Goal: Transaction & Acquisition: Subscribe to service/newsletter

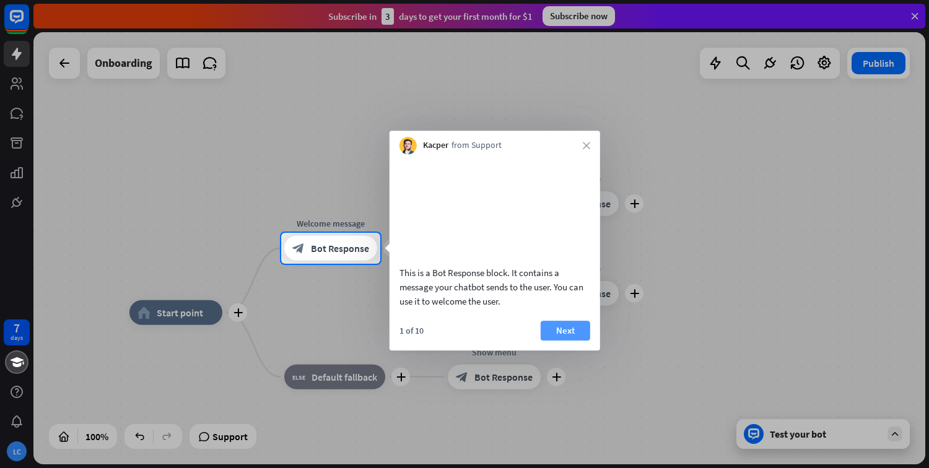
click at [564, 341] on button "Next" at bounding box center [566, 331] width 50 height 20
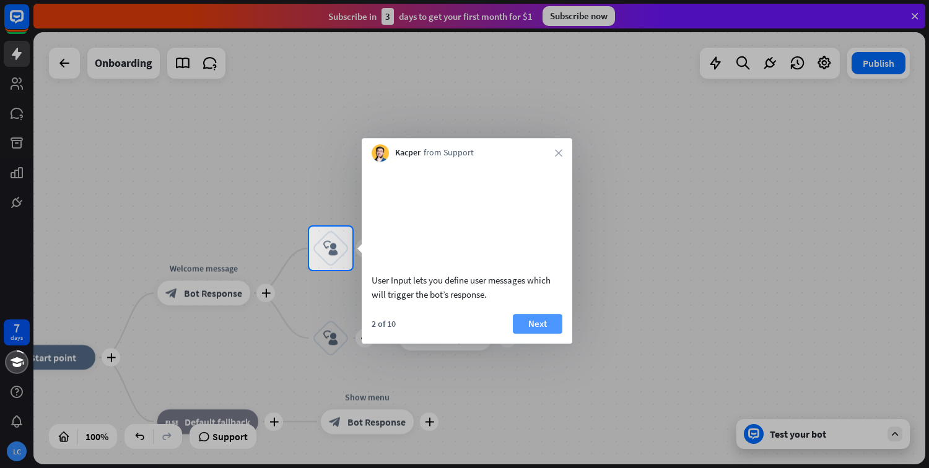
click at [544, 334] on button "Next" at bounding box center [538, 324] width 50 height 20
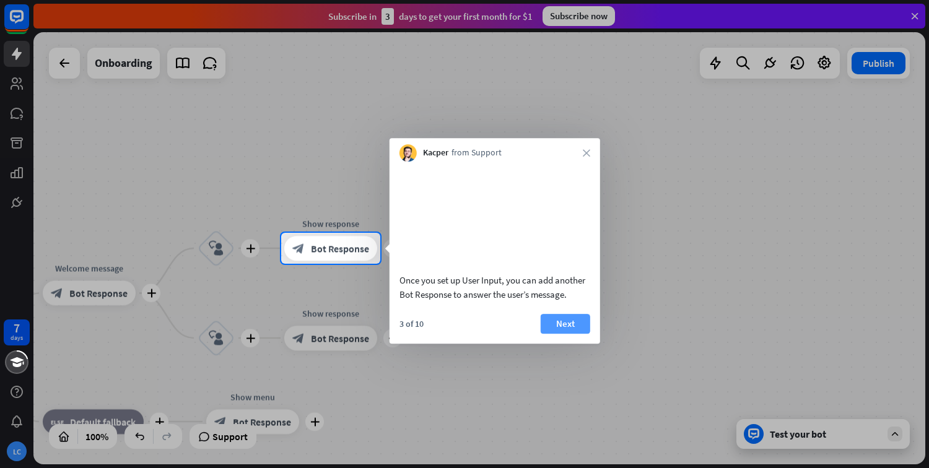
click at [562, 334] on button "Next" at bounding box center [566, 324] width 50 height 20
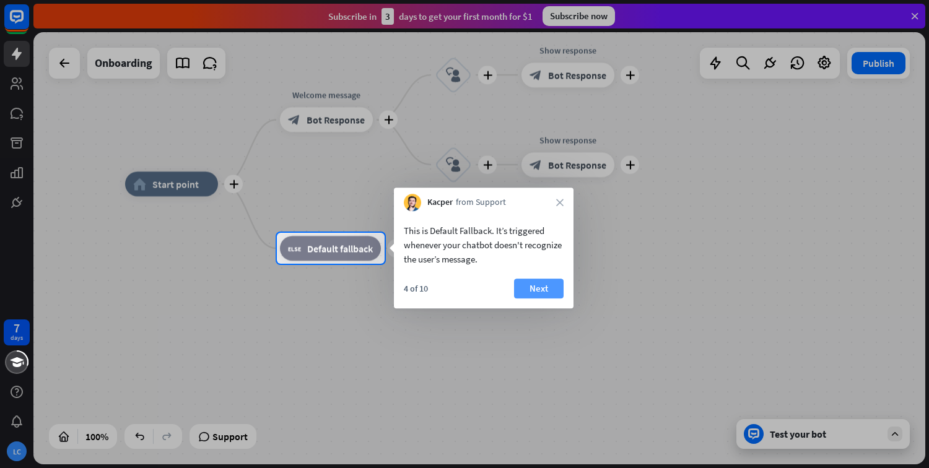
click at [547, 295] on button "Next" at bounding box center [539, 289] width 50 height 20
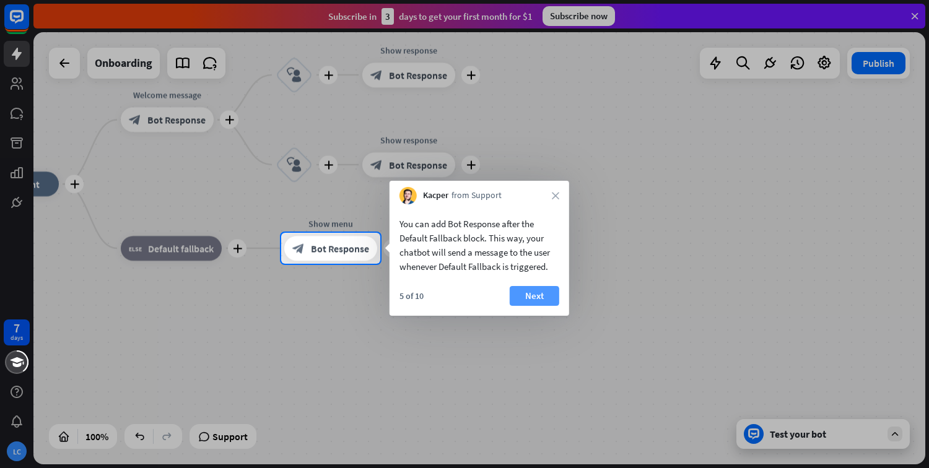
click at [526, 292] on button "Next" at bounding box center [535, 296] width 50 height 20
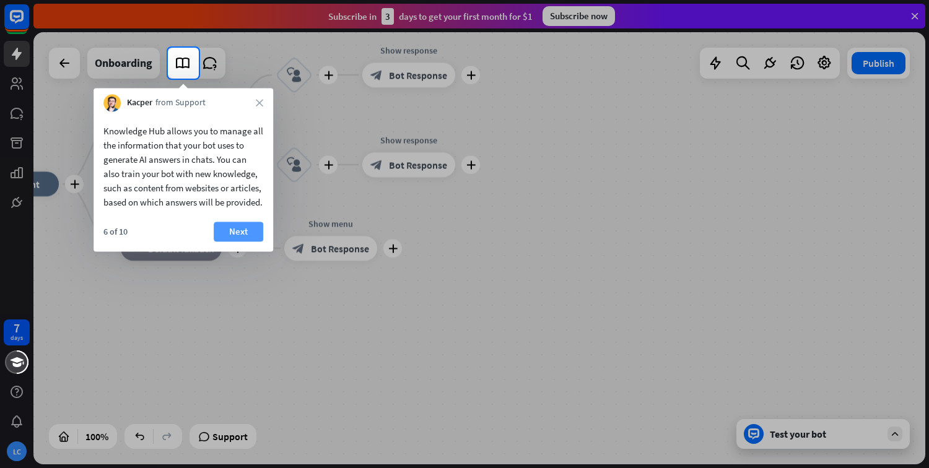
click at [238, 242] on button "Next" at bounding box center [239, 232] width 50 height 20
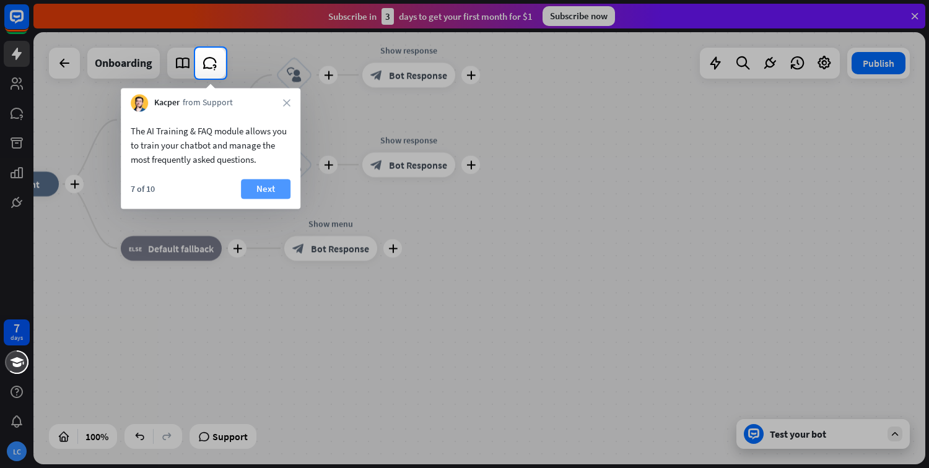
click at [263, 186] on button "Next" at bounding box center [266, 189] width 50 height 20
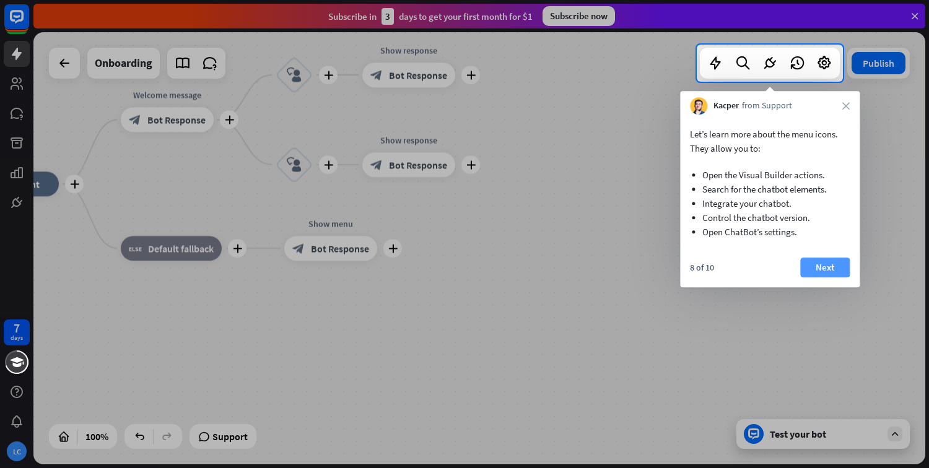
click at [826, 264] on button "Next" at bounding box center [825, 268] width 50 height 20
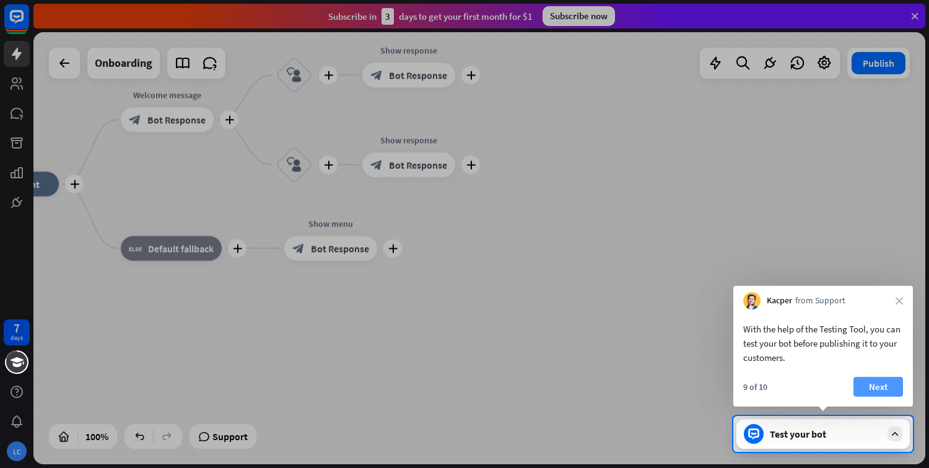
click at [892, 383] on button "Next" at bounding box center [879, 387] width 50 height 20
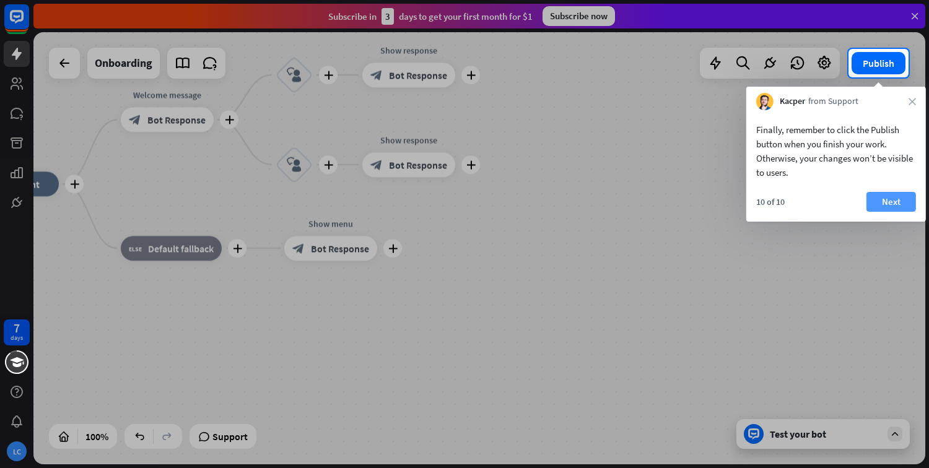
click at [883, 209] on button "Next" at bounding box center [892, 202] width 50 height 20
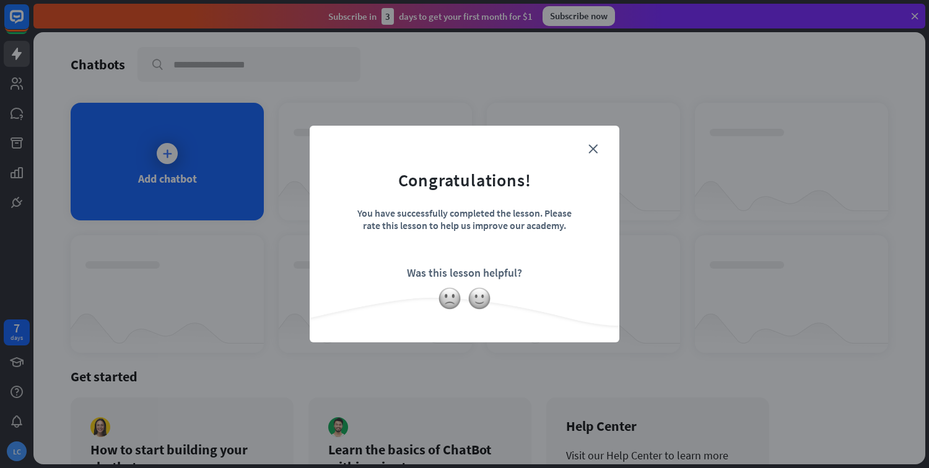
click at [587, 139] on div "close Congratulations! You have successfully completed the lesson. Please rate …" at bounding box center [465, 234] width 310 height 217
click at [593, 146] on icon "close" at bounding box center [592, 148] width 9 height 9
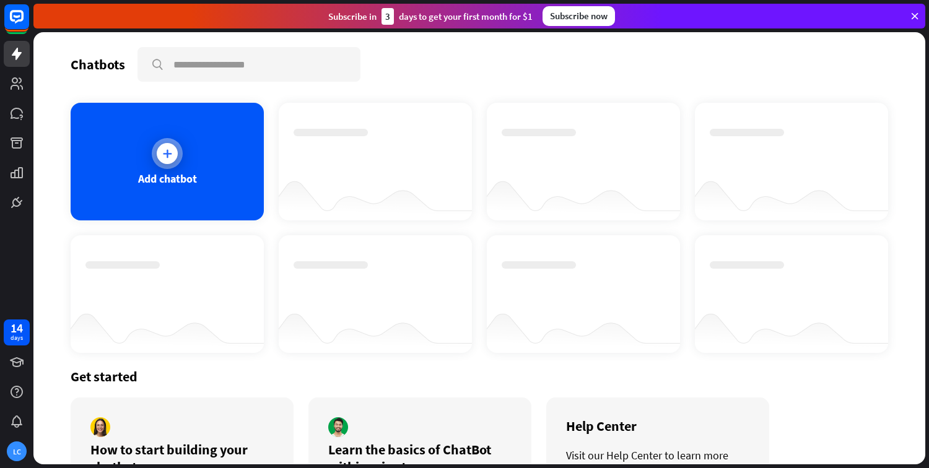
click at [192, 148] on div "Add chatbot" at bounding box center [167, 162] width 193 height 118
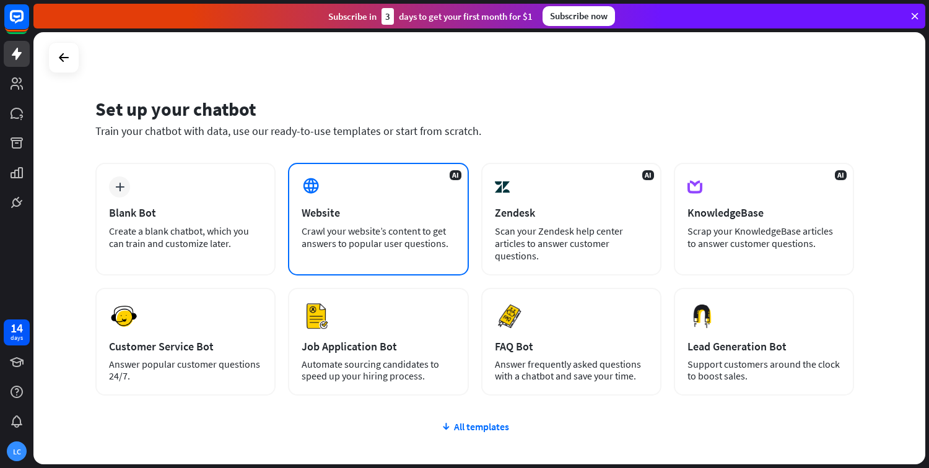
click at [362, 227] on div "Crawl your website’s content to get answers to popular user questions." at bounding box center [378, 237] width 153 height 25
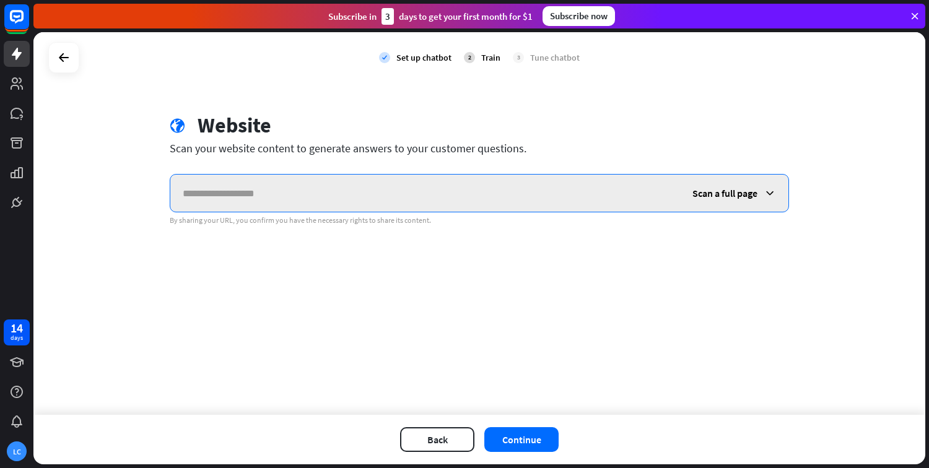
paste input "**********"
type input "**********"
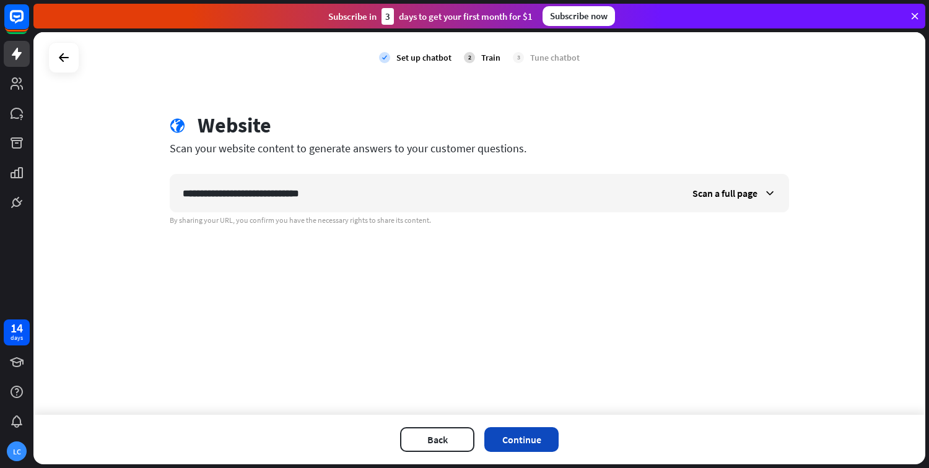
click at [530, 435] on button "Continue" at bounding box center [521, 439] width 74 height 25
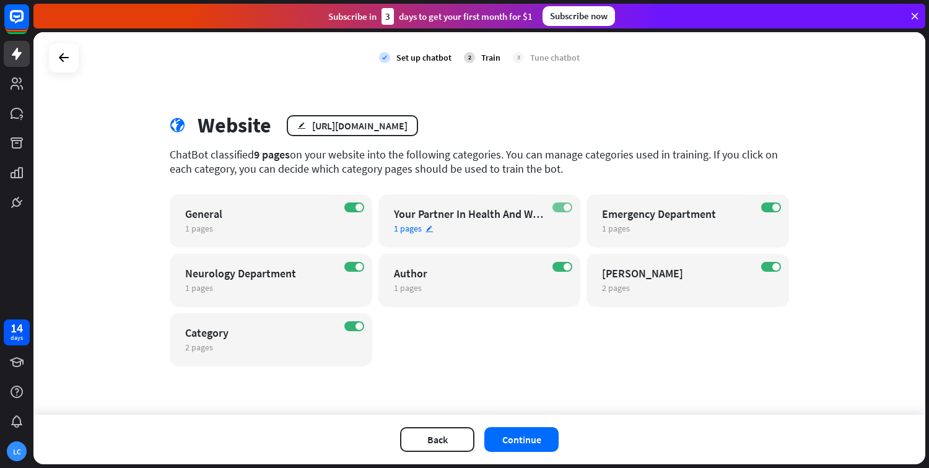
click at [553, 207] on label "ON" at bounding box center [563, 208] width 20 height 10
click at [769, 204] on label "ON" at bounding box center [771, 208] width 20 height 10
click at [355, 269] on label "ON" at bounding box center [354, 267] width 20 height 10
click at [759, 264] on div "ON [PERSON_NAME] 2 pages edit" at bounding box center [688, 280] width 203 height 53
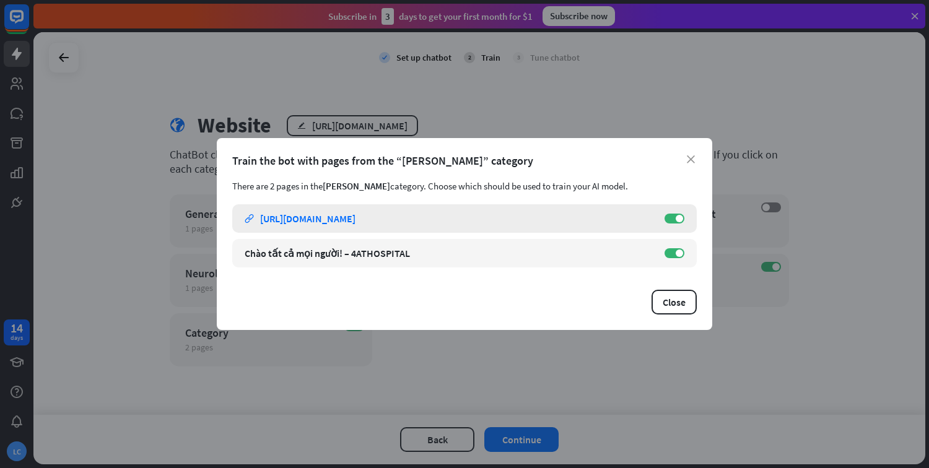
click at [675, 225] on div "Chào tất cả mọi người! – 4ATHOSPITAL link [URL][DOMAIN_NAME] ON" at bounding box center [464, 218] width 465 height 28
click at [675, 222] on label "ON" at bounding box center [675, 219] width 20 height 10
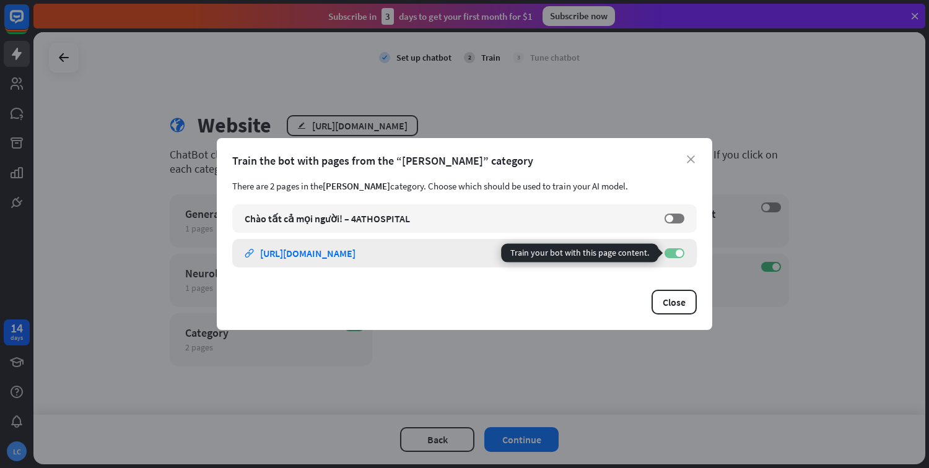
click at [678, 255] on span at bounding box center [679, 253] width 7 height 7
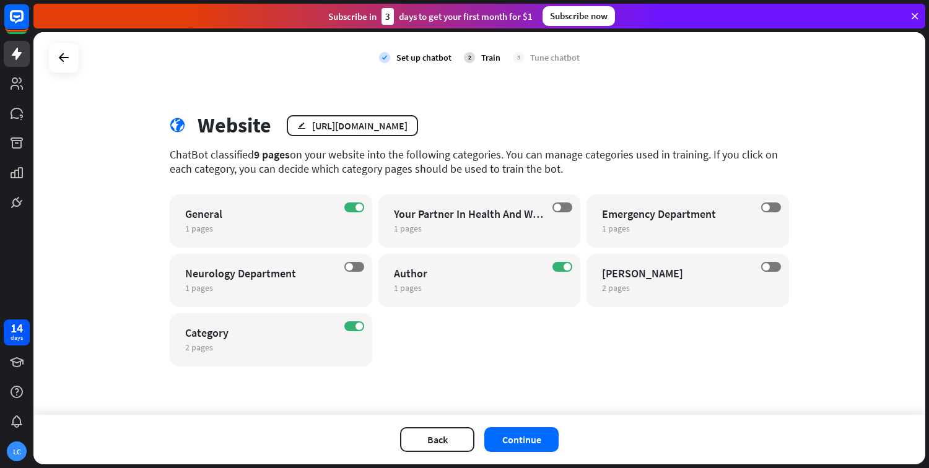
click at [782, 307] on div "close Train the bot with pages from the “[PERSON_NAME]” category There are 2 pa…" at bounding box center [464, 234] width 929 height 468
click at [255, 345] on div "2 pages edit" at bounding box center [260, 347] width 150 height 11
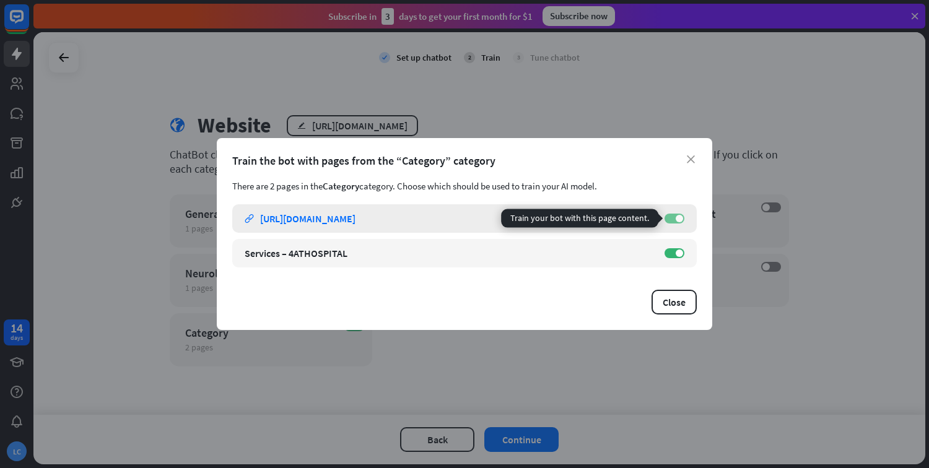
click at [671, 217] on label "ON" at bounding box center [675, 219] width 20 height 10
click at [668, 220] on span at bounding box center [669, 218] width 7 height 7
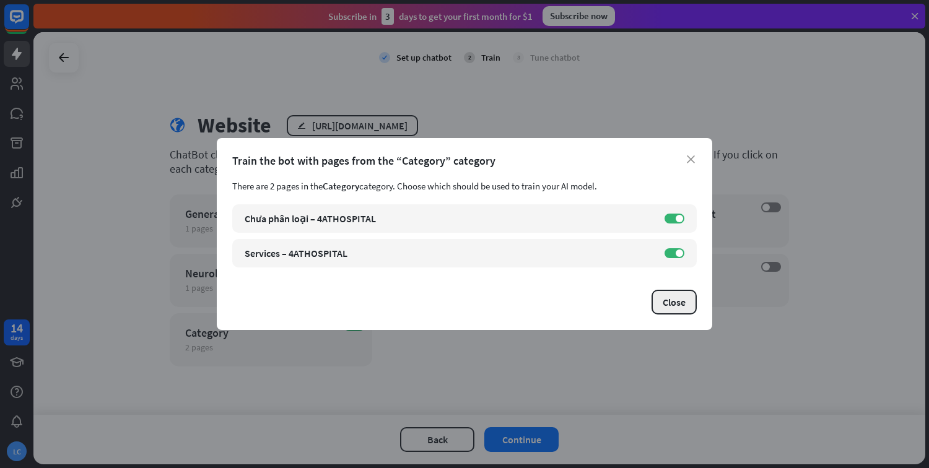
click at [690, 304] on button "Close" at bounding box center [674, 302] width 45 height 25
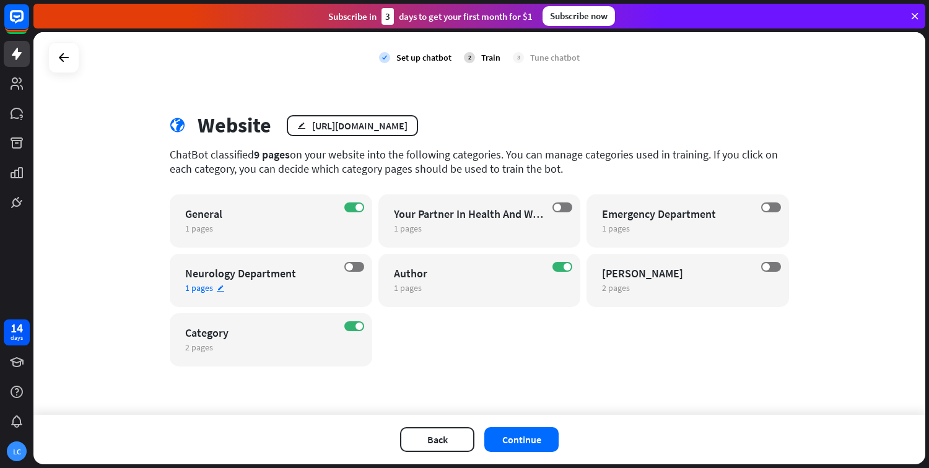
click at [210, 292] on span "1 pages" at bounding box center [199, 287] width 28 height 11
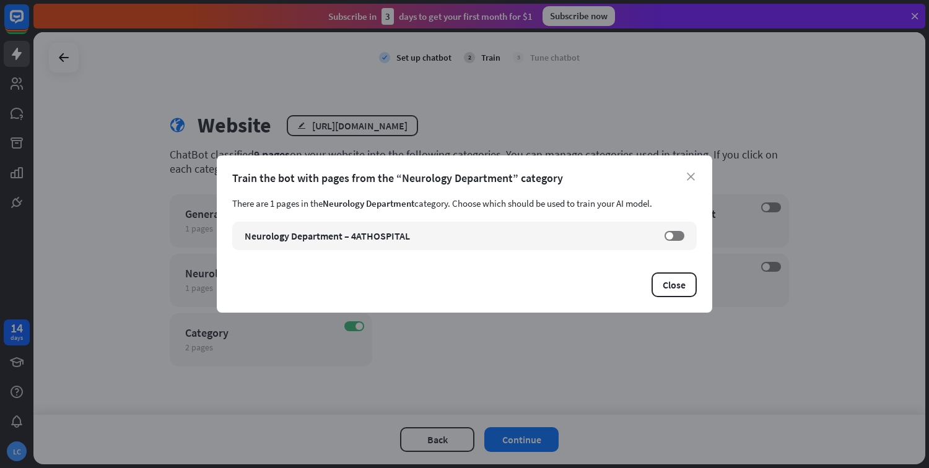
click at [509, 364] on div "close Train the bot with pages from the “Neurology Department” category There a…" at bounding box center [464, 234] width 929 height 468
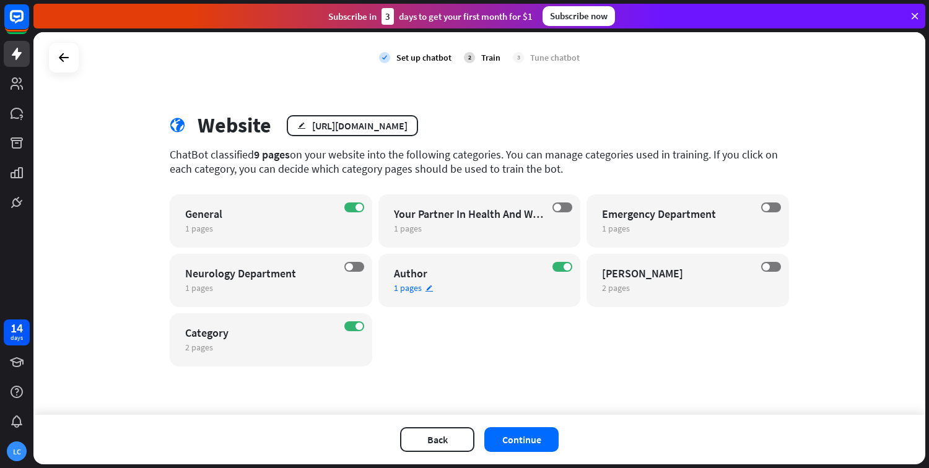
click at [414, 289] on span "1 pages" at bounding box center [408, 287] width 28 height 11
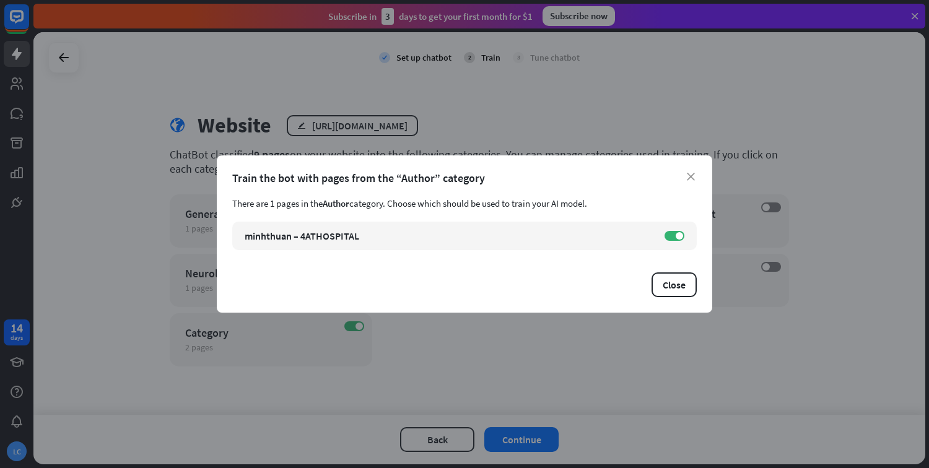
click at [640, 321] on div "close Train the bot with pages from the “Author” category There are 1 pages in …" at bounding box center [464, 234] width 929 height 468
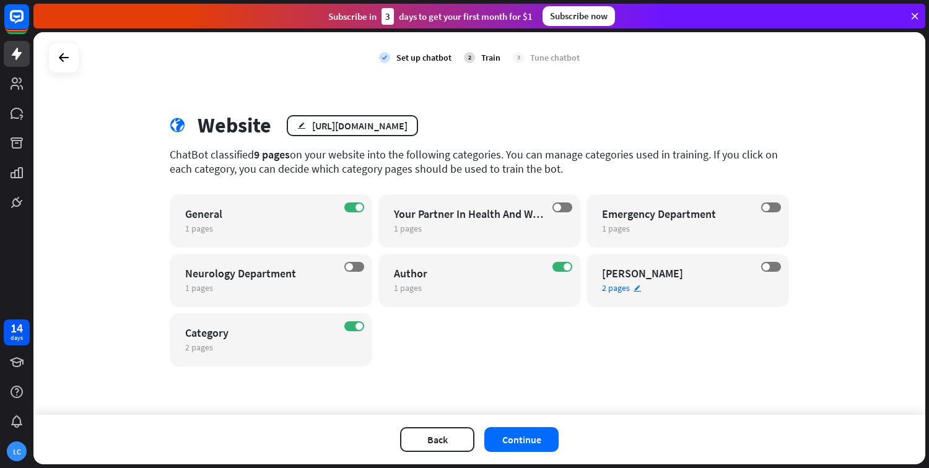
click at [619, 287] on span "2 pages" at bounding box center [616, 287] width 28 height 11
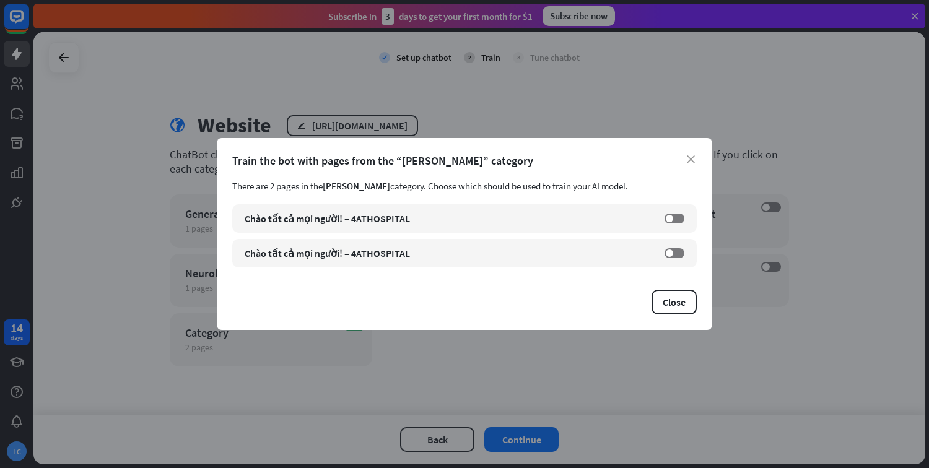
click at [626, 378] on div "close Train the bot with pages from the “[PERSON_NAME]” category There are 2 pa…" at bounding box center [464, 234] width 929 height 468
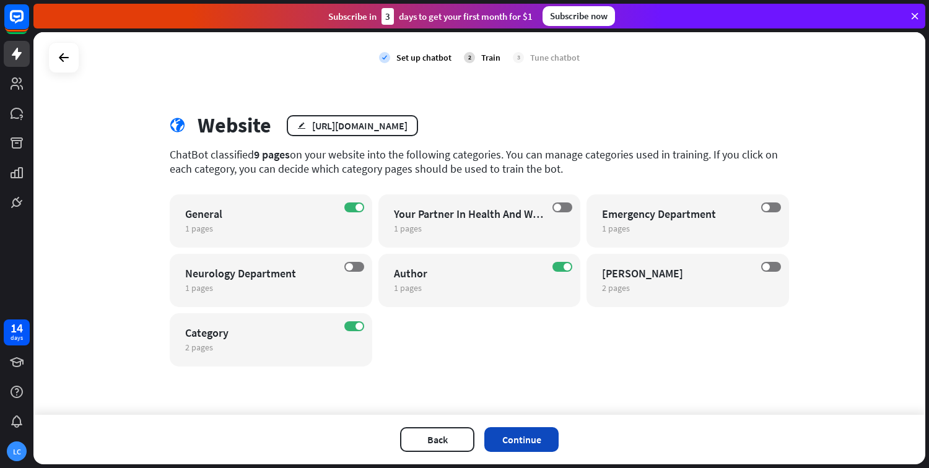
click at [538, 432] on button "Continue" at bounding box center [521, 439] width 74 height 25
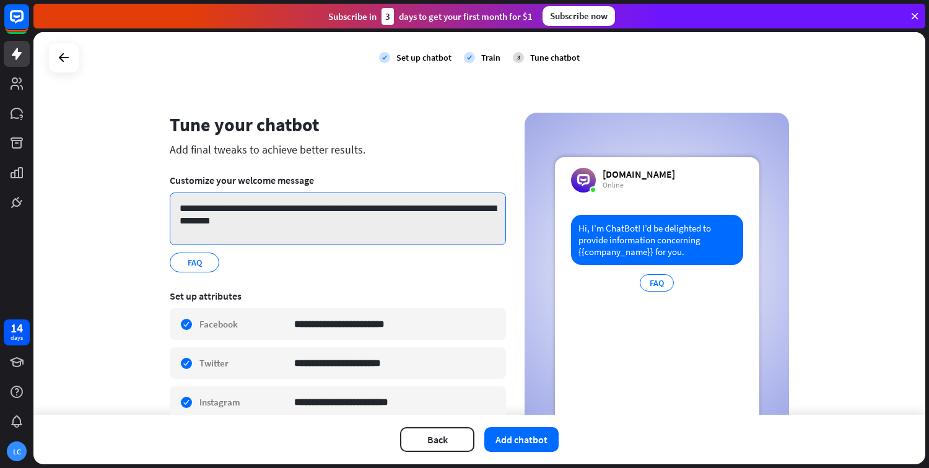
click at [229, 212] on textarea "**********" at bounding box center [338, 219] width 336 height 53
click at [237, 210] on textarea "**********" at bounding box center [338, 219] width 336 height 53
drag, startPoint x: 182, startPoint y: 209, endPoint x: 173, endPoint y: 209, distance: 8.7
click at [173, 209] on textarea "**********" at bounding box center [338, 219] width 336 height 53
click at [185, 208] on textarea "**********" at bounding box center [338, 219] width 336 height 53
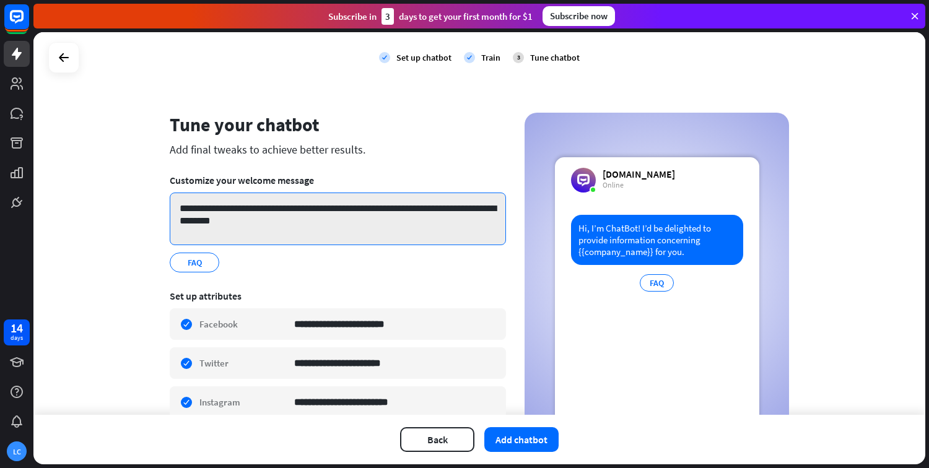
click at [184, 208] on textarea "**********" at bounding box center [338, 219] width 336 height 53
click at [202, 211] on textarea "**********" at bounding box center [338, 219] width 336 height 53
drag, startPoint x: 295, startPoint y: 209, endPoint x: 339, endPoint y: 225, distance: 46.5
click at [343, 226] on textarea "**********" at bounding box center [338, 219] width 336 height 53
drag, startPoint x: 339, startPoint y: 225, endPoint x: 295, endPoint y: 210, distance: 46.4
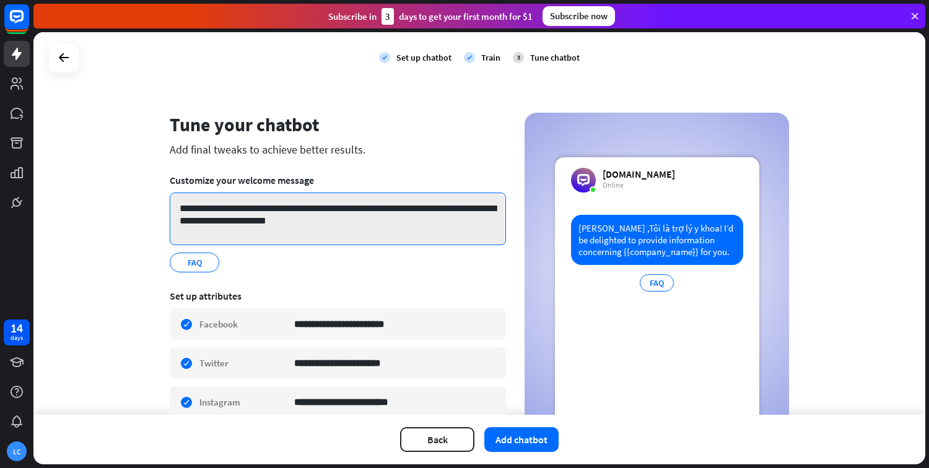
click at [295, 210] on textarea "**********" at bounding box center [338, 219] width 336 height 53
paste textarea "***"
drag, startPoint x: 295, startPoint y: 225, endPoint x: 217, endPoint y: 228, distance: 77.5
click at [217, 228] on textarea "**********" at bounding box center [338, 219] width 336 height 53
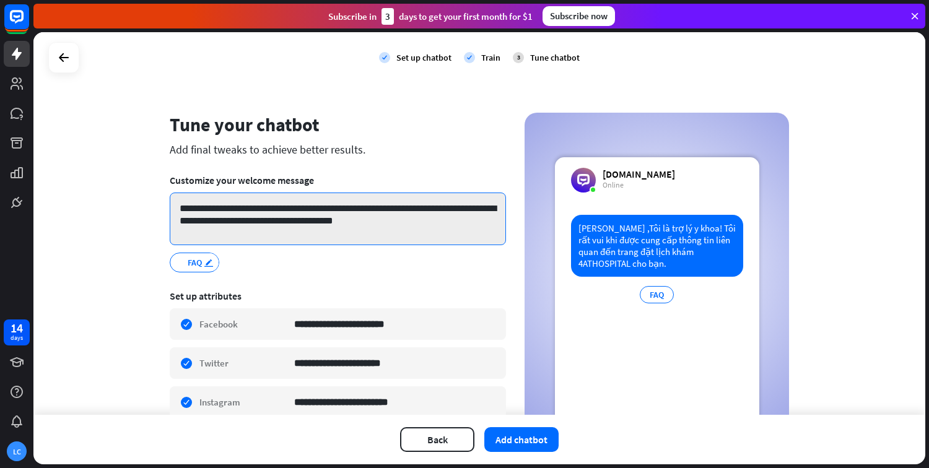
type textarea "**********"
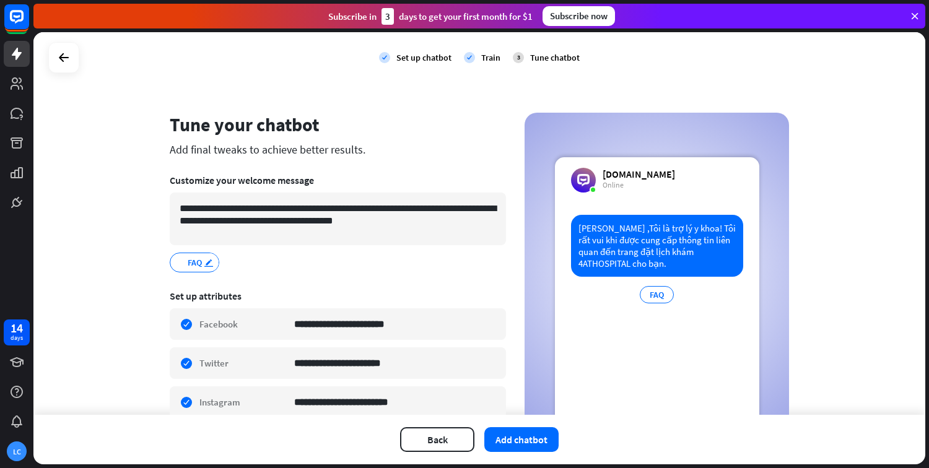
click at [204, 263] on icon "edit" at bounding box center [209, 262] width 10 height 9
type input "*"
type input "*******"
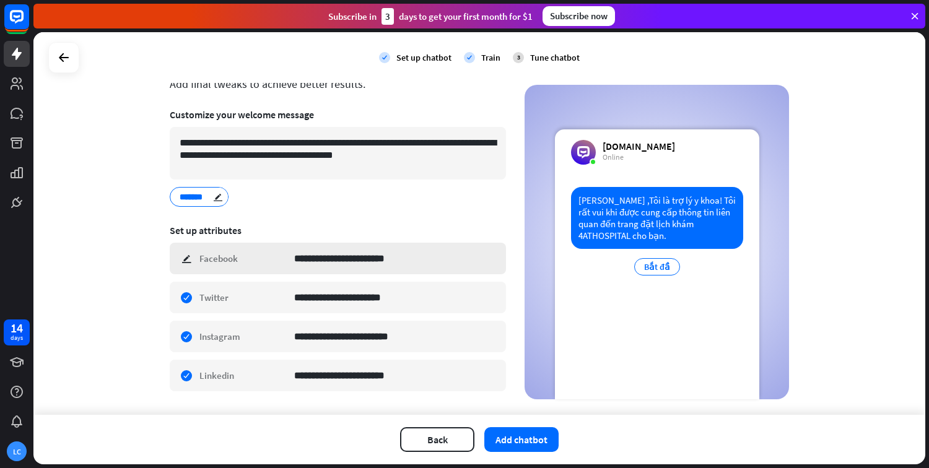
scroll to position [95, 0]
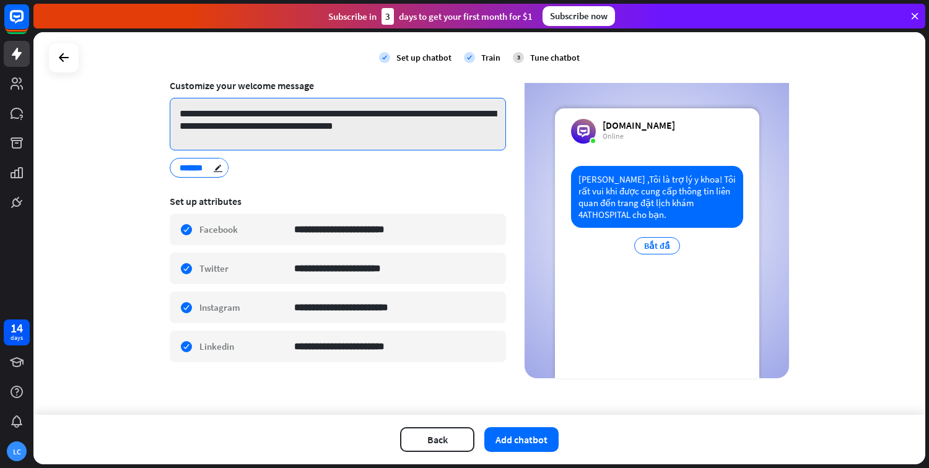
click at [262, 137] on textarea "**********" at bounding box center [338, 124] width 336 height 53
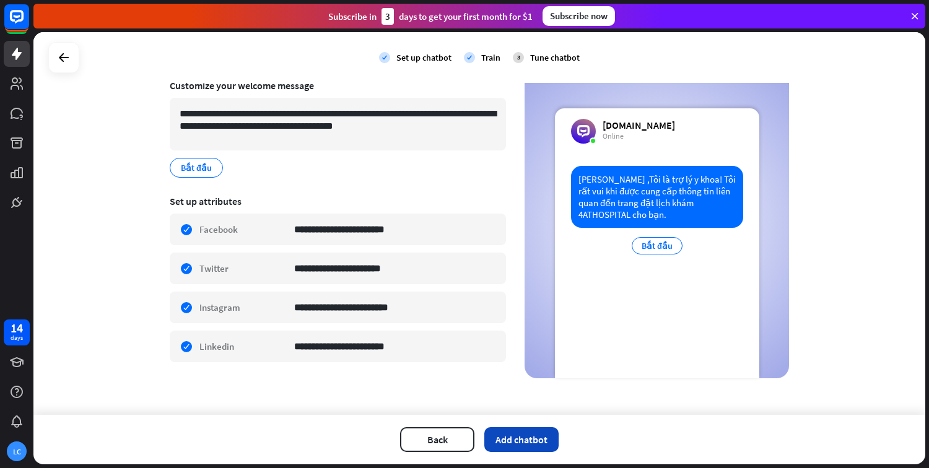
click at [521, 444] on button "Add chatbot" at bounding box center [521, 439] width 74 height 25
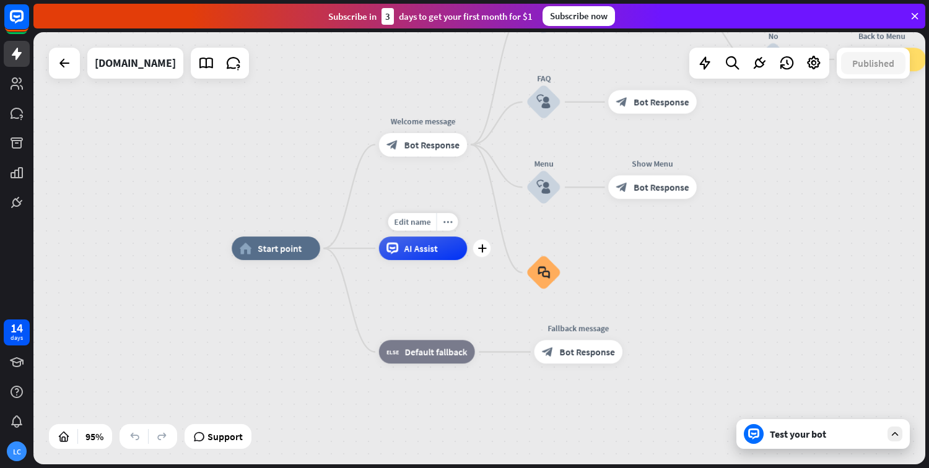
click at [442, 260] on div "AI Assist" at bounding box center [423, 249] width 89 height 24
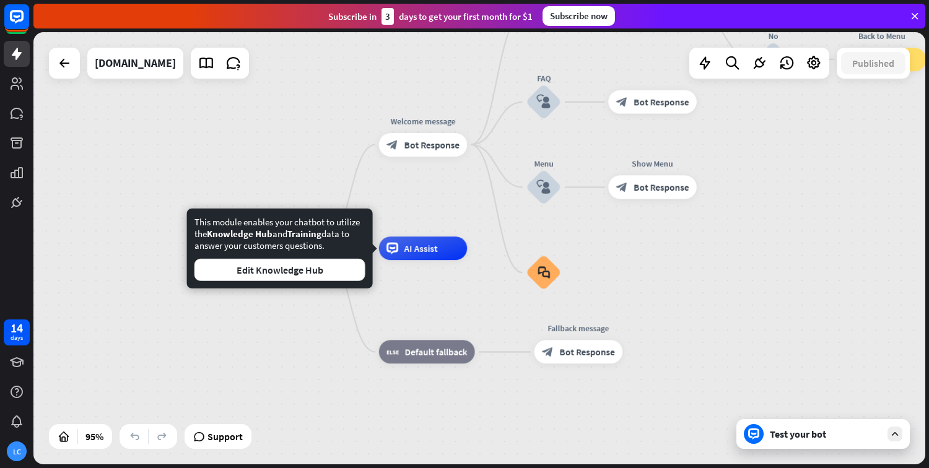
click at [437, 186] on div "home_2 Start point Welcome message block_bot_response Bot Response Back to Menu…" at bounding box center [479, 248] width 892 height 432
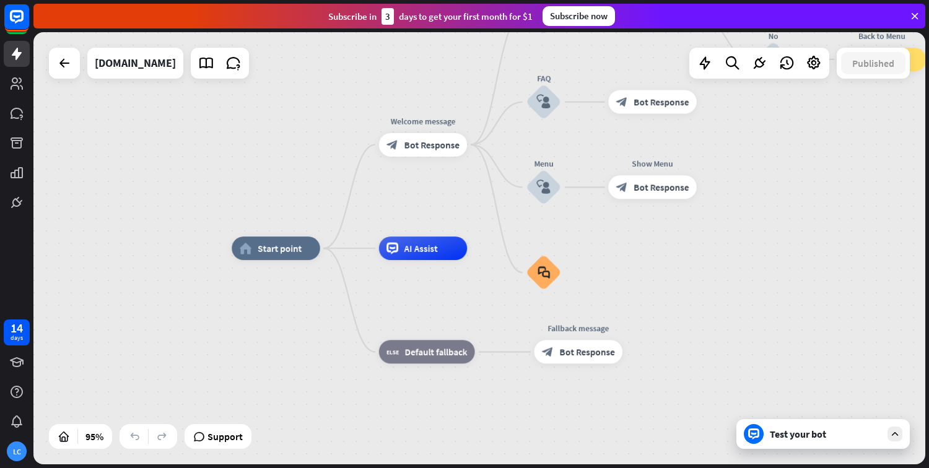
click at [867, 434] on div "Test your bot" at bounding box center [825, 434] width 111 height 12
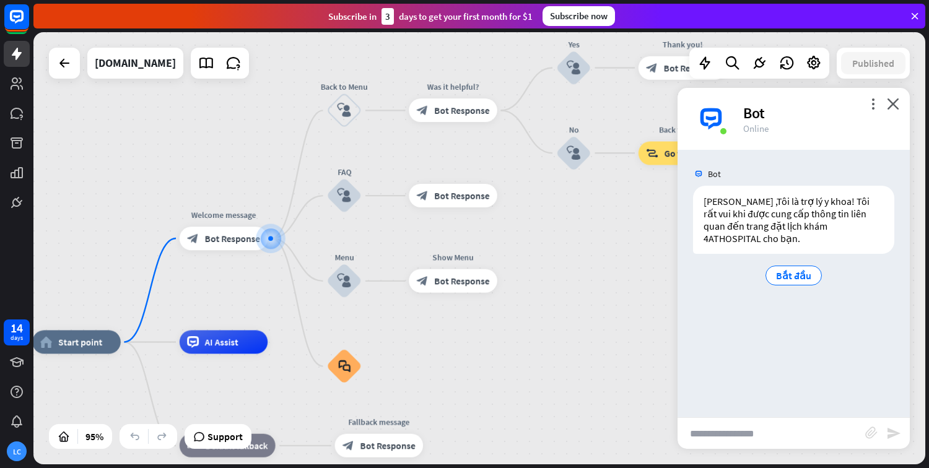
drag, startPoint x: 147, startPoint y: 217, endPoint x: 45, endPoint y: 211, distance: 102.4
click at [47, 211] on div "home_2 Start point Welcome message block_bot_response Bot Response Back to Menu…" at bounding box center [479, 248] width 892 height 432
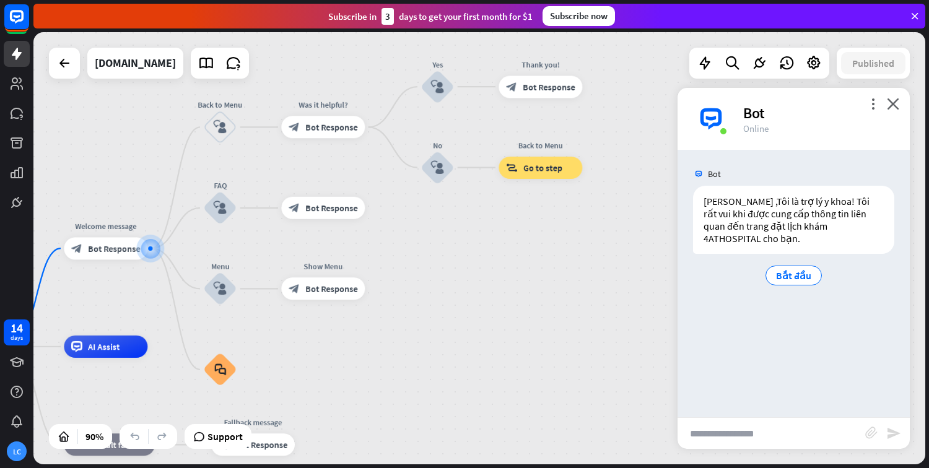
drag, startPoint x: 539, startPoint y: 238, endPoint x: 460, endPoint y: 250, distance: 80.2
click at [460, 250] on div "home_2 Start point Welcome message block_bot_response Bot Response Back to Menu…" at bounding box center [479, 248] width 892 height 432
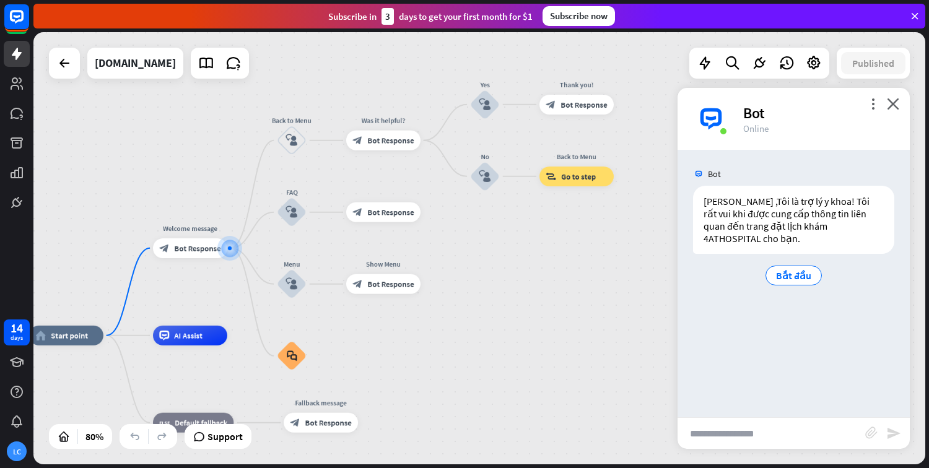
drag, startPoint x: 224, startPoint y: 292, endPoint x: 206, endPoint y: 287, distance: 18.6
click at [221, 291] on div "home_2 Start point Welcome message block_bot_response Bot Response Back to Menu…" at bounding box center [479, 248] width 892 height 432
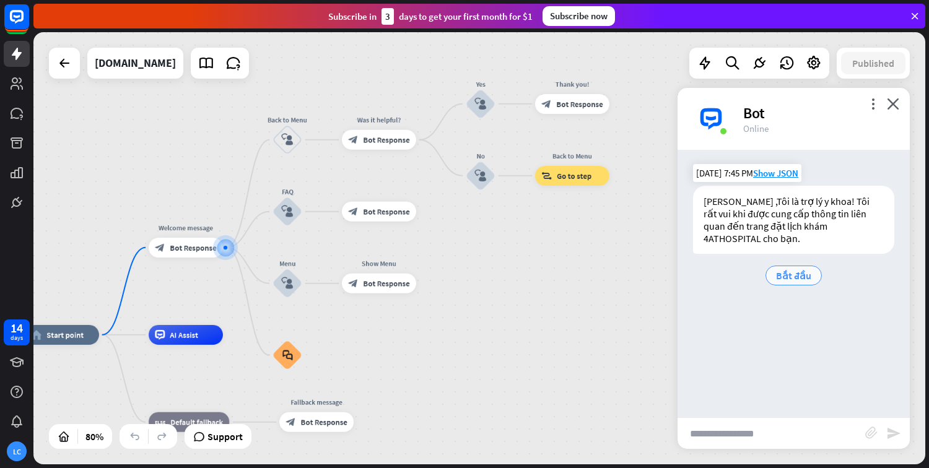
click at [785, 269] on span "Bắt đầu" at bounding box center [793, 275] width 35 height 12
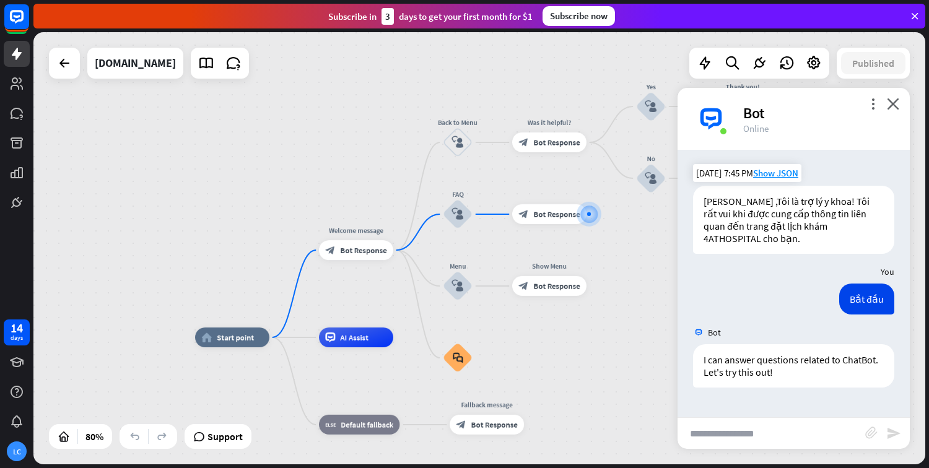
drag, startPoint x: 177, startPoint y: 329, endPoint x: 380, endPoint y: 296, distance: 206.4
click at [388, 297] on div "home_2 Start point Welcome message block_bot_response Bot Response Back to Menu…" at bounding box center [479, 248] width 892 height 432
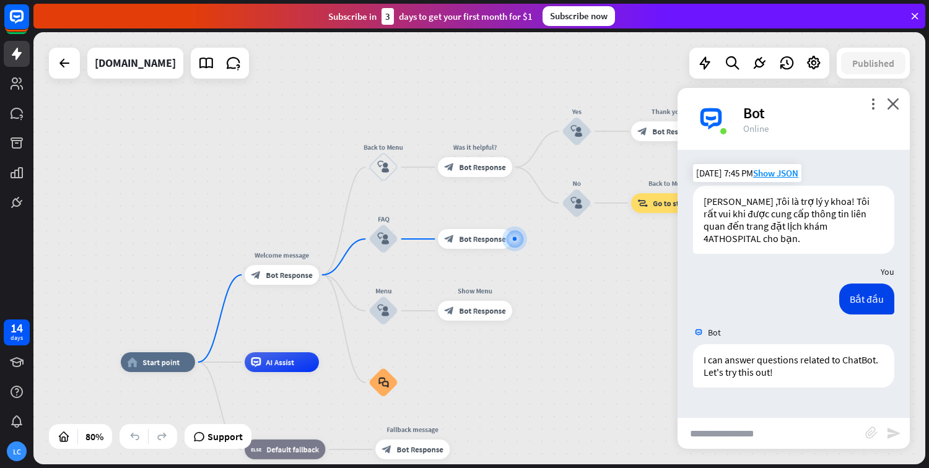
drag, startPoint x: 143, startPoint y: 210, endPoint x: 128, endPoint y: 209, distance: 15.5
click at [123, 215] on div "home_2 Start point Welcome message block_bot_response Bot Response Back to Menu…" at bounding box center [479, 248] width 892 height 432
drag, startPoint x: 351, startPoint y: 278, endPoint x: 278, endPoint y: 285, distance: 73.5
click at [278, 285] on div "block_bot_response Bot Response" at bounding box center [280, 276] width 74 height 20
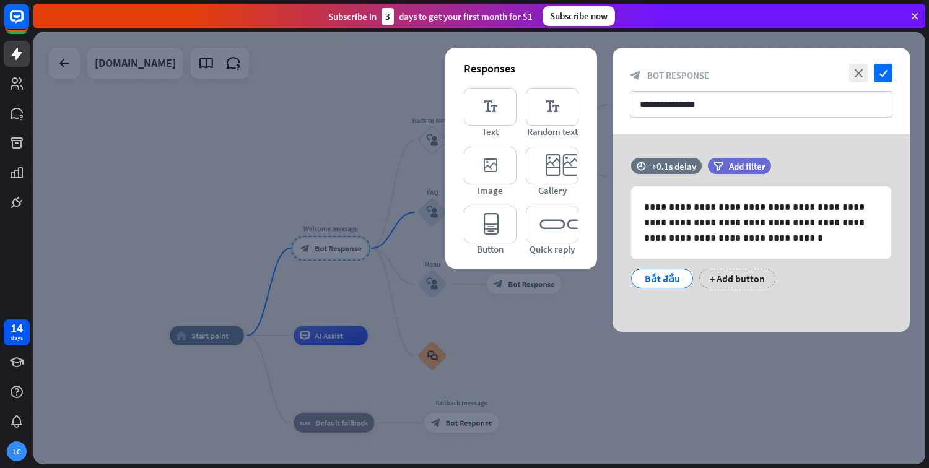
click at [218, 190] on div at bounding box center [479, 248] width 892 height 432
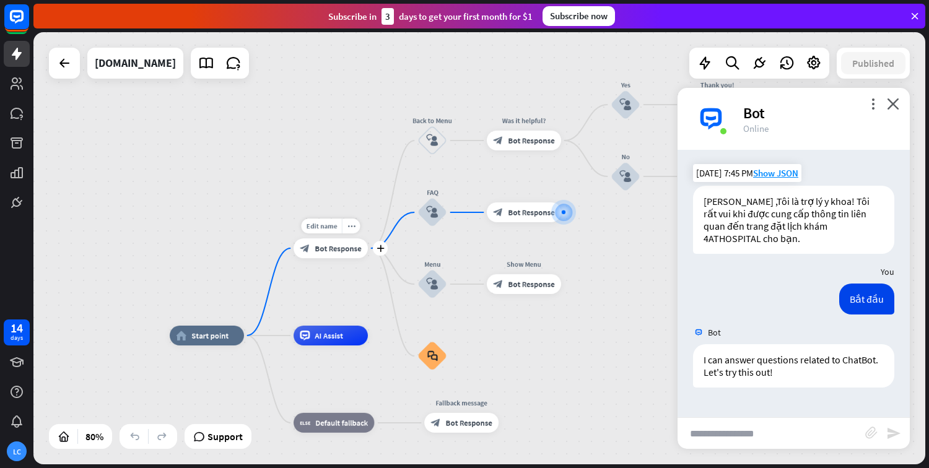
drag, startPoint x: 430, startPoint y: 215, endPoint x: 403, endPoint y: 211, distance: 27.0
click at [323, 247] on span "Bot Response" at bounding box center [338, 248] width 46 height 10
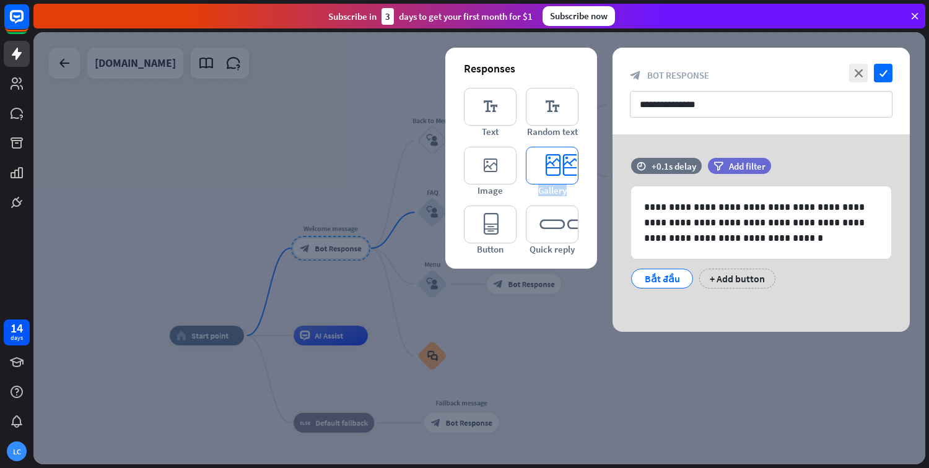
drag, startPoint x: 539, startPoint y: 203, endPoint x: 544, endPoint y: 193, distance: 11.4
click at [530, 195] on div "editor_text Text editor_text Random text editor_image Image editor_card Gallery…" at bounding box center [521, 171] width 115 height 167
click at [286, 204] on div at bounding box center [479, 248] width 892 height 432
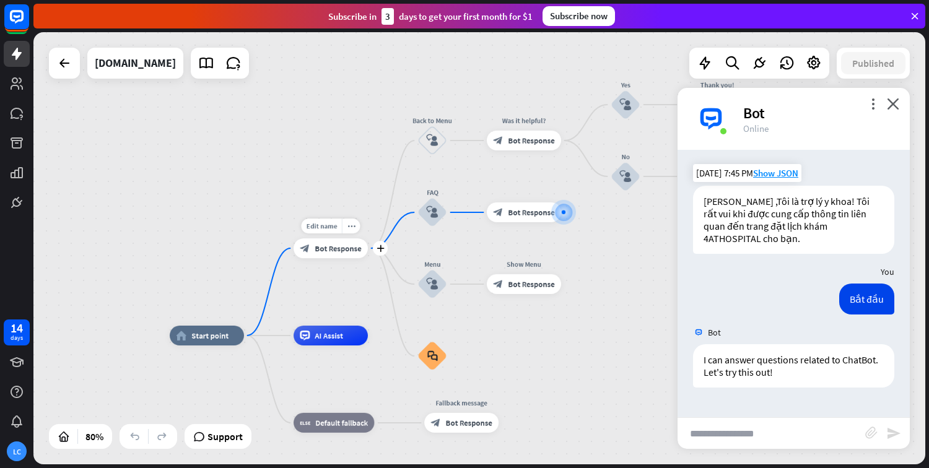
drag, startPoint x: 333, startPoint y: 248, endPoint x: 343, endPoint y: 260, distance: 15.8
click at [343, 258] on div "Edit name more_horiz plus Welcome message block_bot_response Bot Response" at bounding box center [331, 248] width 74 height 20
drag, startPoint x: 353, startPoint y: 220, endPoint x: 361, endPoint y: 228, distance: 11.4
click at [361, 238] on div "Edit name more_horiz plus block_bot_response Bot Response" at bounding box center [331, 248] width 74 height 20
click at [342, 224] on div "more_horiz" at bounding box center [351, 226] width 19 height 15
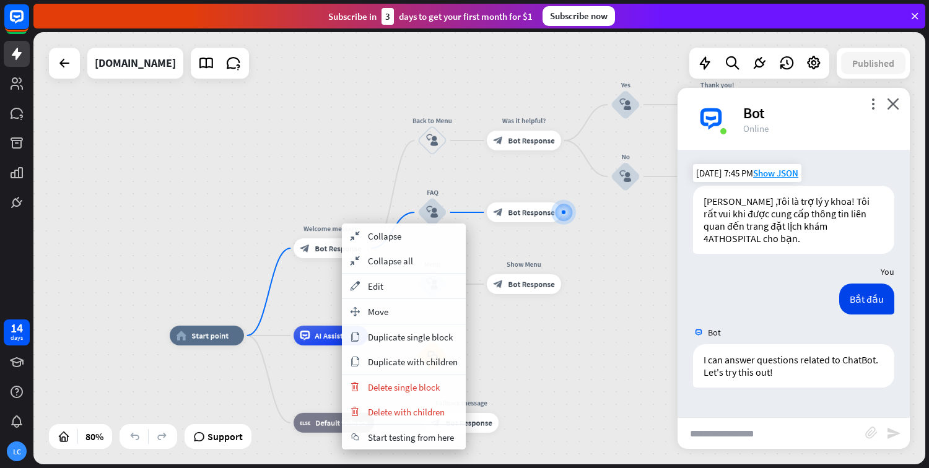
click at [227, 212] on div "home_2 Start point Welcome message block_bot_response Bot Response Back to Menu…" at bounding box center [479, 248] width 892 height 432
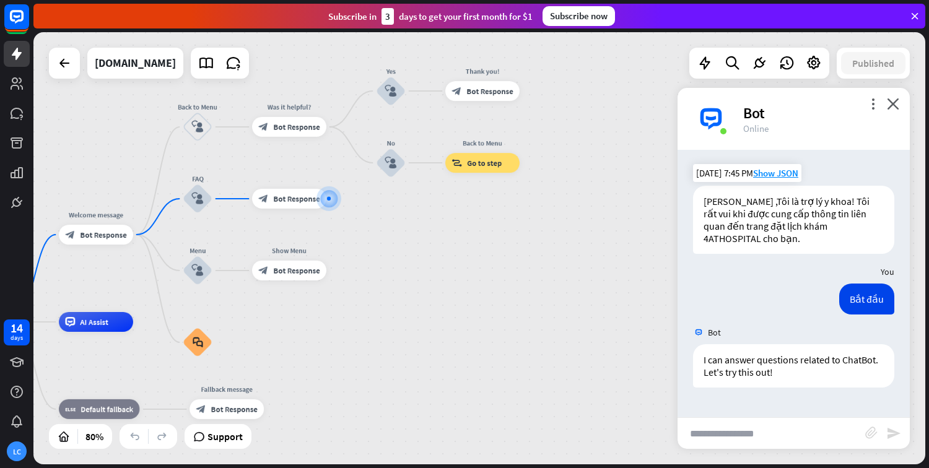
drag, startPoint x: 600, startPoint y: 250, endPoint x: 368, endPoint y: 237, distance: 232.7
click at [368, 237] on div "home_2 Start point Welcome message block_bot_response Bot Response Back to Menu…" at bounding box center [479, 248] width 892 height 432
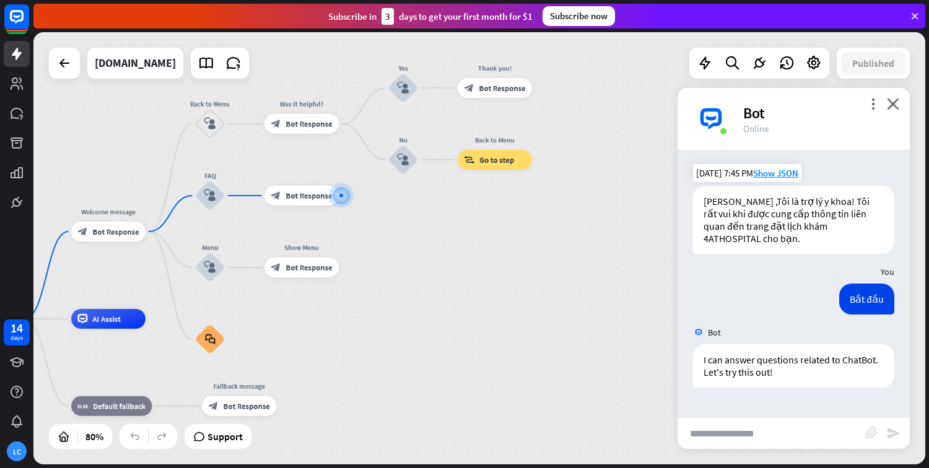
drag, startPoint x: 522, startPoint y: 361, endPoint x: 527, endPoint y: 285, distance: 76.4
click at [697, 287] on div "home_2 Start point Welcome message block_bot_response Bot Response Back to Menu…" at bounding box center [479, 248] width 892 height 432
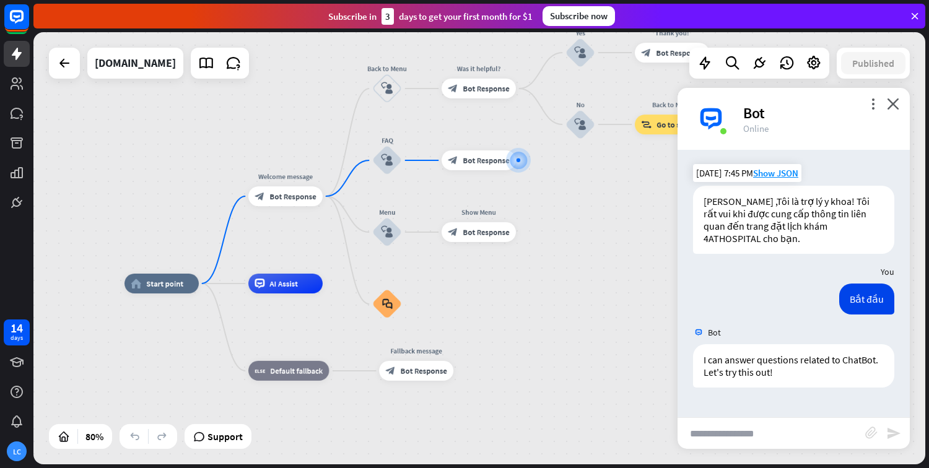
drag, startPoint x: 140, startPoint y: 209, endPoint x: 108, endPoint y: 212, distance: 31.7
click at [109, 221] on div "home_2 Start point Welcome message block_bot_response Bot Response Back to Menu…" at bounding box center [479, 248] width 892 height 432
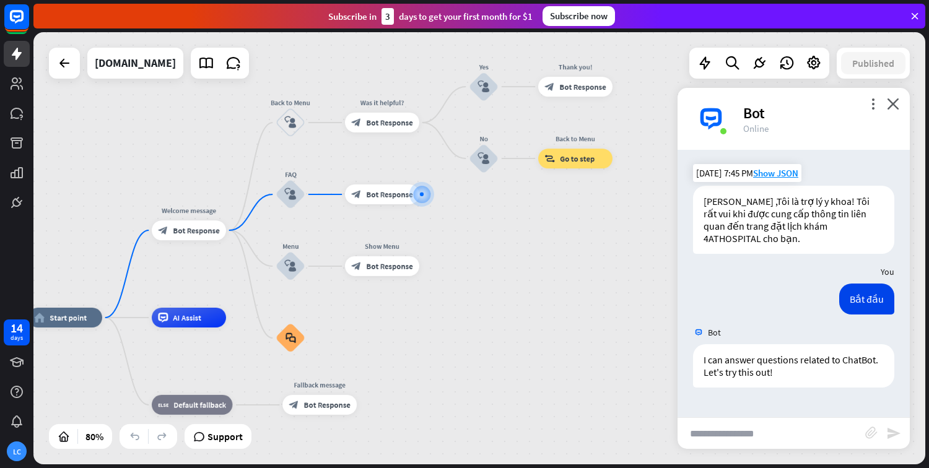
drag, startPoint x: 557, startPoint y: 205, endPoint x: 437, endPoint y: 193, distance: 121.4
click at [466, 219] on div "home_2 Start point Welcome message block_bot_response Bot Response Back to Menu…" at bounding box center [479, 248] width 892 height 432
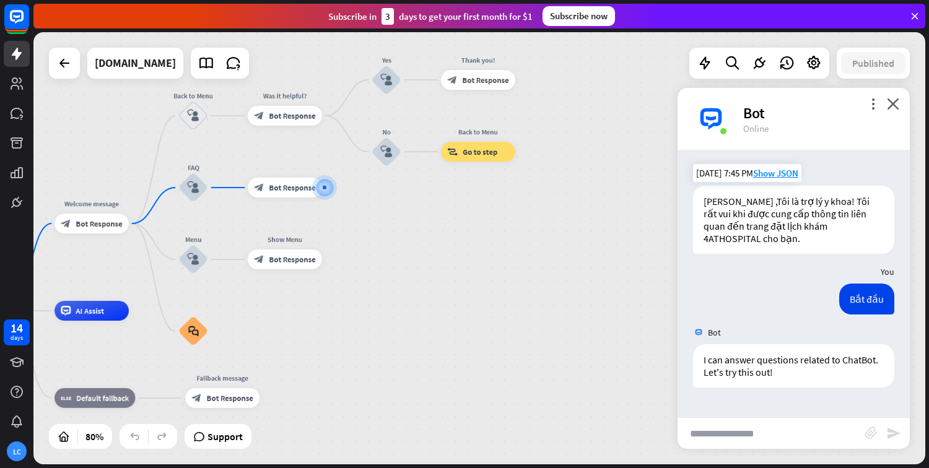
drag, startPoint x: 531, startPoint y: 269, endPoint x: 509, endPoint y: 246, distance: 32.9
click at [520, 262] on div "home_2 Start point Welcome message block_bot_response Bot Response Back to Menu…" at bounding box center [479, 248] width 892 height 432
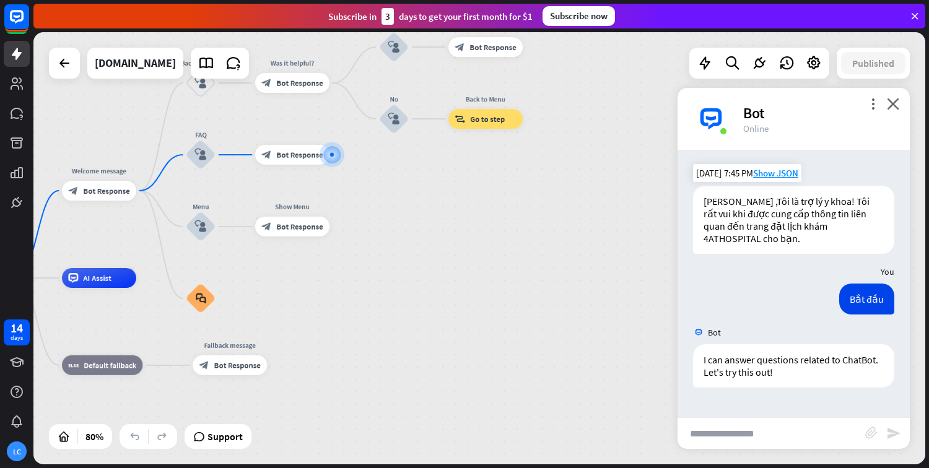
drag, startPoint x: 474, startPoint y: 360, endPoint x: 496, endPoint y: 312, distance: 53.0
click at [496, 314] on div "home_2 Start point Welcome message block_bot_response Bot Response Back to Menu…" at bounding box center [295, 451] width 714 height 346
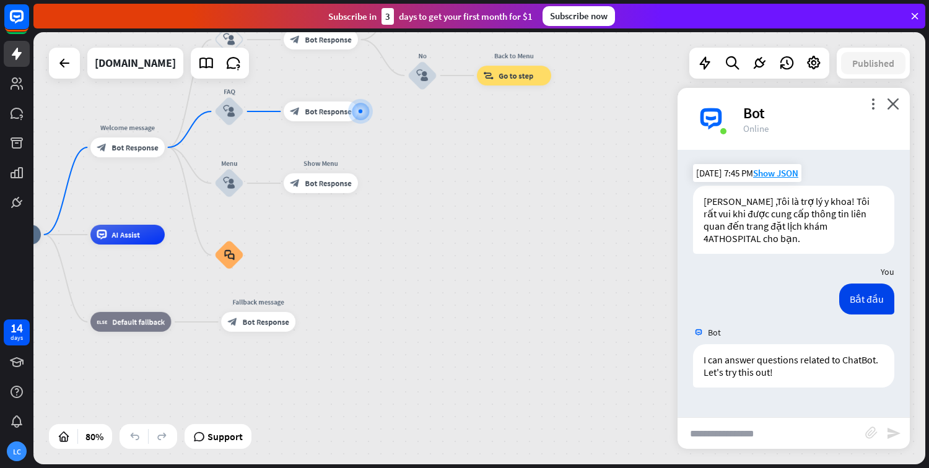
drag, startPoint x: 215, startPoint y: 371, endPoint x: 164, endPoint y: 351, distance: 55.1
click at [216, 371] on div "home_2 Start point Welcome message block_bot_response Bot Response Back to Menu…" at bounding box center [324, 408] width 714 height 346
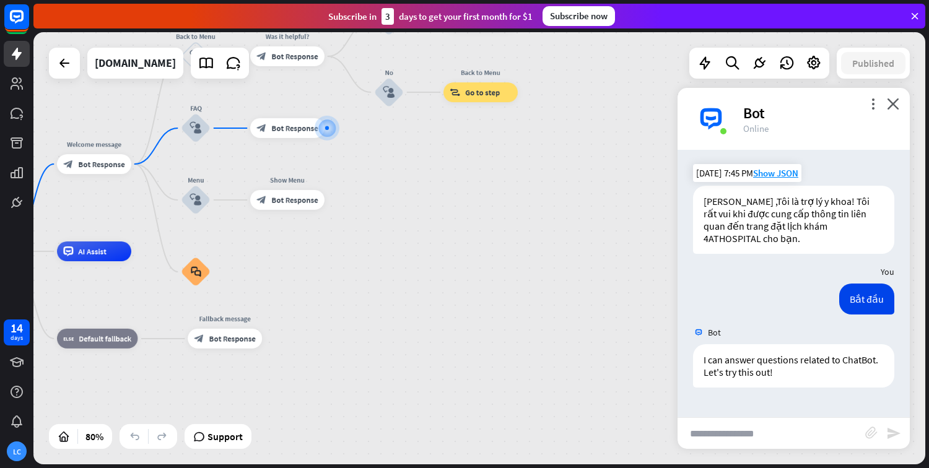
drag, startPoint x: 525, startPoint y: 317, endPoint x: 350, endPoint y: 330, distance: 175.2
click at [422, 337] on div "home_2 Start point Welcome message block_bot_response Bot Response Back to Menu…" at bounding box center [290, 424] width 714 height 346
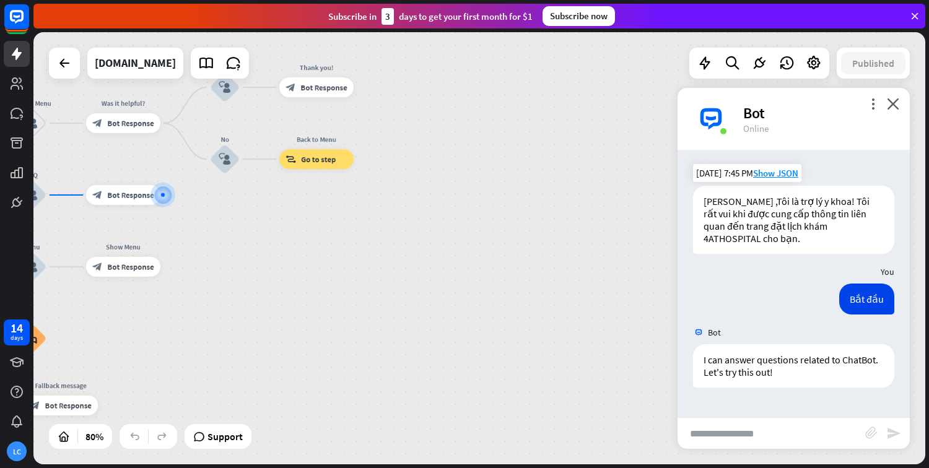
drag, startPoint x: 388, startPoint y: 323, endPoint x: 263, endPoint y: 273, distance: 134.8
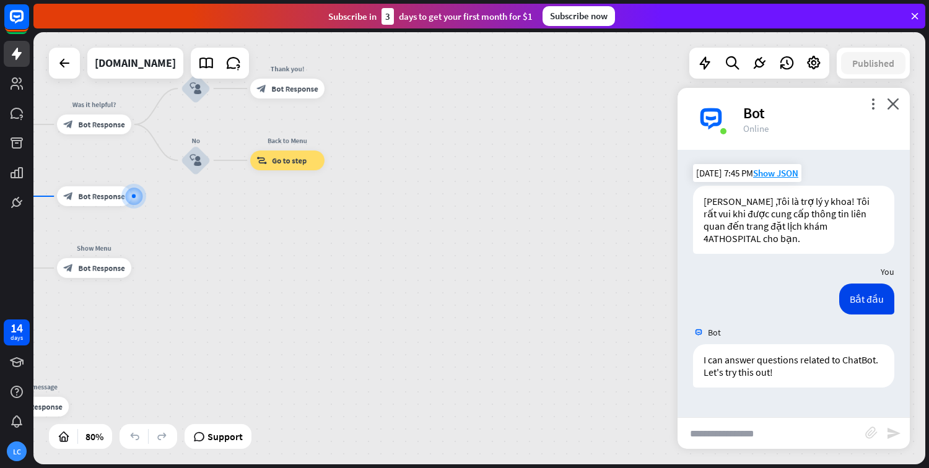
click at [207, 45] on div "home_2 Start point Welcome message block_bot_response Bot Response Back to Menu…" at bounding box center [479, 248] width 892 height 432
click at [214, 58] on icon at bounding box center [206, 63] width 16 height 16
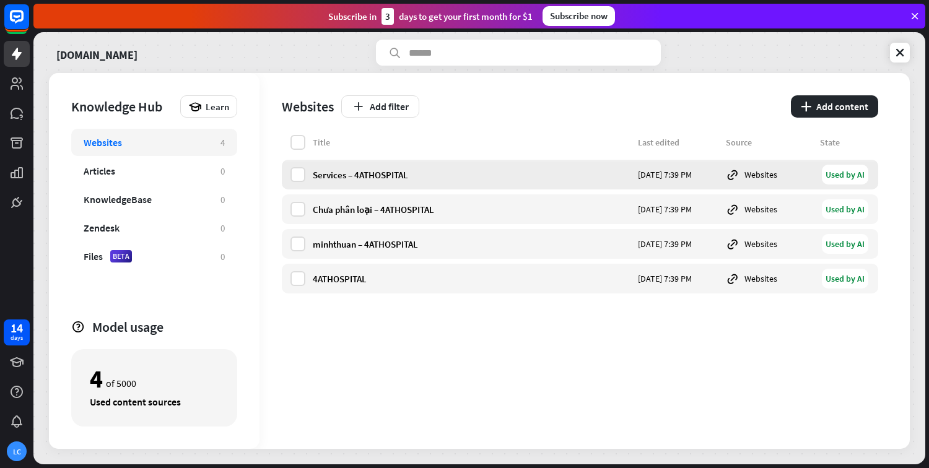
click at [291, 165] on div "Services – 4ATHOSPITAL [DATE] 7:39 PM Websites Used by AI" at bounding box center [580, 175] width 597 height 30
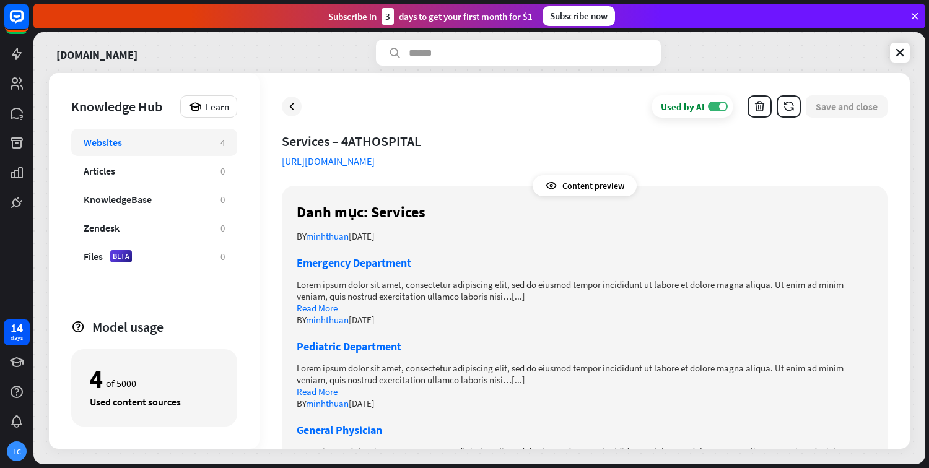
click at [282, 98] on div "Used by AI ON Save and close" at bounding box center [585, 106] width 606 height 22
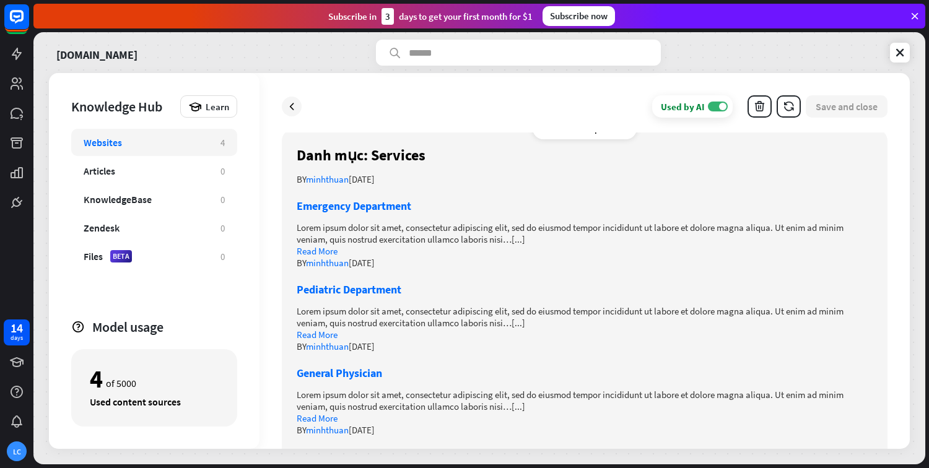
scroll to position [62, 0]
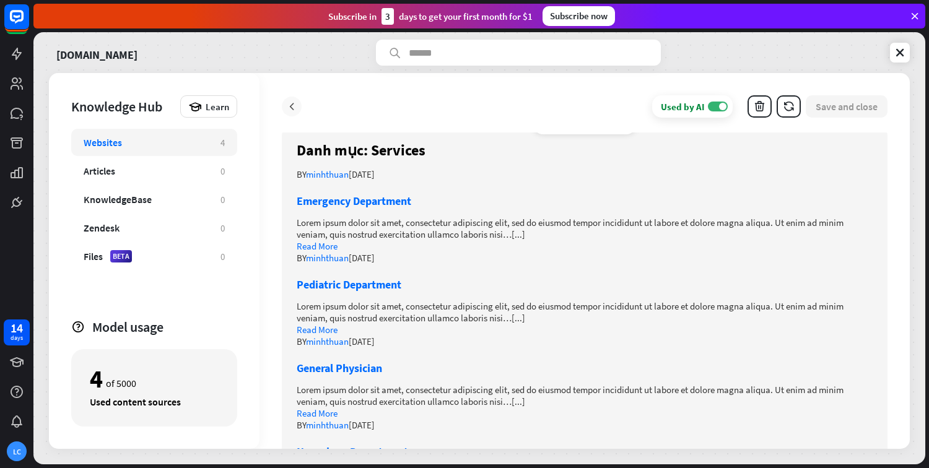
click at [294, 102] on icon at bounding box center [292, 106] width 12 height 12
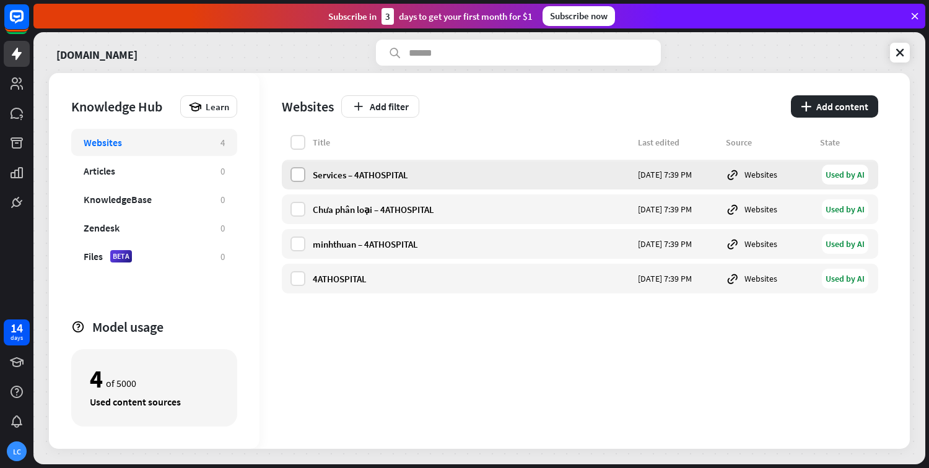
click at [298, 177] on label at bounding box center [298, 174] width 15 height 15
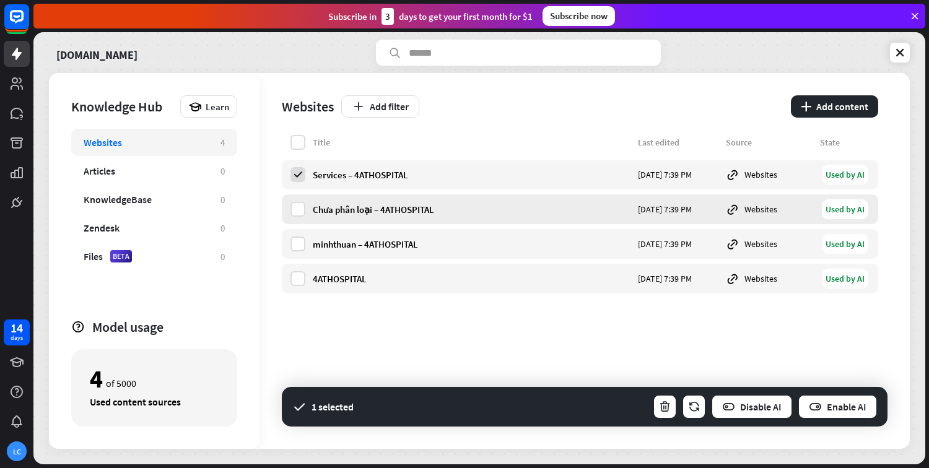
click at [287, 221] on div "Chưa phân loại – 4ATHOSPITAL [DATE] 7:39 PM Websites Used by AI" at bounding box center [580, 210] width 597 height 30
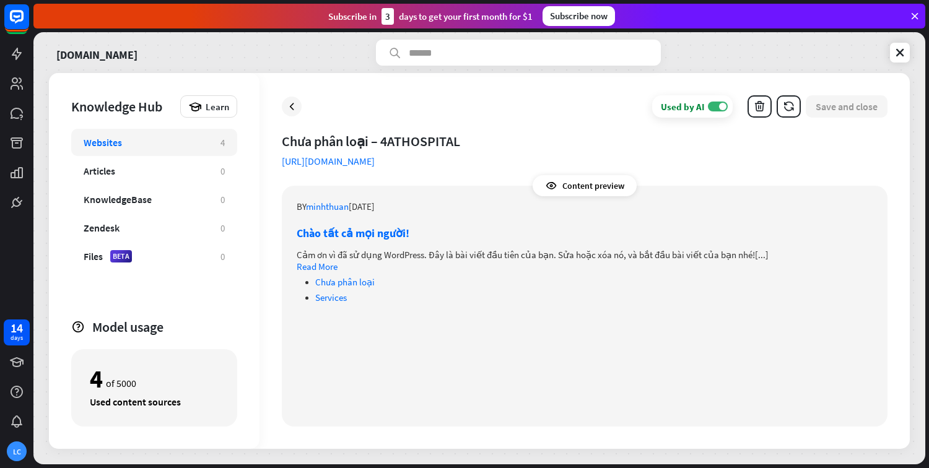
click at [297, 116] on div "Used by AI ON Save and close" at bounding box center [585, 106] width 606 height 22
click at [290, 105] on icon at bounding box center [292, 106] width 12 height 12
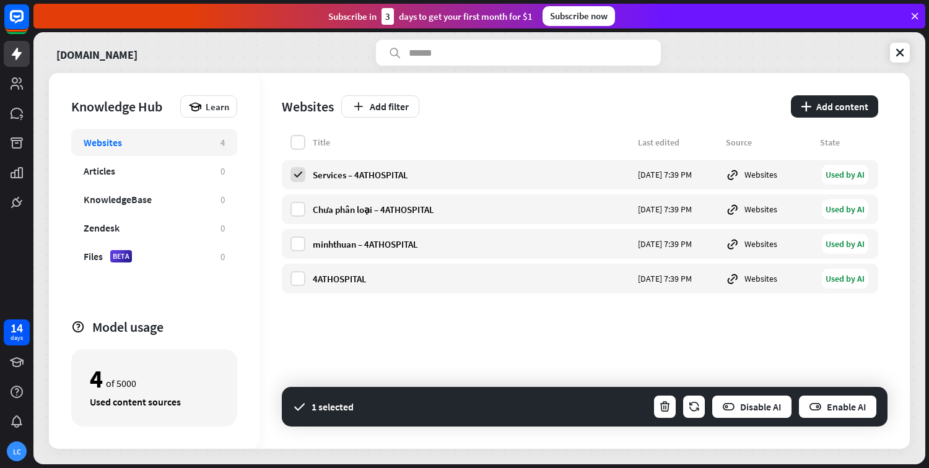
click at [292, 133] on div "Websites Add filter plus Add content" at bounding box center [580, 104] width 597 height 62
click at [297, 205] on label at bounding box center [298, 209] width 15 height 15
click at [294, 238] on label at bounding box center [298, 244] width 15 height 15
click at [297, 276] on label at bounding box center [298, 278] width 15 height 15
click at [152, 173] on div "Articles" at bounding box center [146, 171] width 125 height 12
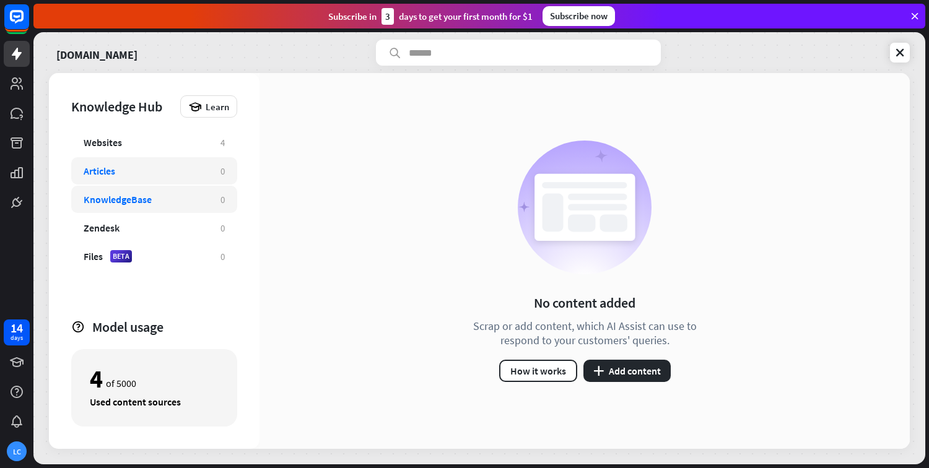
click at [142, 204] on div "KnowledgeBase" at bounding box center [118, 199] width 68 height 12
click at [149, 229] on div "Zendesk" at bounding box center [146, 228] width 125 height 12
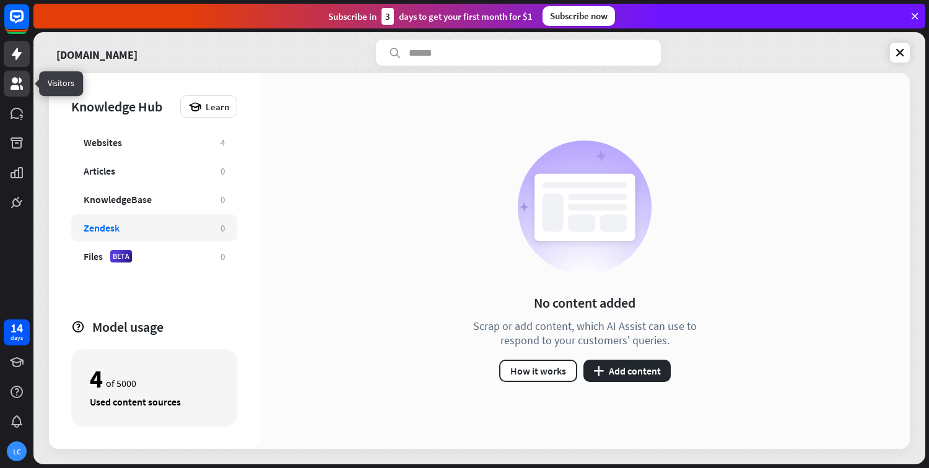
click at [19, 88] on icon at bounding box center [17, 83] width 12 height 12
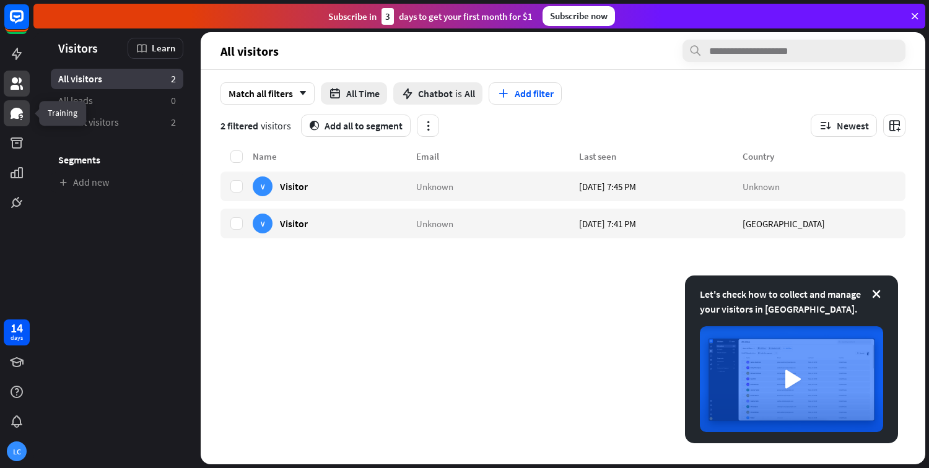
click at [16, 113] on icon at bounding box center [17, 113] width 12 height 11
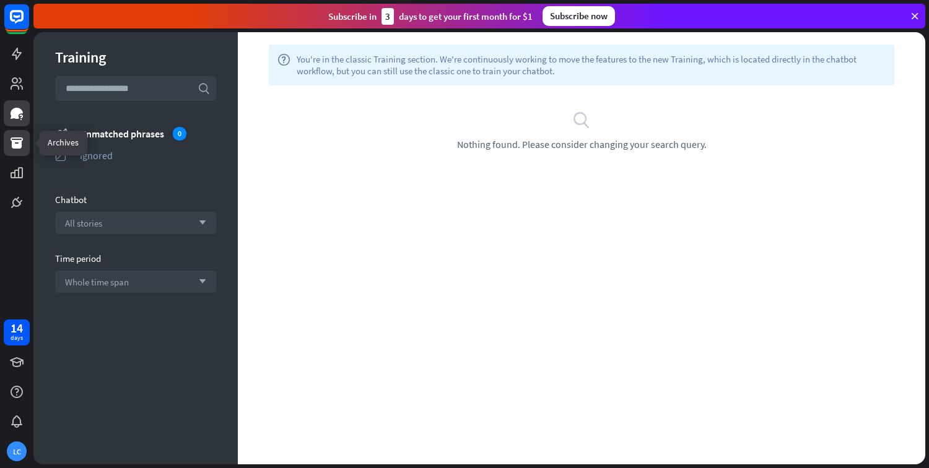
click at [15, 147] on icon at bounding box center [17, 143] width 12 height 11
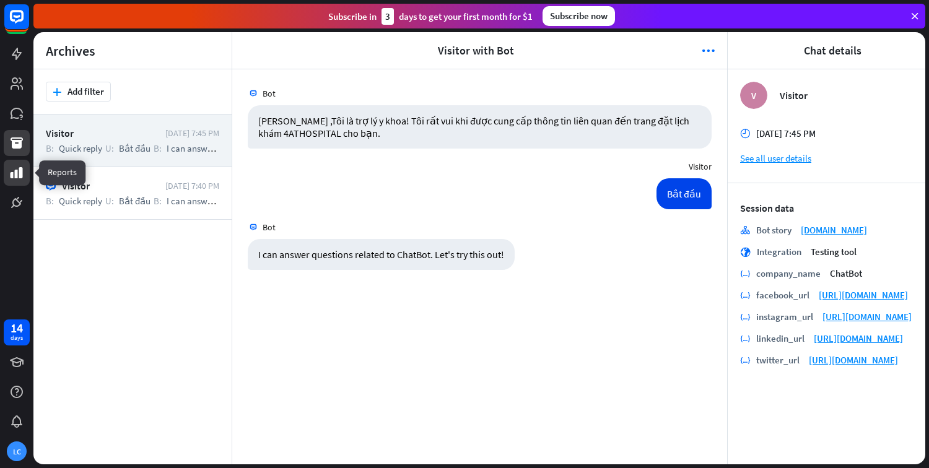
click at [18, 174] on icon at bounding box center [16, 172] width 15 height 15
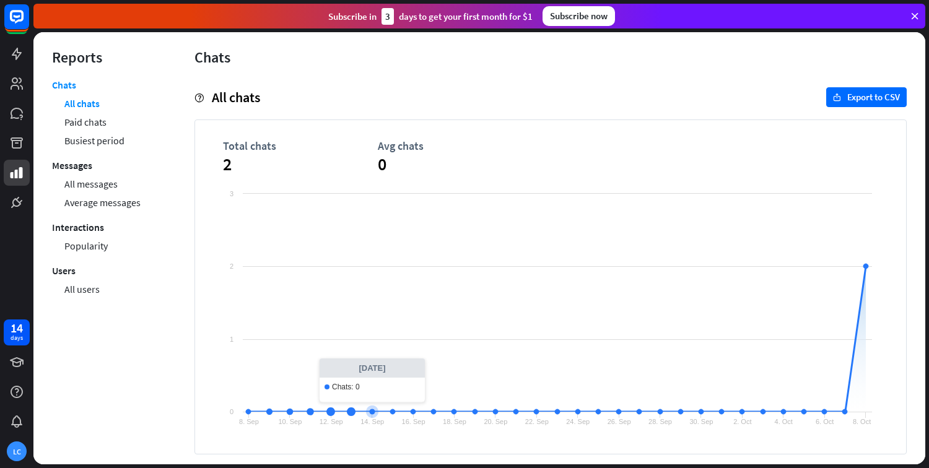
scroll to position [25, 0]
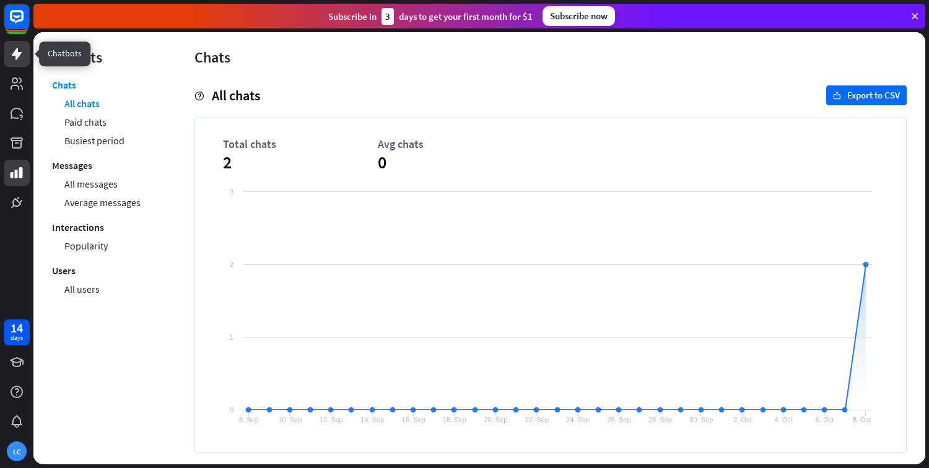
click at [12, 55] on icon at bounding box center [17, 54] width 10 height 12
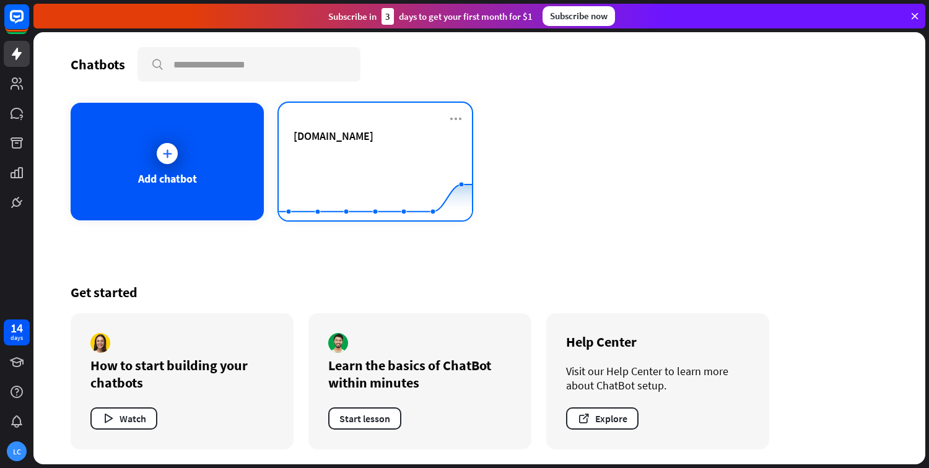
click at [344, 146] on div "[DOMAIN_NAME]" at bounding box center [376, 150] width 164 height 43
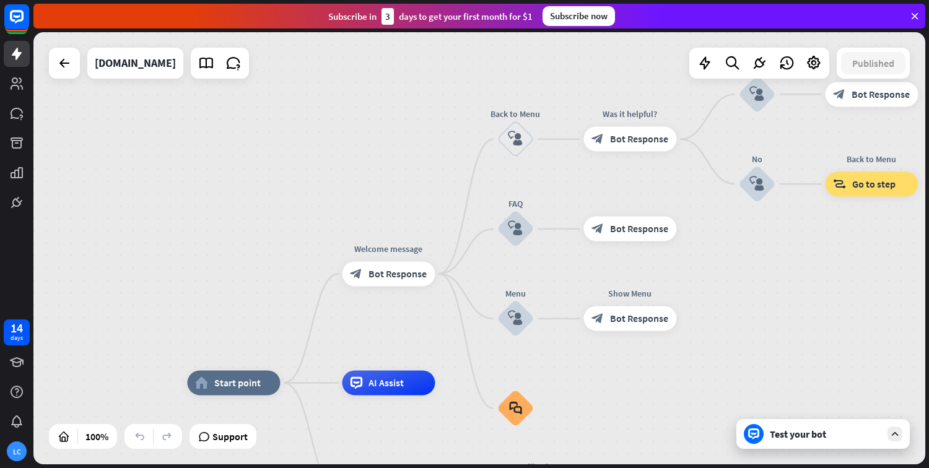
drag, startPoint x: 811, startPoint y: 263, endPoint x: 772, endPoint y: 380, distance: 124.0
click at [776, 381] on div "home_2 Start point Welcome message block_bot_response Bot Response Back to Menu…" at bounding box center [479, 248] width 892 height 432
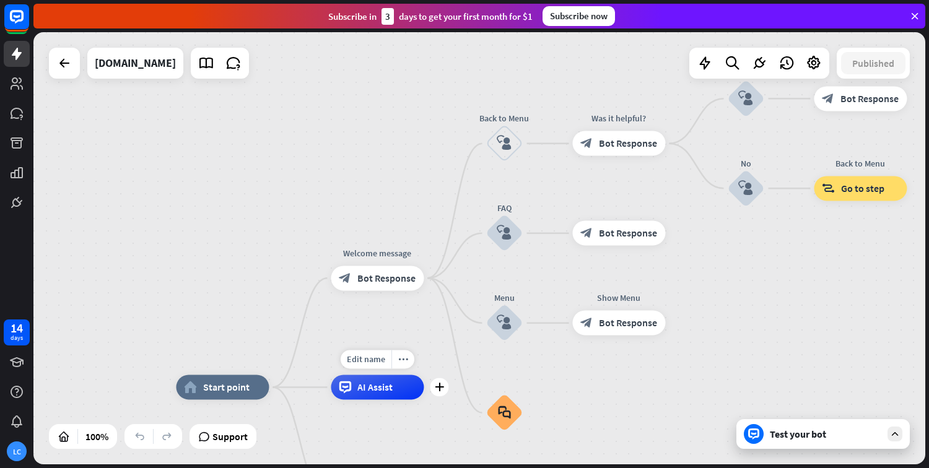
click at [365, 391] on span "AI Assist" at bounding box center [374, 387] width 35 height 12
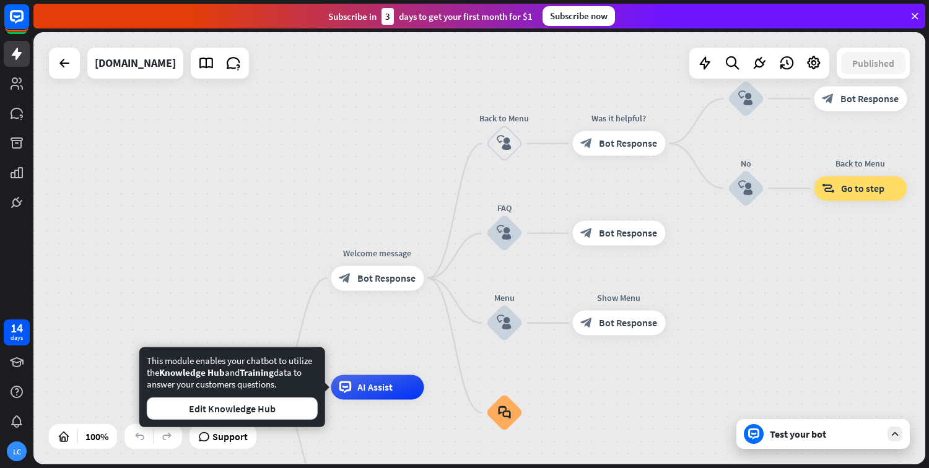
click at [362, 340] on div "home_2 Start point Welcome message block_bot_response Bot Response Back to Menu…" at bounding box center [479, 248] width 892 height 432
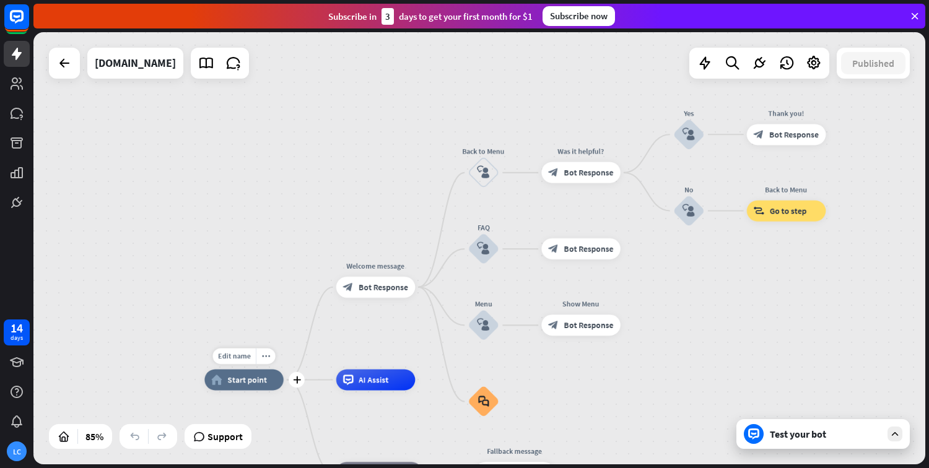
click at [260, 380] on span "Start point" at bounding box center [248, 380] width 40 height 11
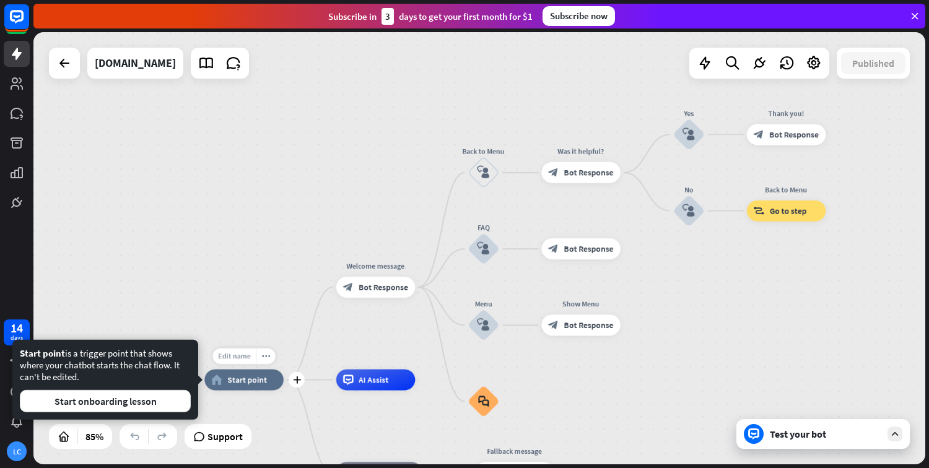
click at [247, 361] on div "Edit name" at bounding box center [233, 357] width 43 height 16
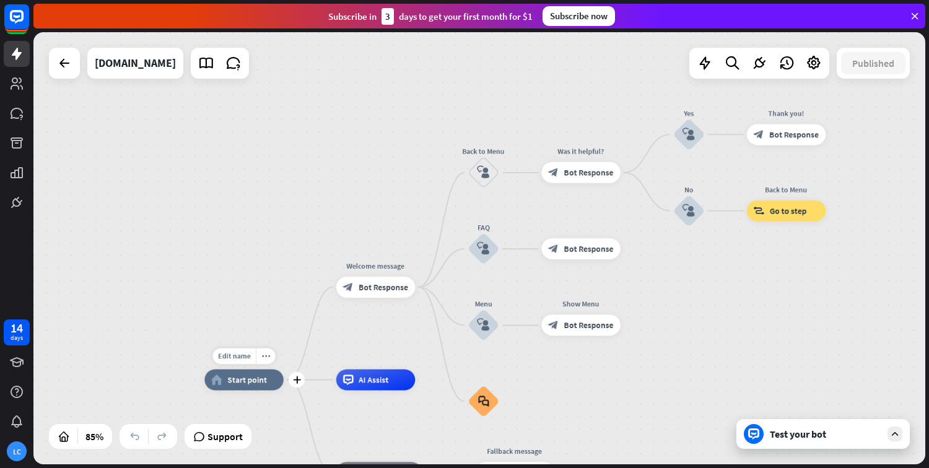
click at [268, 387] on div "home_2 Start point" at bounding box center [243, 380] width 79 height 21
click at [274, 369] on div "Edit name more_horiz plus home_2 Start point" at bounding box center [242, 379] width 79 height 21
click at [260, 359] on icon "more_horiz" at bounding box center [264, 356] width 9 height 8
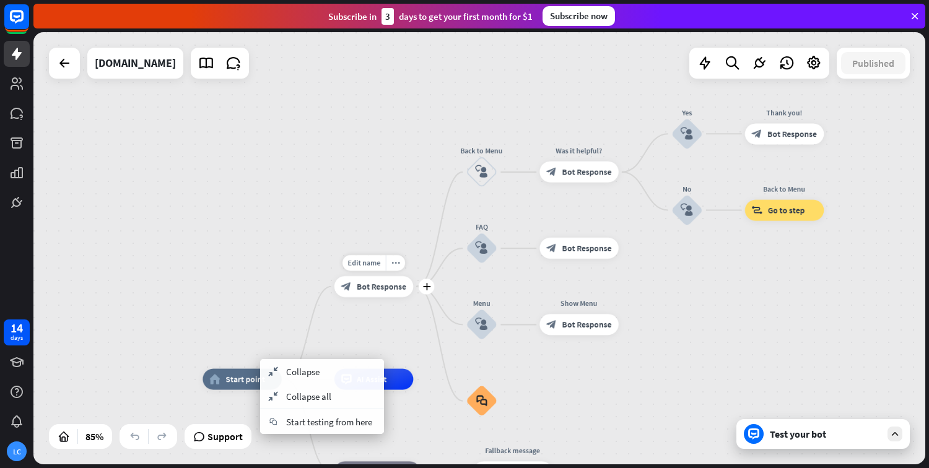
click at [384, 297] on div "Edit name more_horiz plus Welcome message block_bot_response Bot Response" at bounding box center [373, 286] width 79 height 21
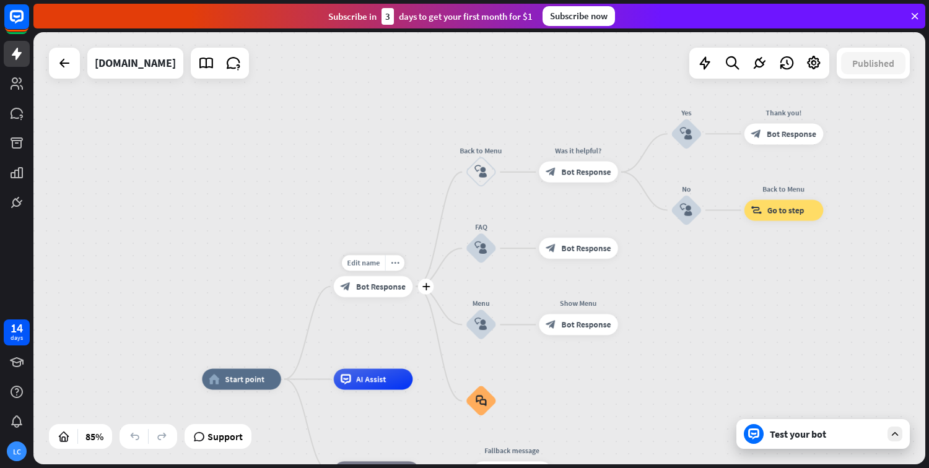
click at [389, 284] on span "Bot Response" at bounding box center [381, 286] width 50 height 11
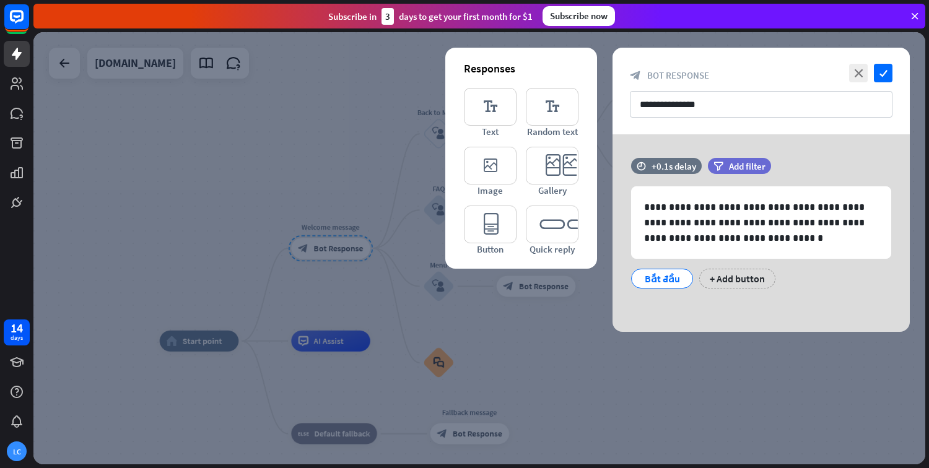
click at [632, 375] on div at bounding box center [479, 248] width 892 height 432
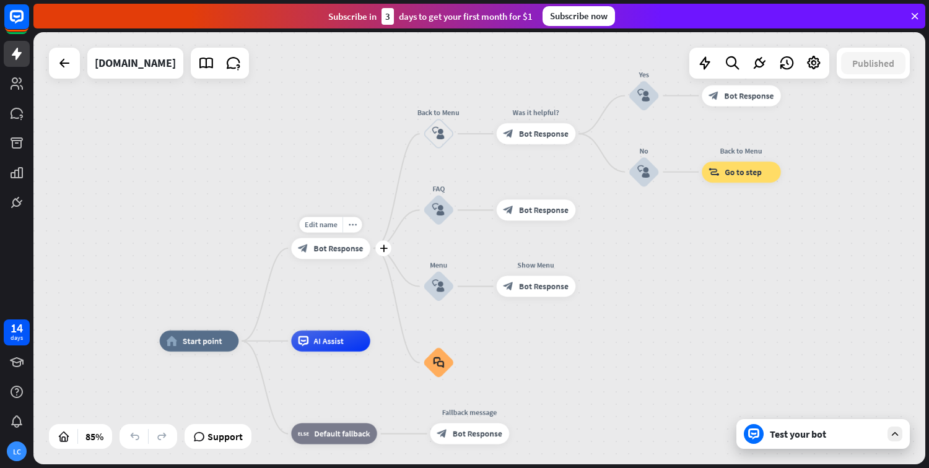
click at [345, 253] on span "Bot Response" at bounding box center [339, 248] width 50 height 11
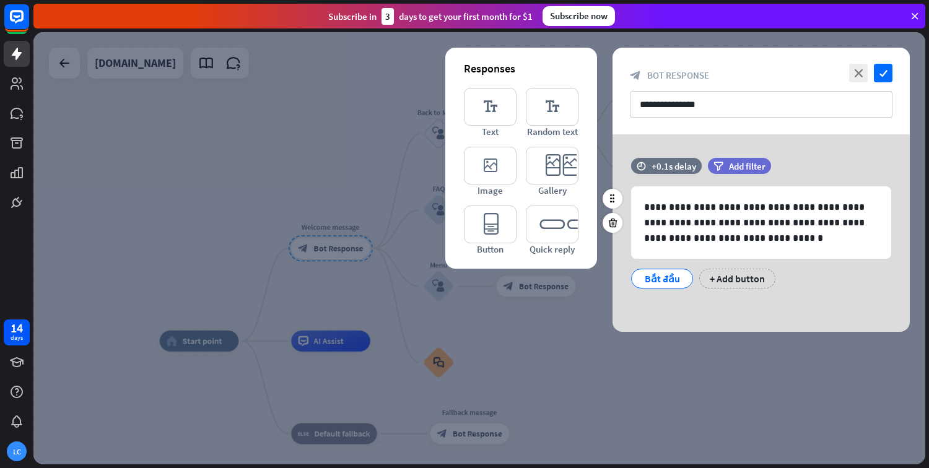
click at [667, 282] on div "Bắt đầu" at bounding box center [662, 278] width 41 height 19
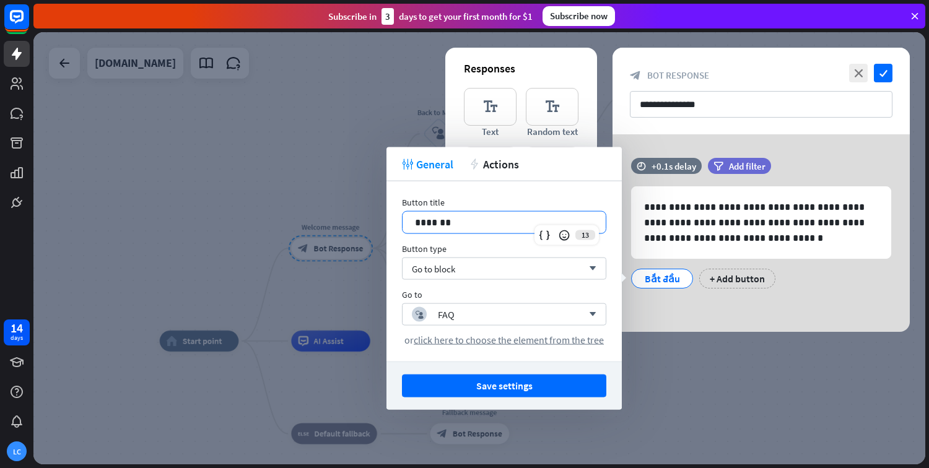
click at [484, 222] on p "*******" at bounding box center [504, 222] width 178 height 15
click at [542, 308] on div "block_user_input FAQ" at bounding box center [497, 314] width 171 height 15
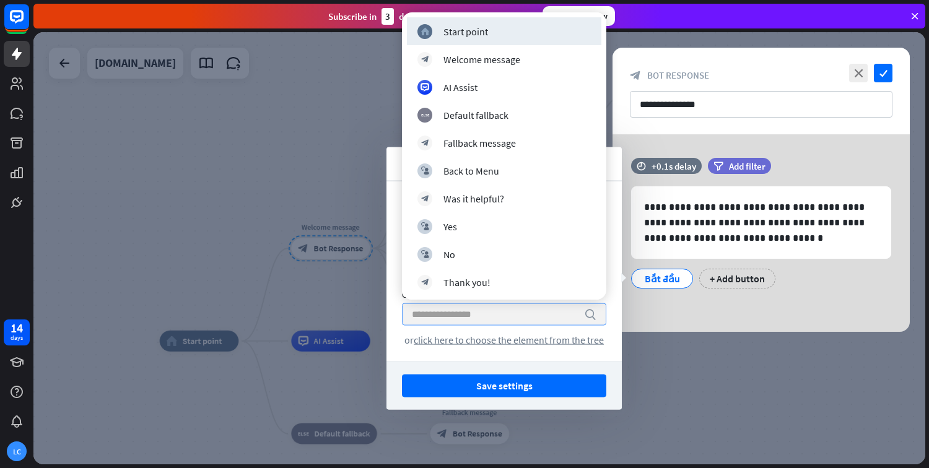
click at [542, 308] on input "search" at bounding box center [495, 314] width 166 height 21
click at [607, 329] on div "Button title 13 ******* Button type Go to block arrow_down Go to search or clic…" at bounding box center [504, 271] width 235 height 180
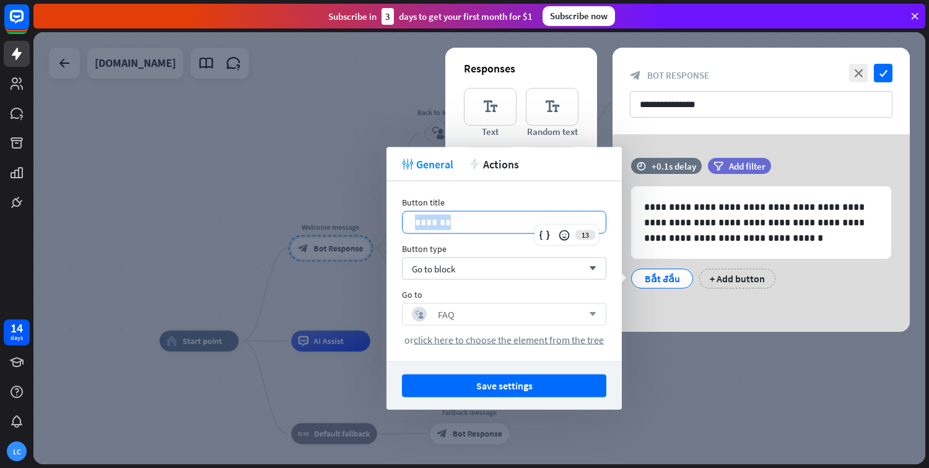
drag, startPoint x: 496, startPoint y: 216, endPoint x: 398, endPoint y: 228, distance: 98.6
click at [398, 228] on div "Button title 13 ******* Button type Go to block arrow_down Go to block_user_inp…" at bounding box center [504, 271] width 235 height 180
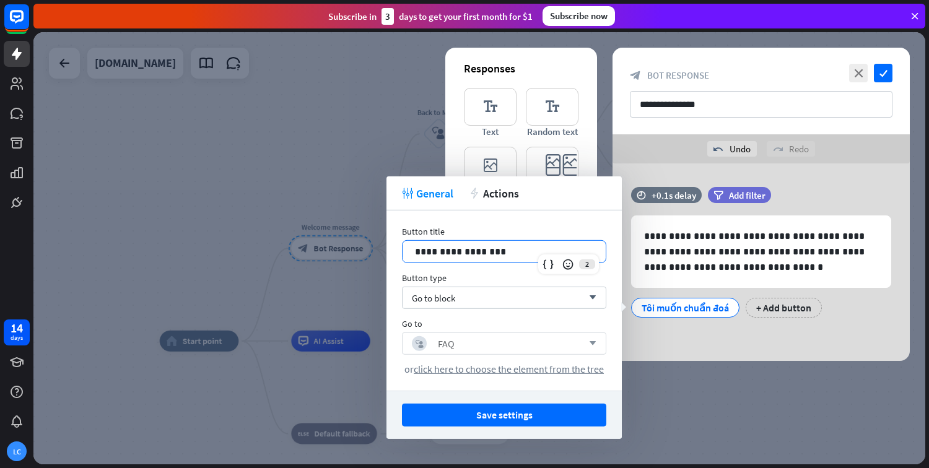
click at [586, 264] on div "2" at bounding box center [568, 265] width 61 height 20
click at [567, 266] on icon at bounding box center [568, 264] width 12 height 12
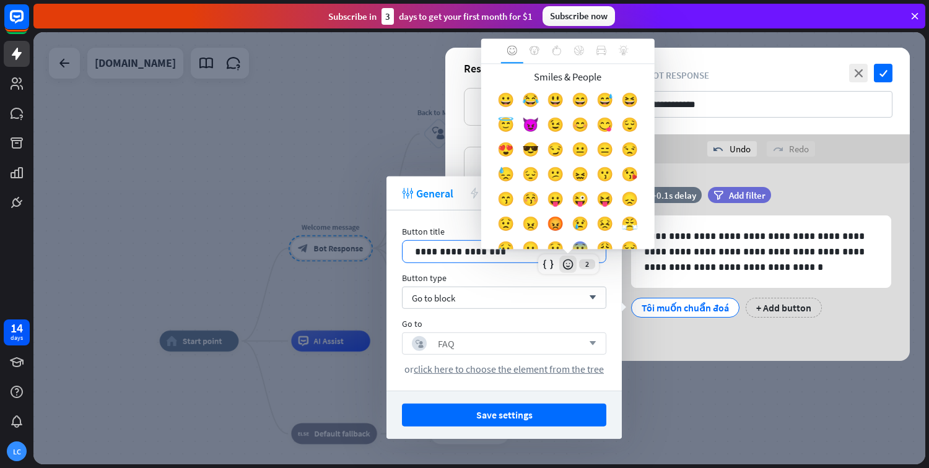
click at [569, 264] on icon at bounding box center [568, 264] width 12 height 12
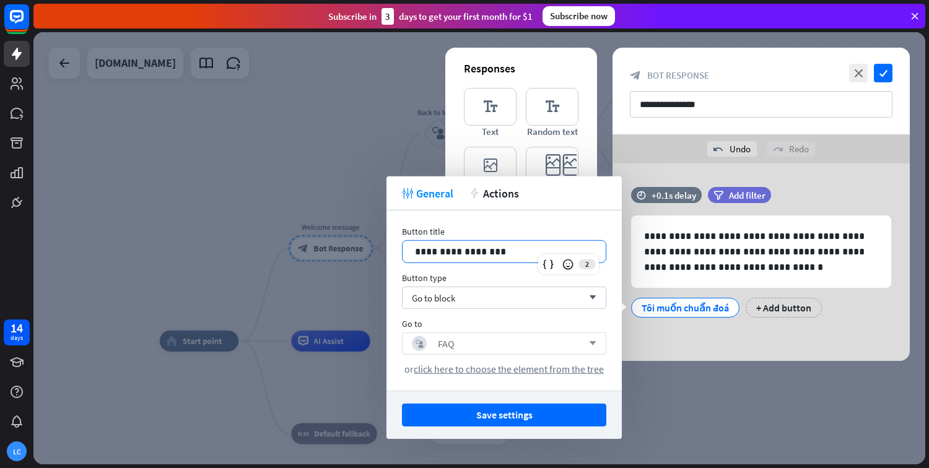
click at [503, 250] on p "**********" at bounding box center [504, 251] width 178 height 15
click at [521, 299] on div "Go to block arrow_down" at bounding box center [504, 298] width 204 height 22
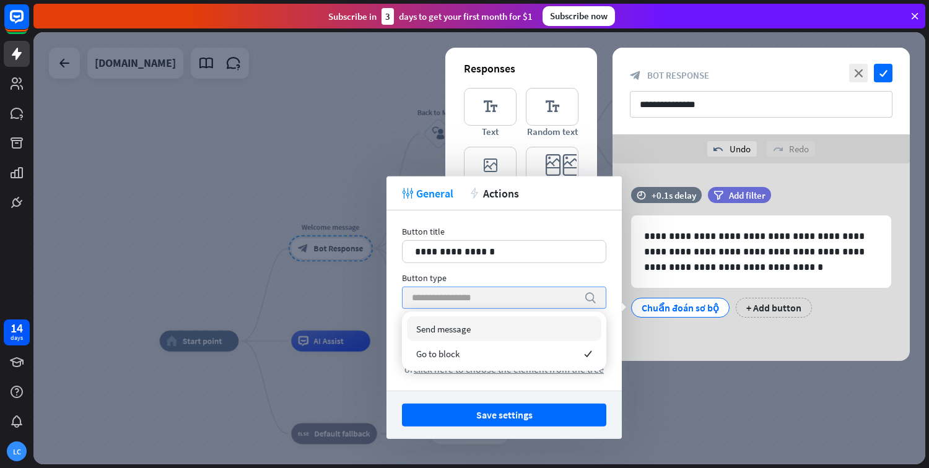
click at [521, 299] on input "search" at bounding box center [495, 297] width 166 height 21
click at [514, 325] on div "Send message" at bounding box center [504, 329] width 195 height 25
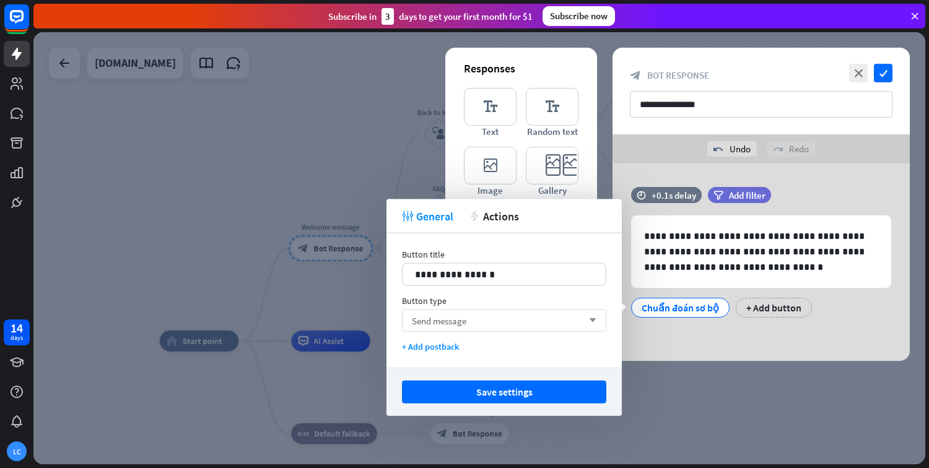
click at [530, 322] on div "Send message arrow_down" at bounding box center [504, 321] width 204 height 22
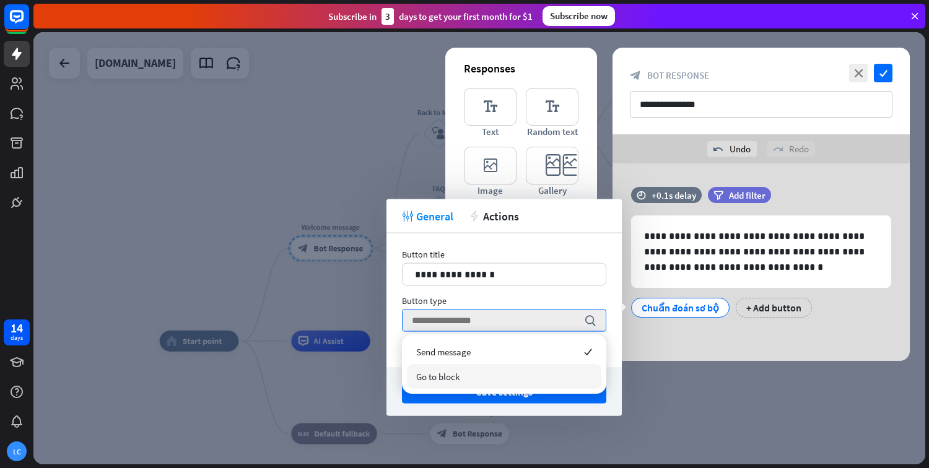
click at [510, 367] on div "Go to block" at bounding box center [504, 376] width 195 height 25
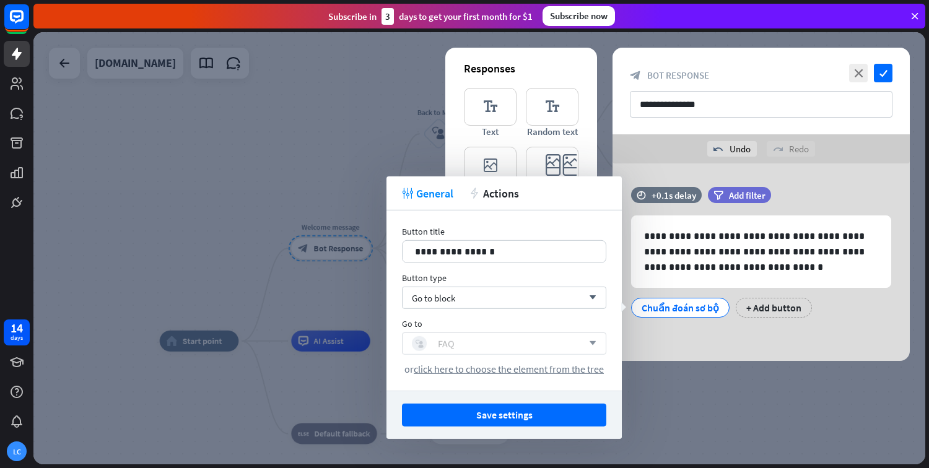
click at [526, 341] on div "block_user_input FAQ" at bounding box center [497, 343] width 171 height 15
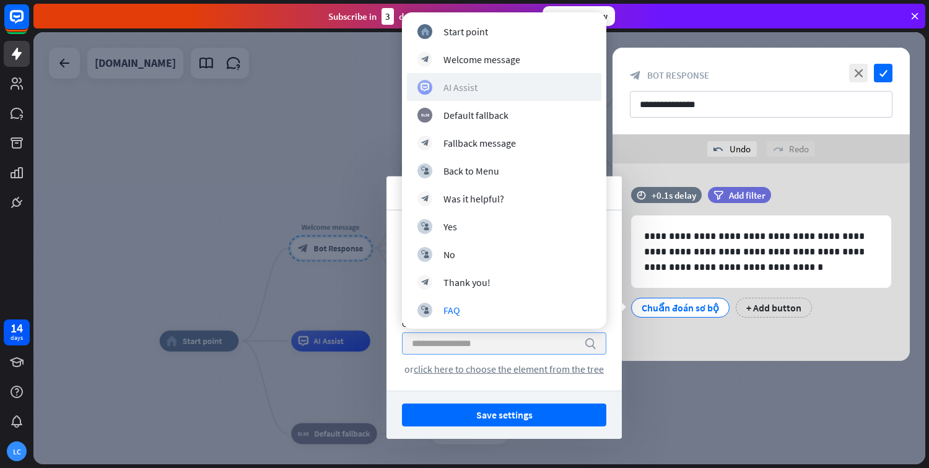
click at [504, 92] on div "AI Assist" at bounding box center [503, 87] width 173 height 15
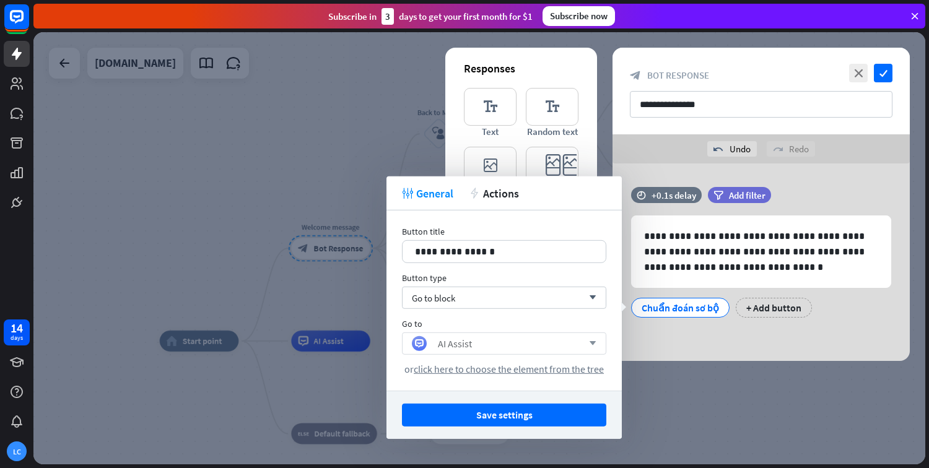
click at [587, 12] on div "Subscribe now" at bounding box center [579, 16] width 72 height 20
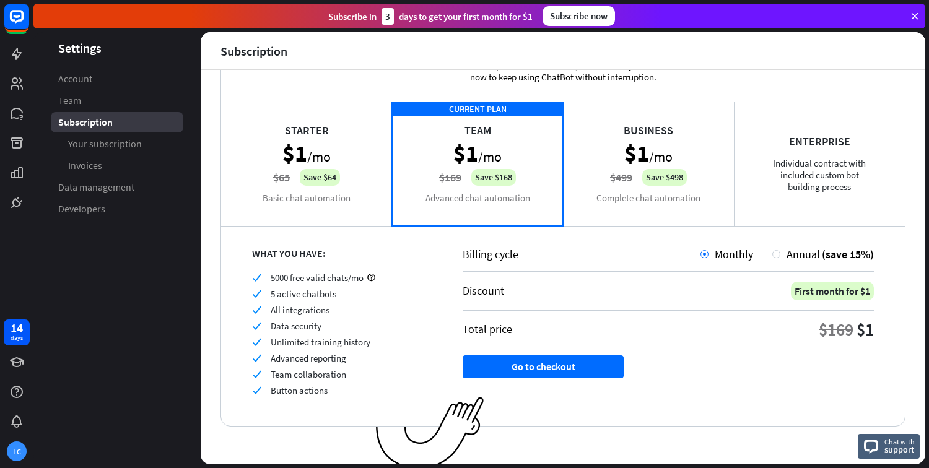
scroll to position [55, 0]
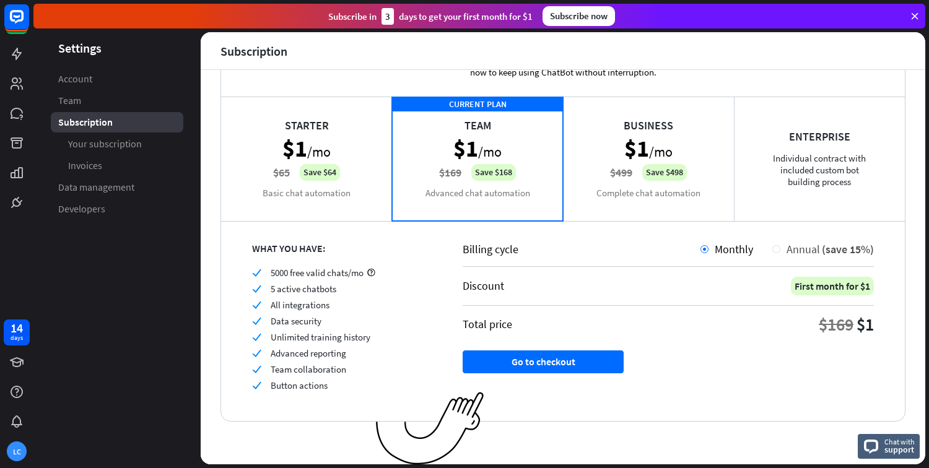
click at [787, 245] on span "Annual" at bounding box center [803, 249] width 33 height 14
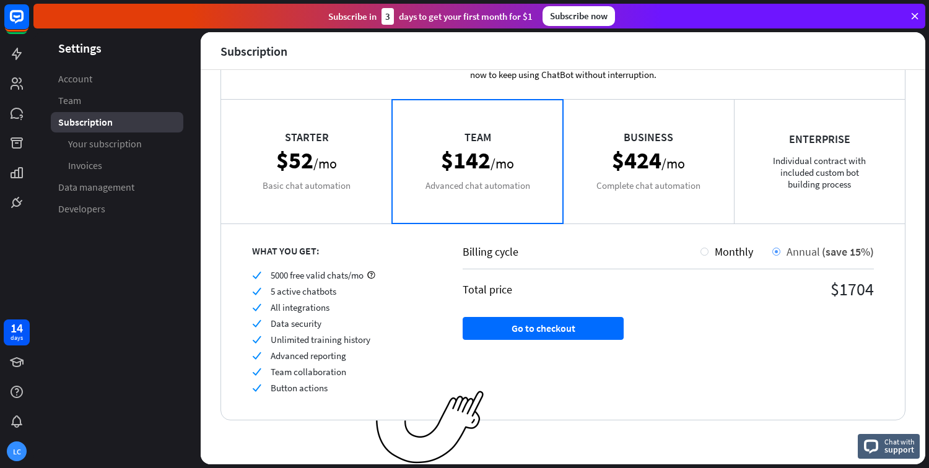
scroll to position [51, 0]
click at [715, 255] on span "Monthly" at bounding box center [734, 252] width 38 height 14
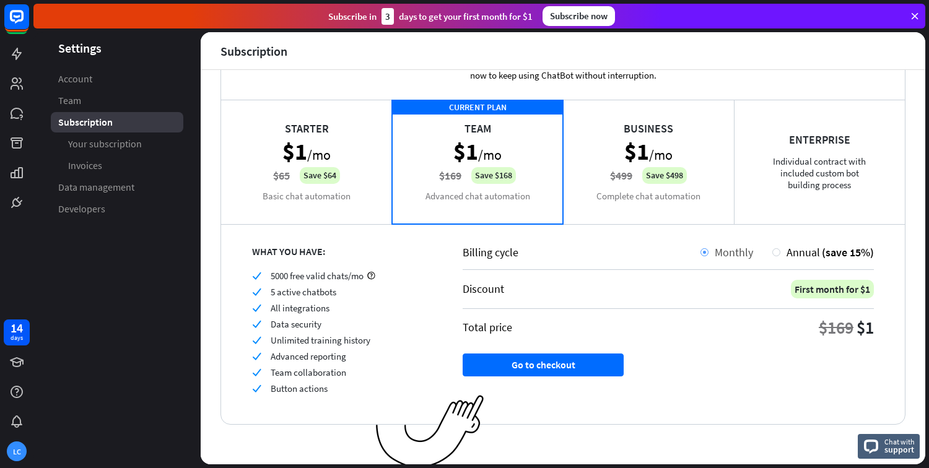
scroll to position [55, 0]
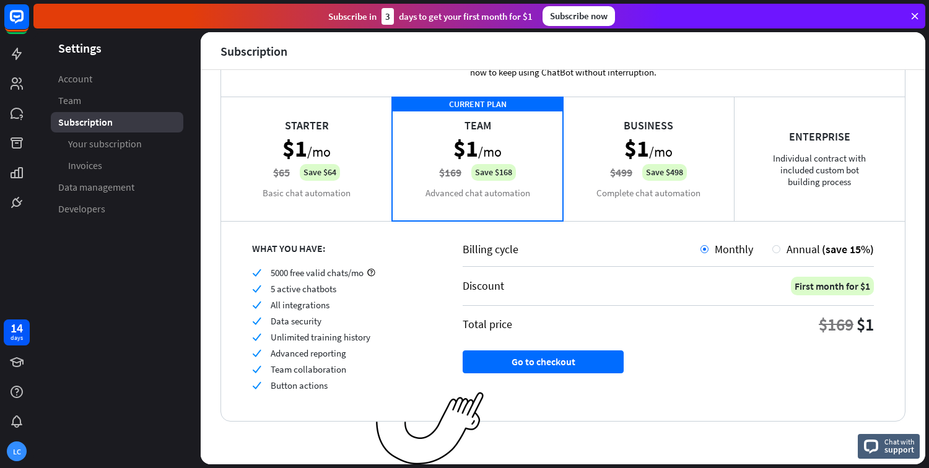
click at [306, 178] on div "Starter $1 /mo $65 Save $64 Basic chat automation" at bounding box center [306, 159] width 171 height 124
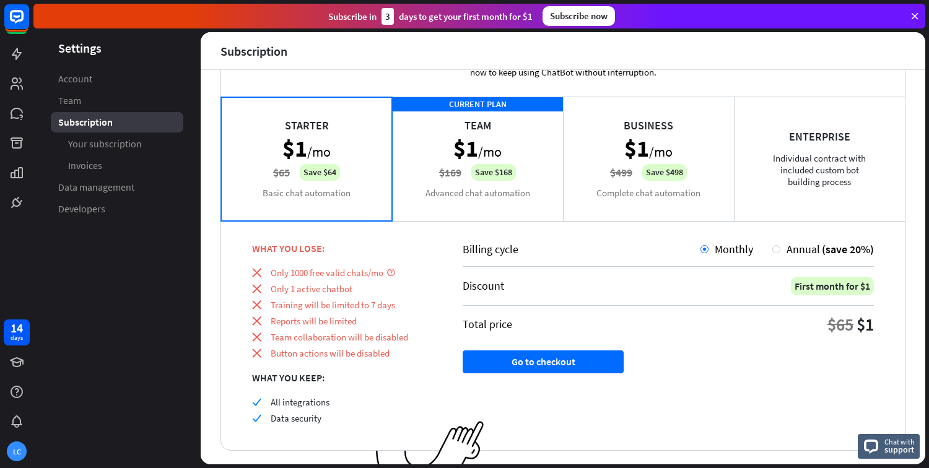
click at [425, 180] on div "CURRENT PLAN Team $1 /mo $169 Save $168 Advanced chat automation" at bounding box center [477, 159] width 171 height 124
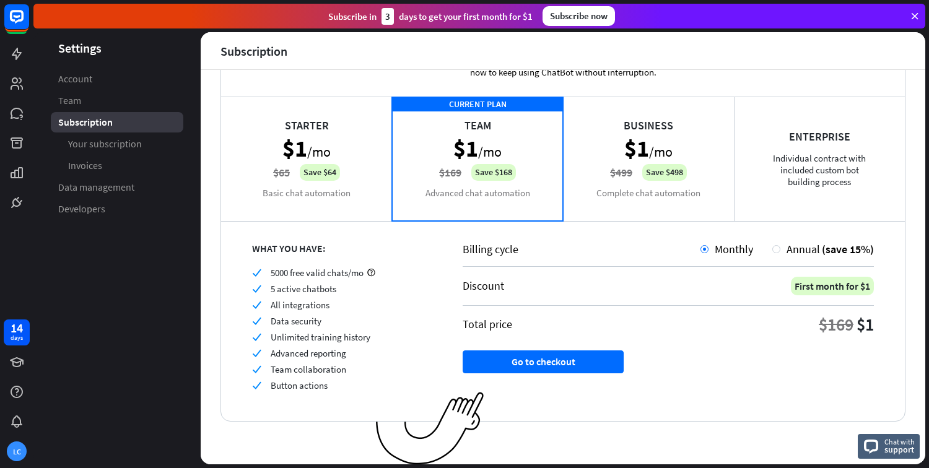
click at [326, 186] on div "Starter $1 /mo $65 Save $64 Basic chat automation" at bounding box center [306, 159] width 171 height 124
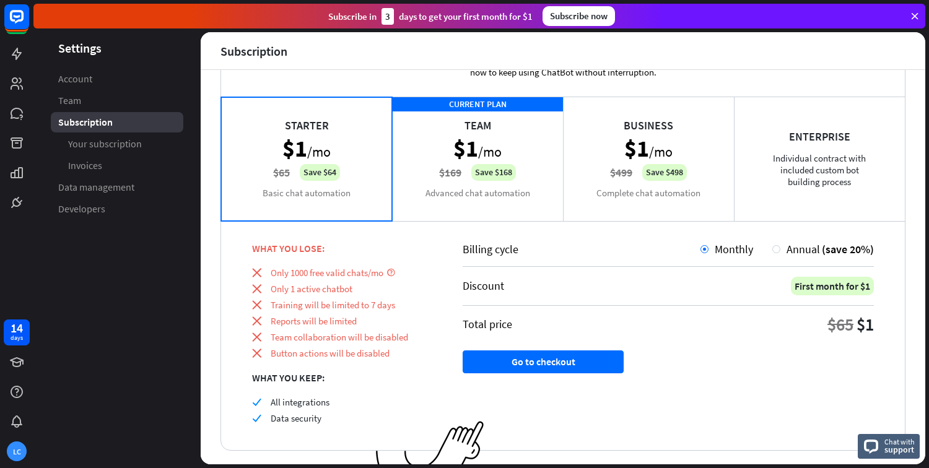
click at [420, 190] on div "CURRENT PLAN Team $1 /mo $169 Save $168 Advanced chat automation" at bounding box center [477, 159] width 171 height 124
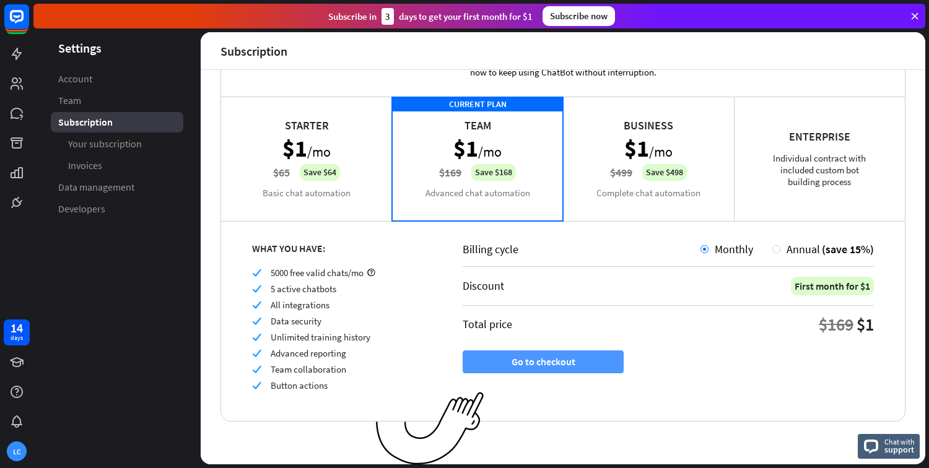
click at [586, 366] on button "Go to checkout" at bounding box center [543, 362] width 161 height 23
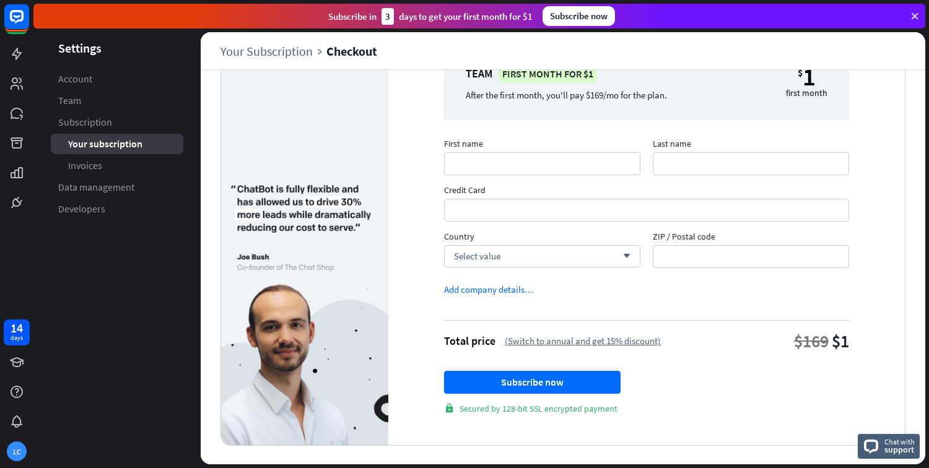
scroll to position [76, 0]
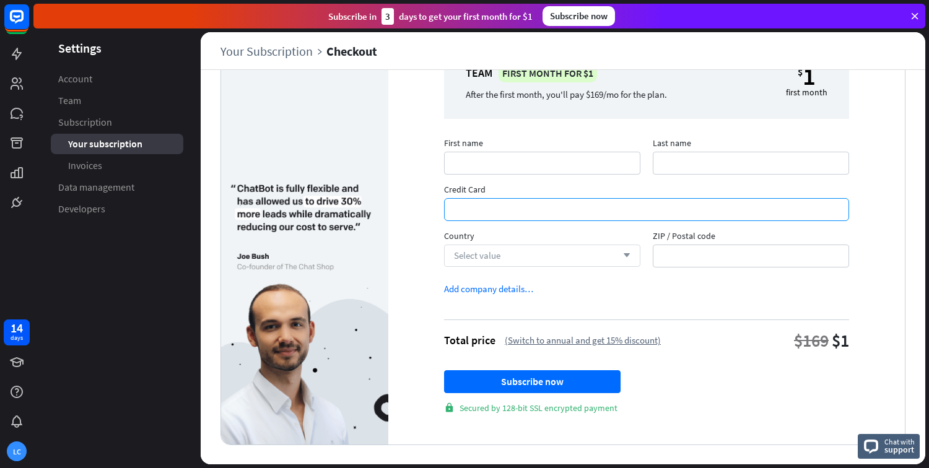
click at [570, 256] on div "Select value arrow_down" at bounding box center [542, 256] width 196 height 22
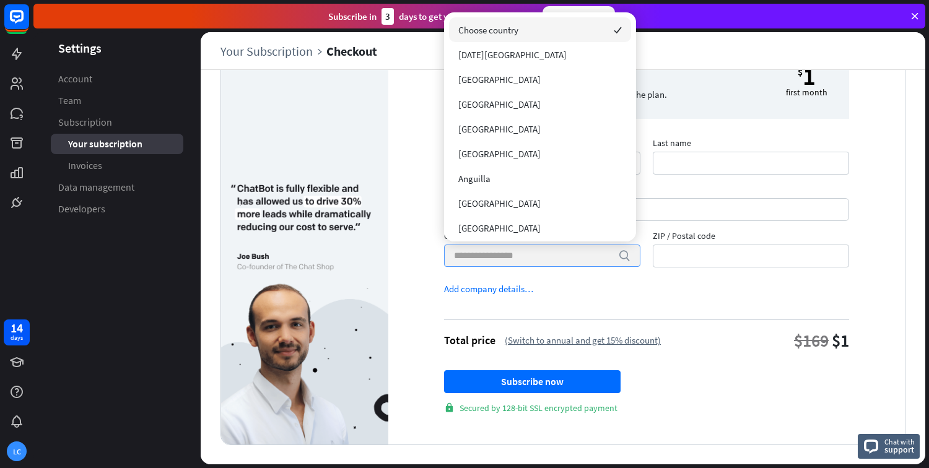
click at [570, 256] on input "Country search" at bounding box center [533, 255] width 158 height 21
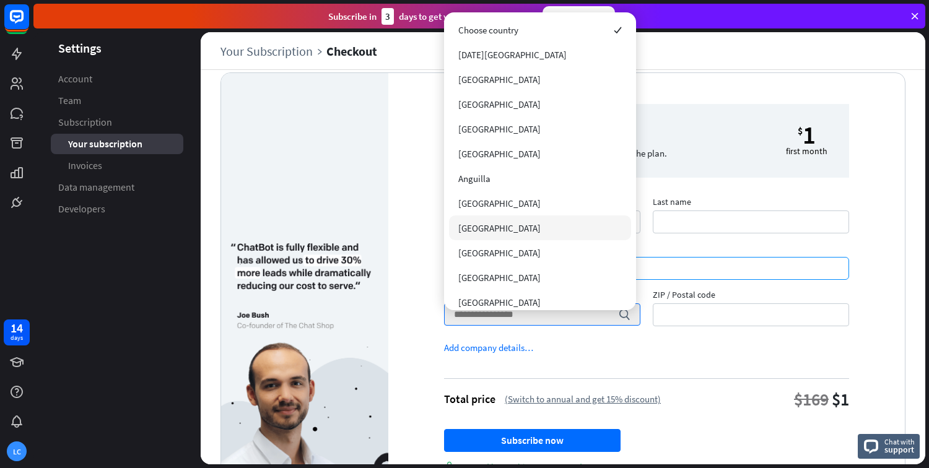
scroll to position [0, 0]
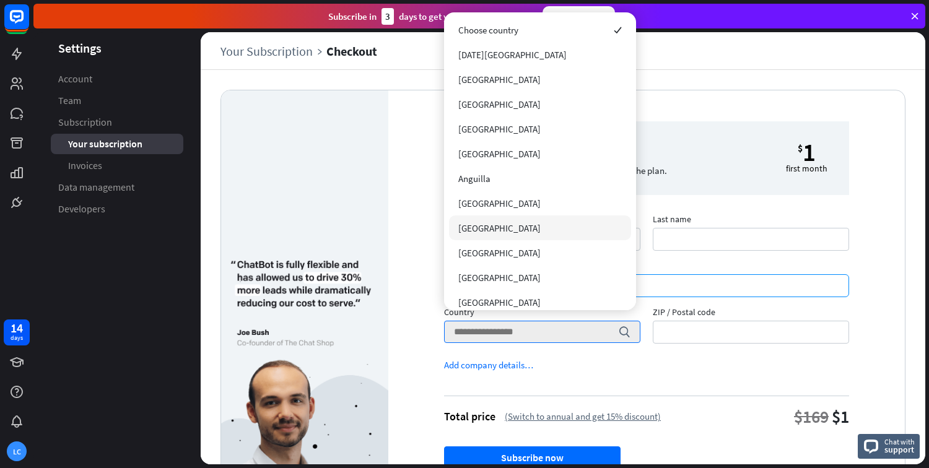
click at [408, 116] on div "Team First month for $1 After the first month, you'll pay $169/mo for the plan.…" at bounding box center [646, 305] width 517 height 431
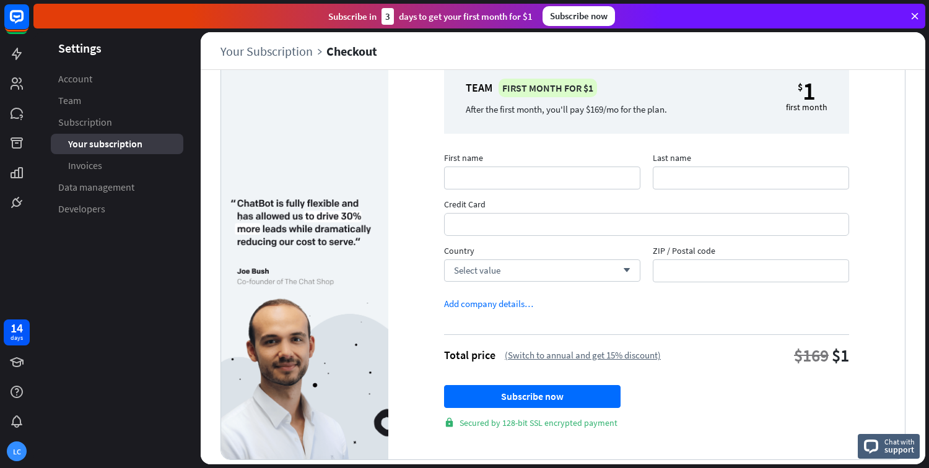
scroll to position [76, 0]
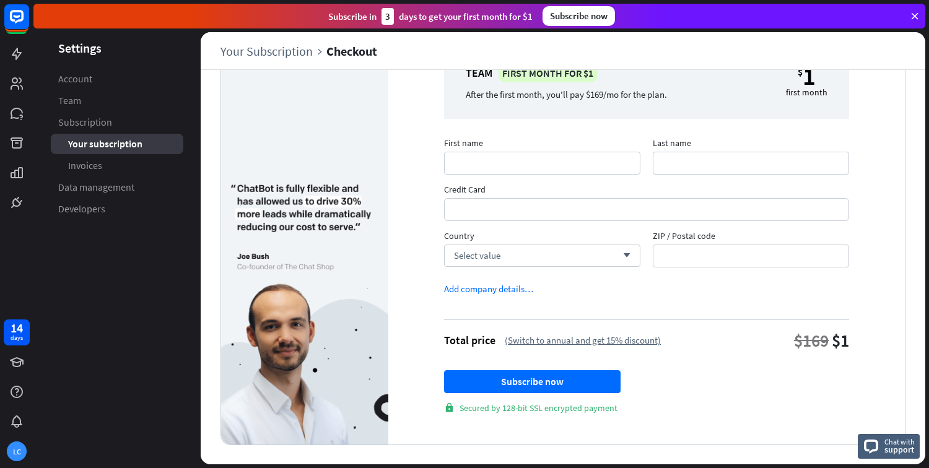
drag, startPoint x: 477, startPoint y: 413, endPoint x: 581, endPoint y: 415, distance: 104.1
click at [581, 415] on div "Team First month for $1 After the first month, you'll pay $169/mo for the plan.…" at bounding box center [646, 229] width 517 height 431
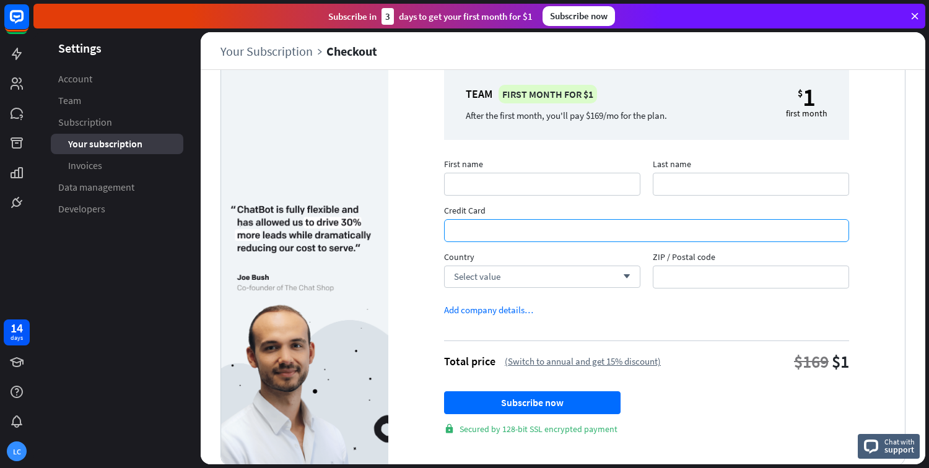
scroll to position [0, 0]
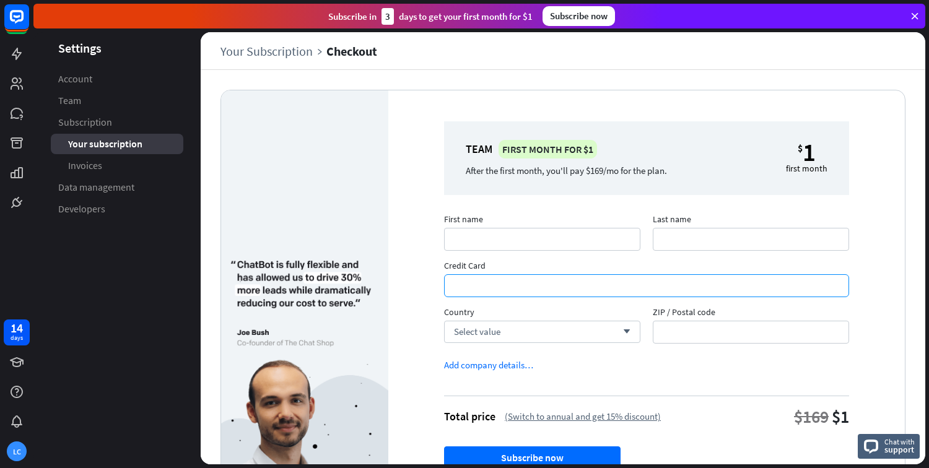
click at [803, 158] on div "1" at bounding box center [809, 152] width 13 height 21
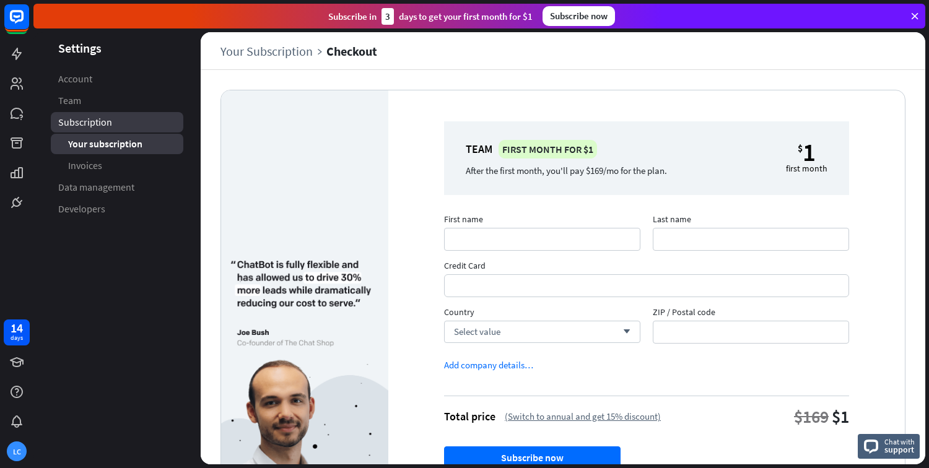
click at [130, 125] on link "Subscription" at bounding box center [117, 122] width 133 height 20
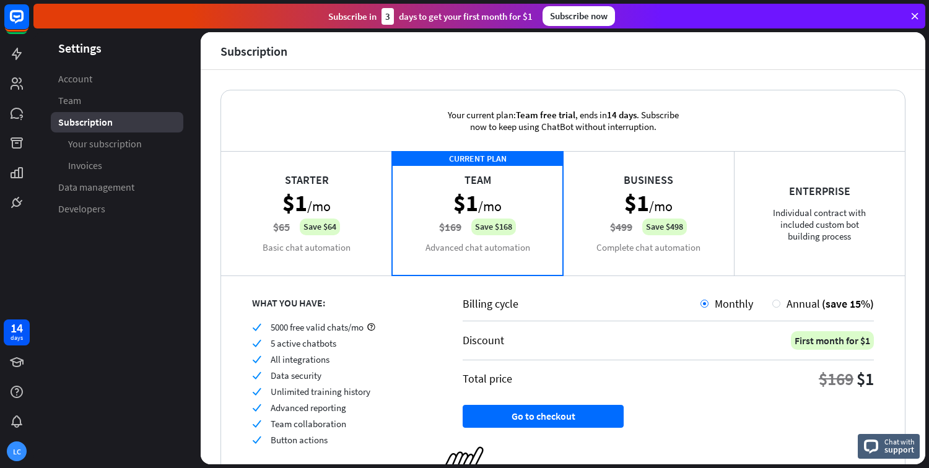
click at [345, 225] on div "Starter $1 /mo $65 Save $64 Basic chat automation" at bounding box center [306, 213] width 171 height 124
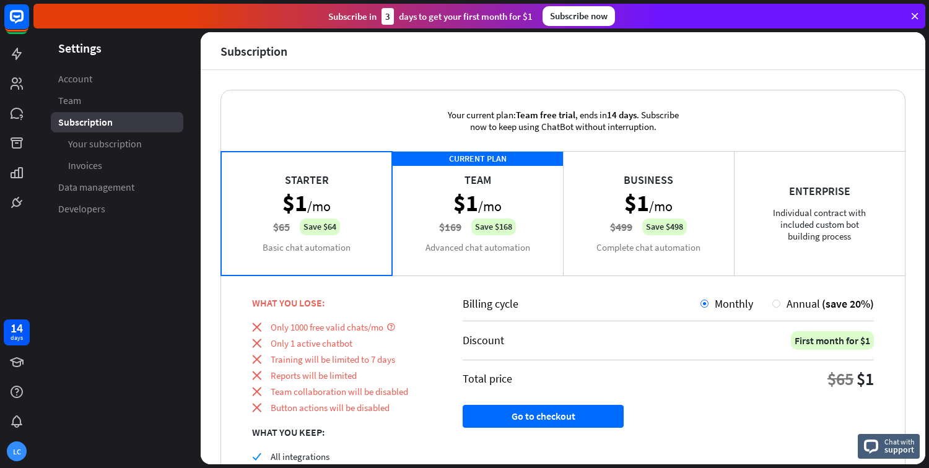
click at [405, 230] on div "CURRENT PLAN Team $1 /mo $169 Save $168 Advanced chat automation" at bounding box center [477, 213] width 171 height 124
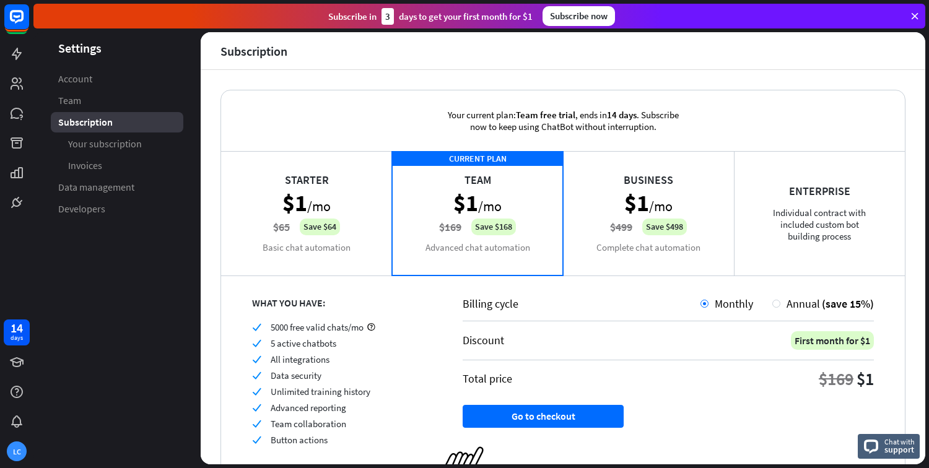
click at [336, 212] on div "Starter $1 /mo $65 Save $64 Basic chat automation" at bounding box center [306, 213] width 171 height 124
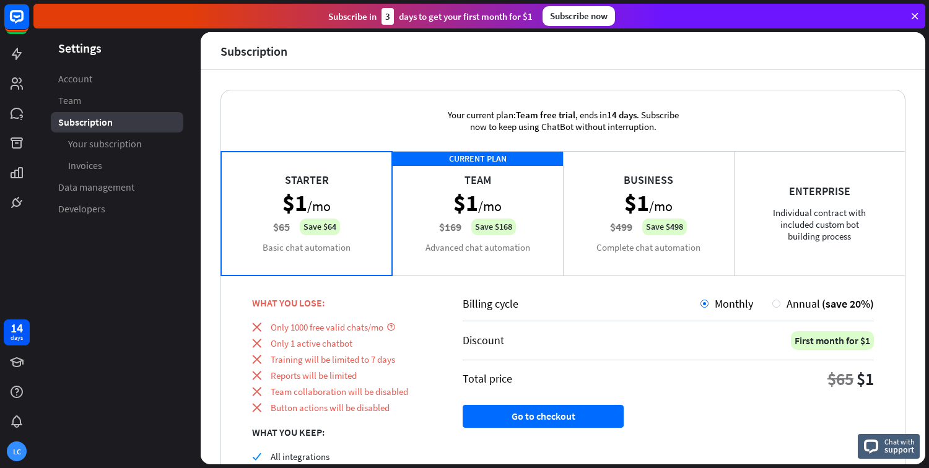
click at [457, 218] on div "CURRENT PLAN Team $1 /mo $169 Save $168 Advanced chat automation" at bounding box center [477, 213] width 171 height 124
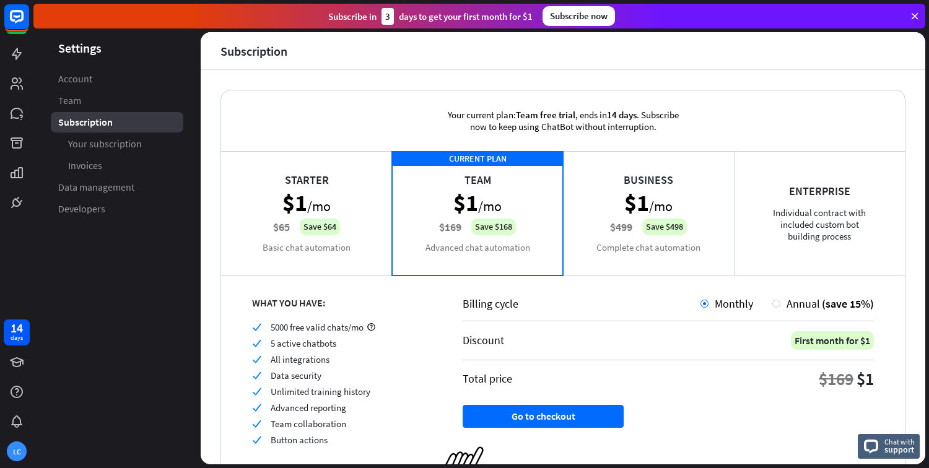
click at [606, 211] on div "Business $1 /mo $499 Save $498 Complete chat automation" at bounding box center [648, 213] width 171 height 124
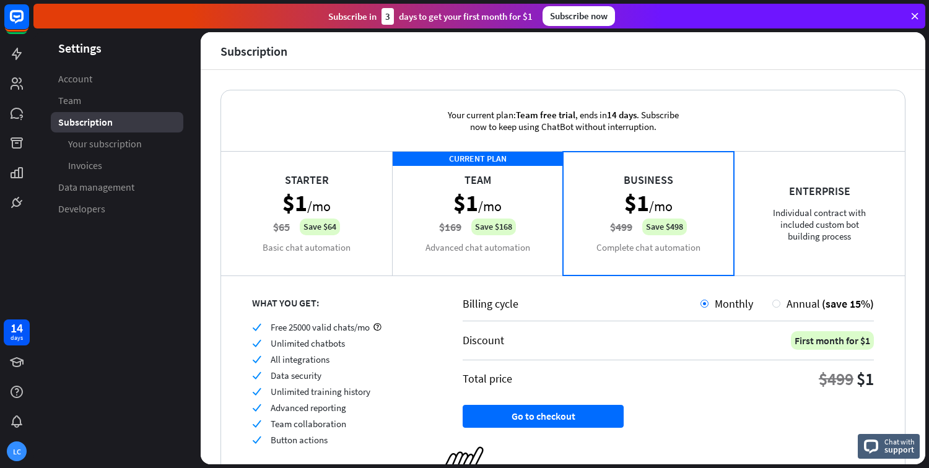
click at [502, 209] on div "CURRENT PLAN Team $1 /mo $169 Save $168 Advanced chat automation" at bounding box center [477, 213] width 171 height 124
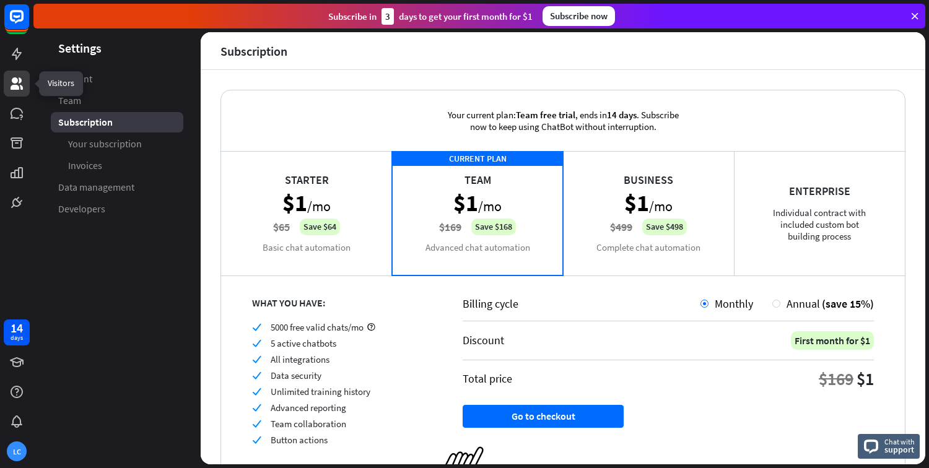
click at [28, 79] on link at bounding box center [17, 84] width 26 height 26
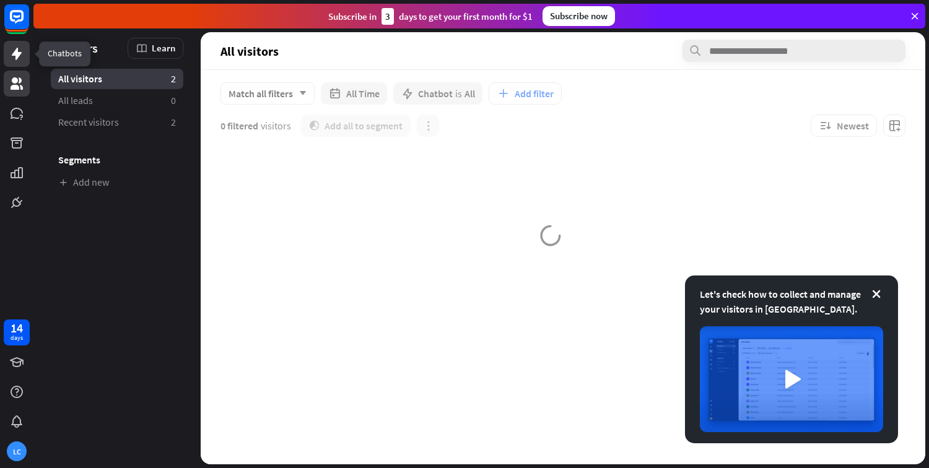
click at [22, 49] on icon at bounding box center [16, 53] width 15 height 15
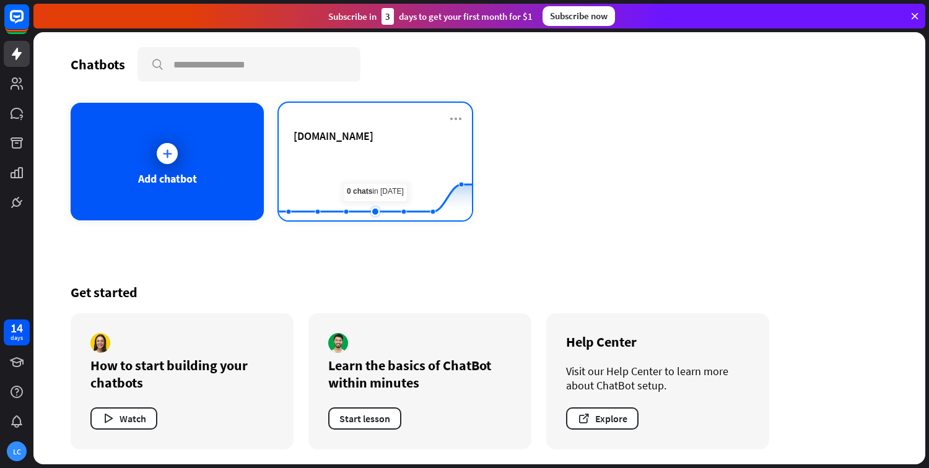
click at [370, 160] on rect at bounding box center [375, 189] width 193 height 77
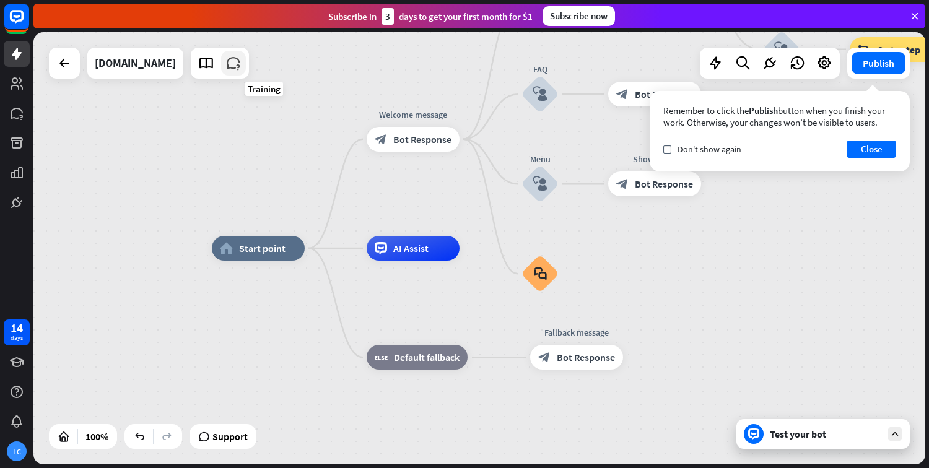
click at [246, 70] on link at bounding box center [233, 63] width 25 height 25
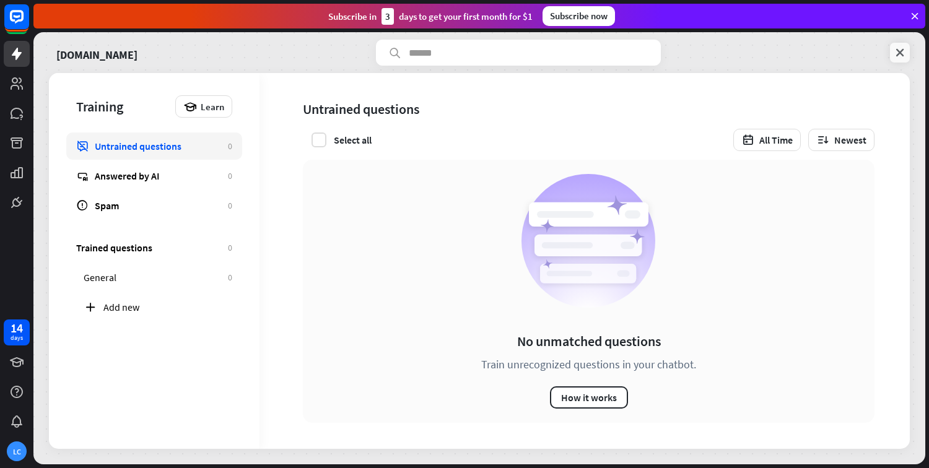
click at [904, 46] on icon at bounding box center [900, 52] width 12 height 12
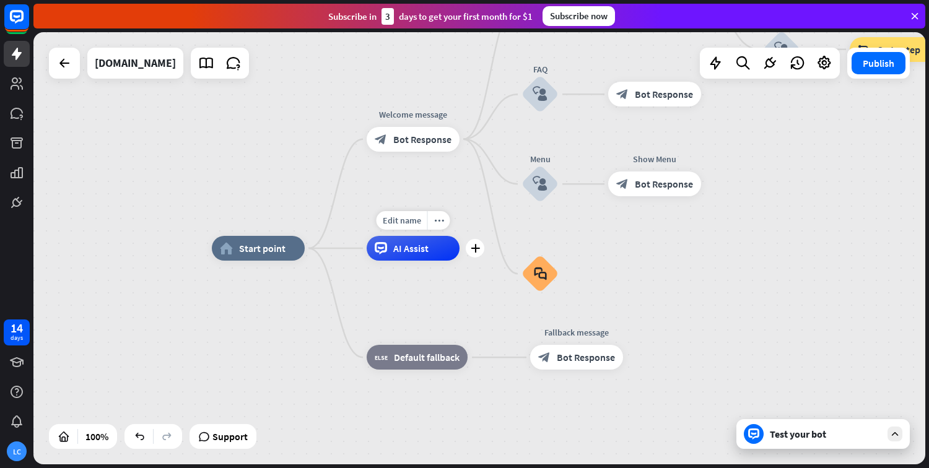
click at [403, 260] on div "AI Assist" at bounding box center [413, 248] width 93 height 25
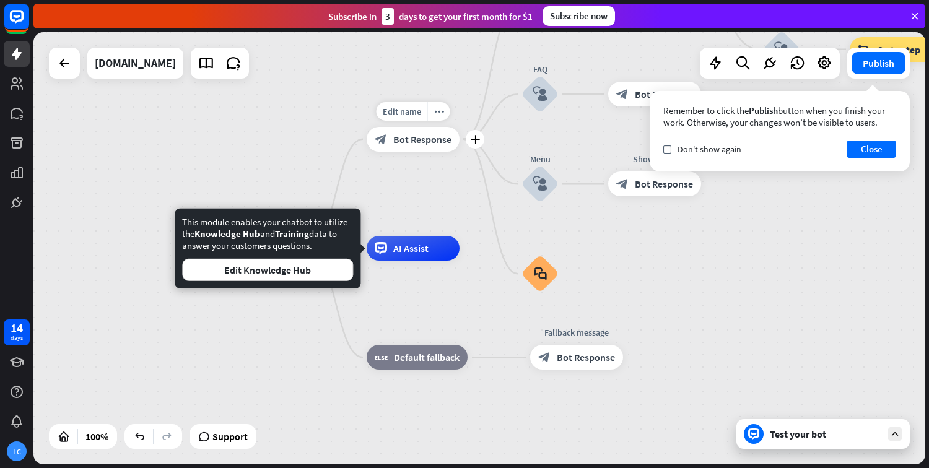
click at [420, 134] on span "Bot Response" at bounding box center [422, 139] width 58 height 12
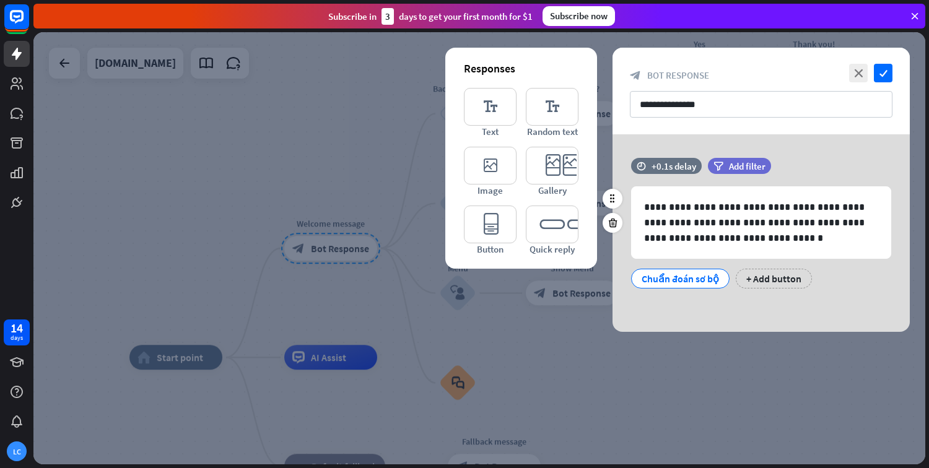
click at [683, 284] on div "Chuẩn đoán sơ bộ" at bounding box center [680, 278] width 77 height 19
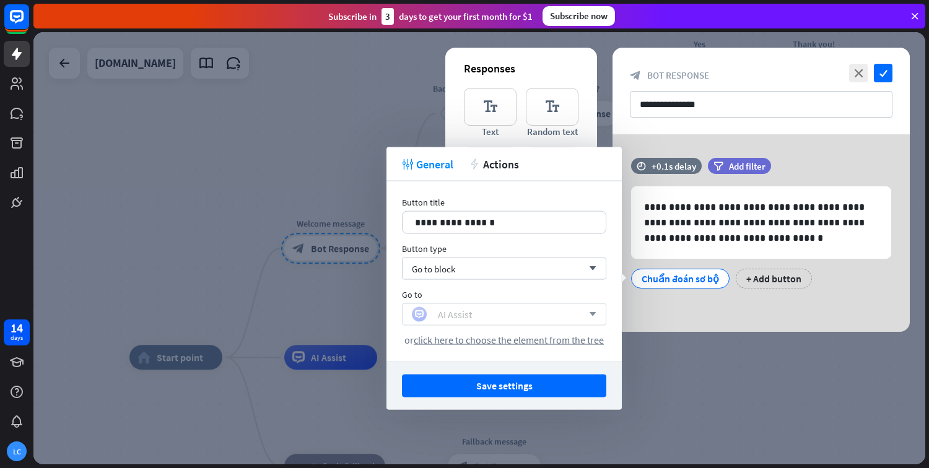
click at [527, 310] on div "AI Assist" at bounding box center [497, 314] width 171 height 15
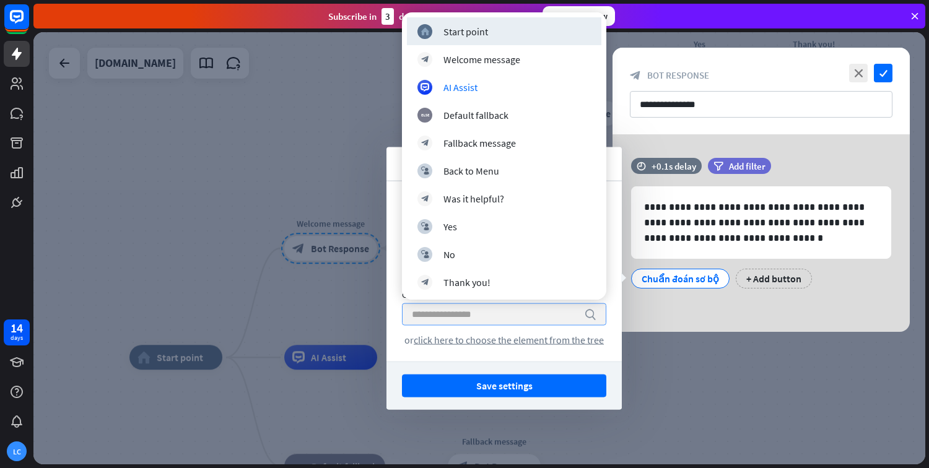
click at [527, 310] on input "search" at bounding box center [495, 314] width 166 height 21
click at [719, 312] on div "**********" at bounding box center [761, 233] width 297 height 198
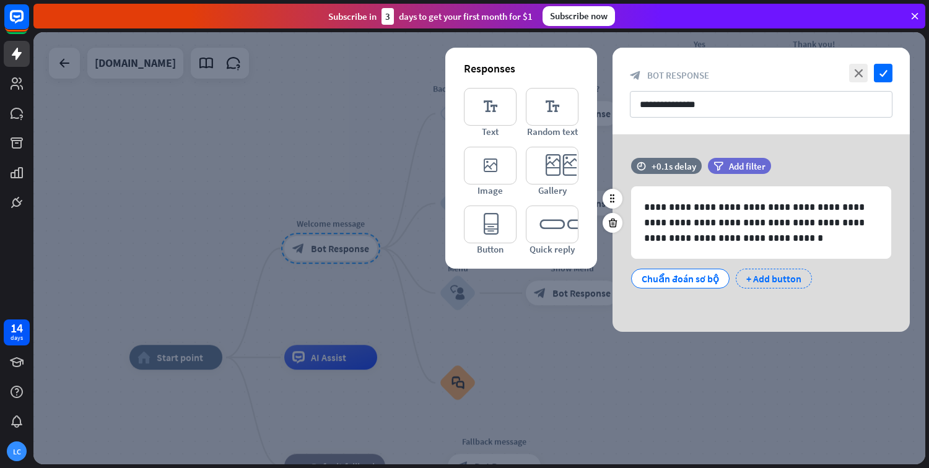
click at [779, 273] on div "+ Add button" at bounding box center [774, 279] width 76 height 20
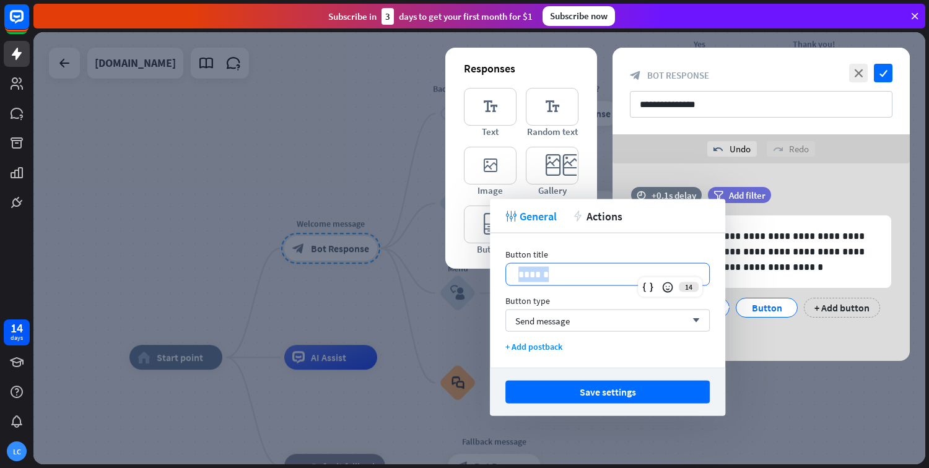
drag, startPoint x: 609, startPoint y: 274, endPoint x: 491, endPoint y: 267, distance: 117.9
click at [491, 267] on div "Button title 14 ****** Button type Send message arrow_down + Add postback" at bounding box center [607, 301] width 235 height 134
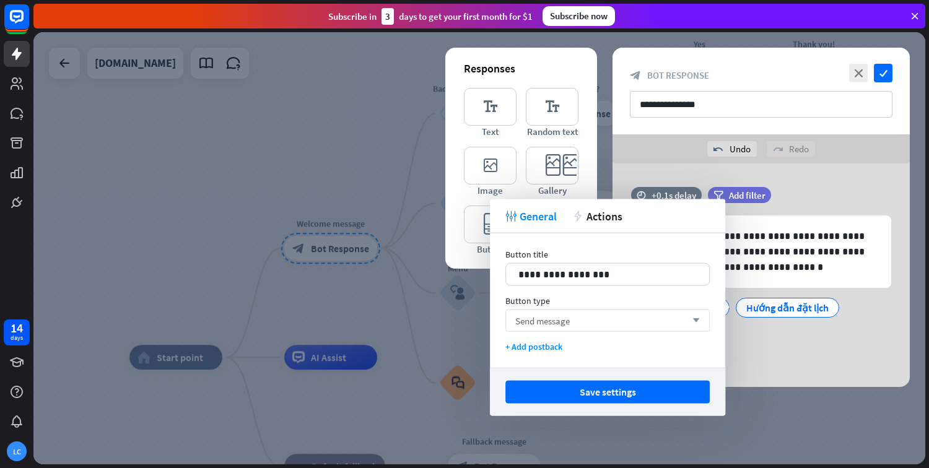
click at [689, 322] on icon "arrow_down" at bounding box center [693, 320] width 14 height 7
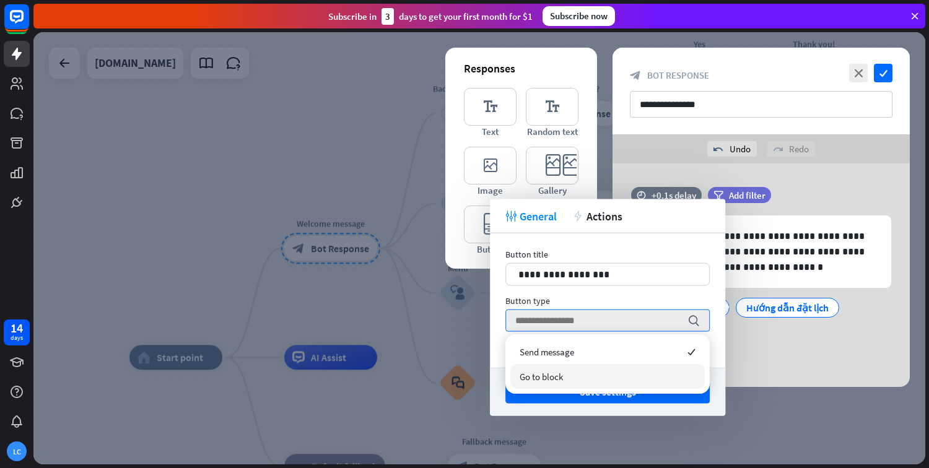
click at [669, 366] on div "Go to block" at bounding box center [607, 376] width 195 height 25
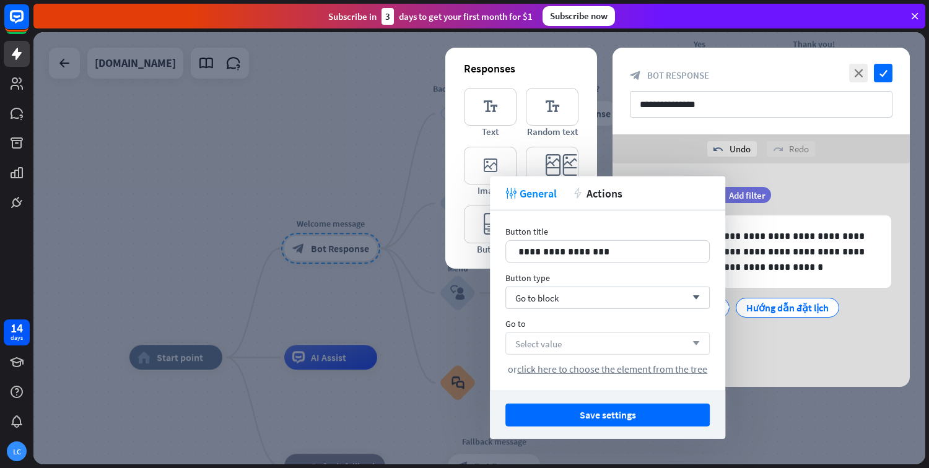
click at [657, 339] on div "Select value arrow_down" at bounding box center [607, 344] width 204 height 22
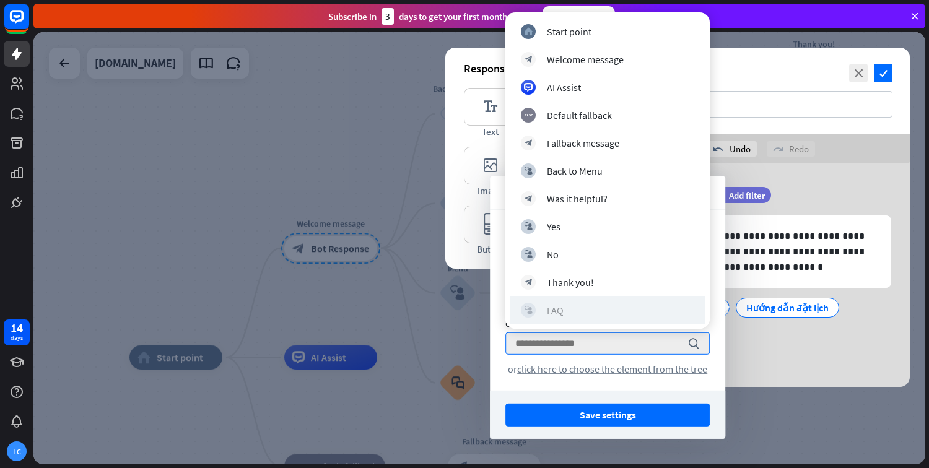
click at [655, 307] on div "block_user_input FAQ" at bounding box center [607, 310] width 173 height 15
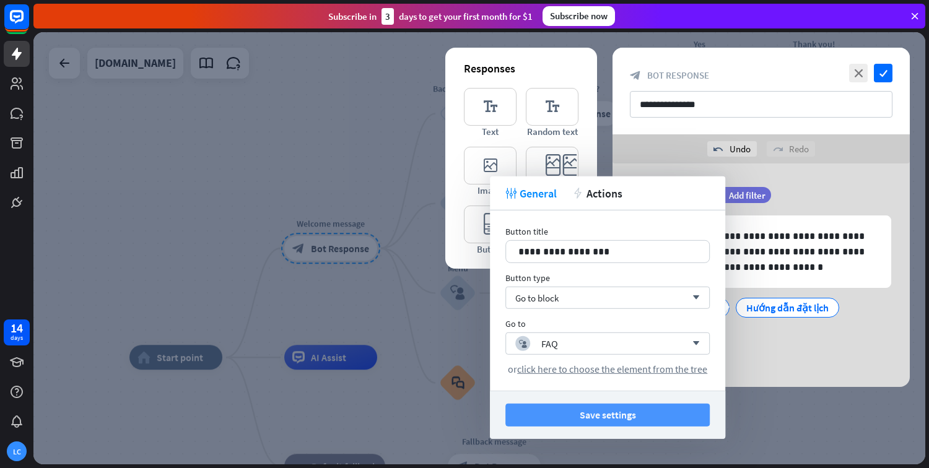
click at [645, 410] on button "Save settings" at bounding box center [607, 415] width 204 height 23
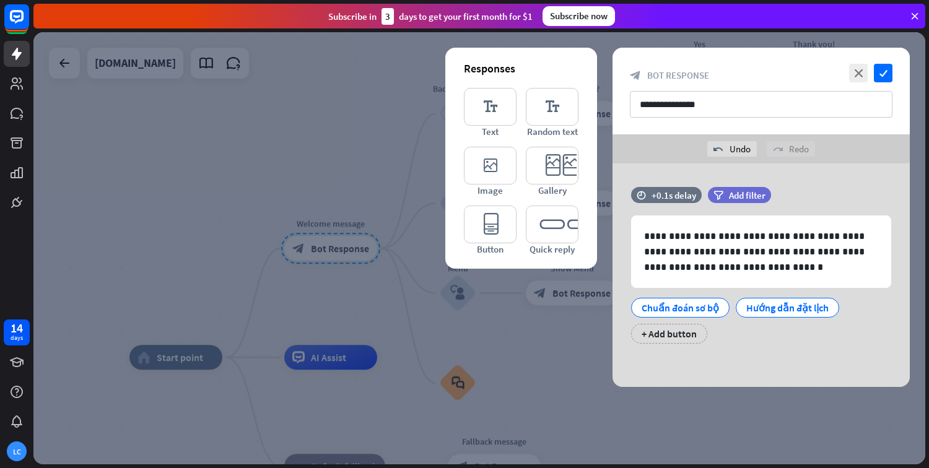
click at [577, 404] on div at bounding box center [479, 248] width 892 height 432
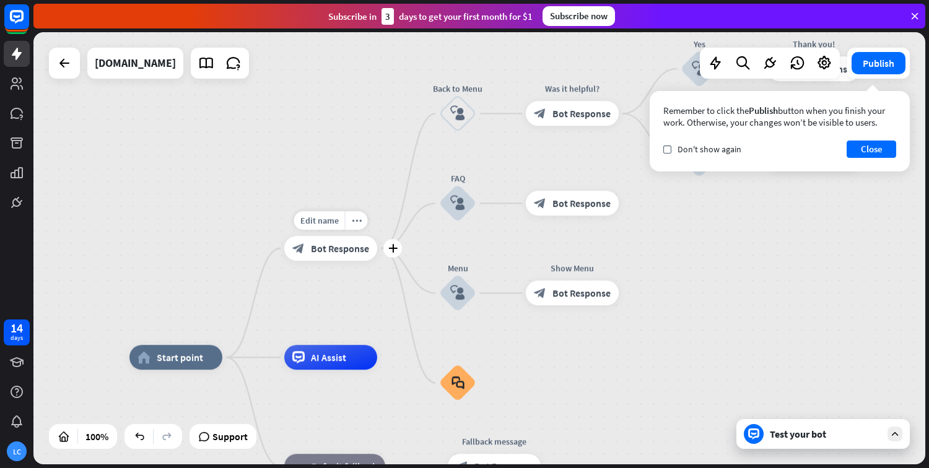
click at [347, 260] on div "block_bot_response Bot Response" at bounding box center [330, 248] width 93 height 25
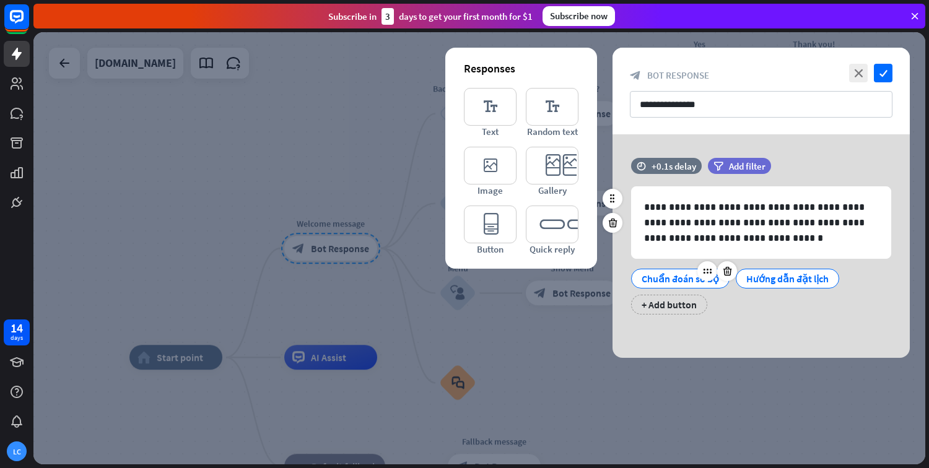
click at [663, 283] on div "Chuẩn đoán sơ bộ" at bounding box center [680, 278] width 77 height 19
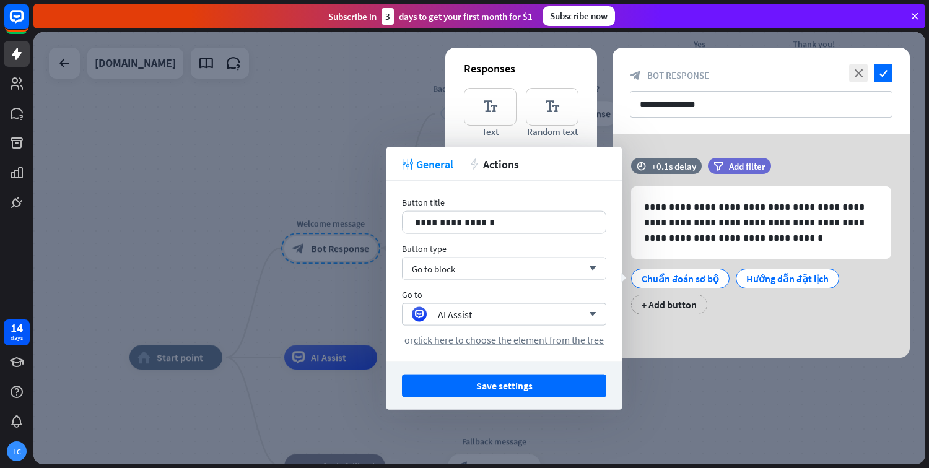
click at [336, 299] on div at bounding box center [479, 248] width 892 height 432
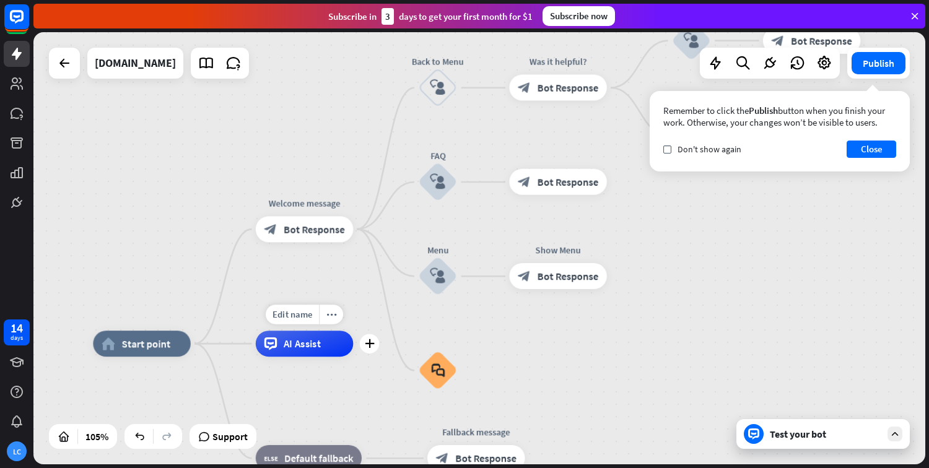
click at [321, 341] on div "AI Assist" at bounding box center [304, 344] width 97 height 26
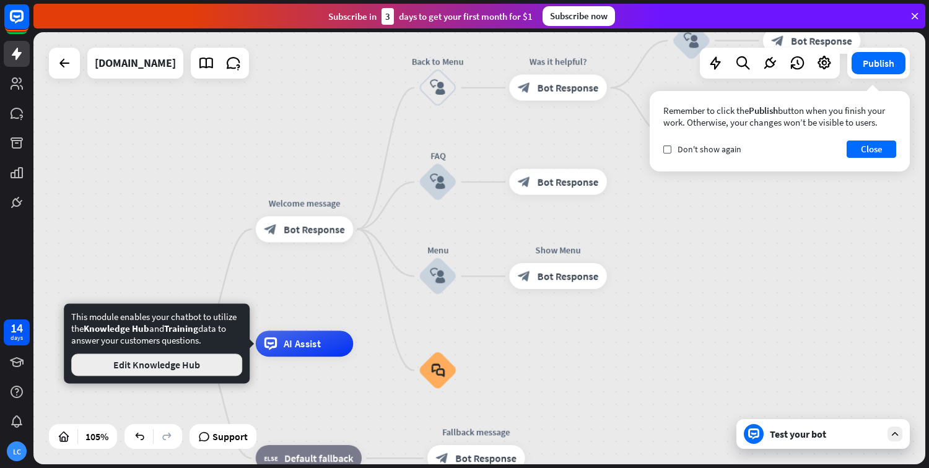
click at [207, 370] on button "Edit Knowledge Hub" at bounding box center [156, 365] width 171 height 22
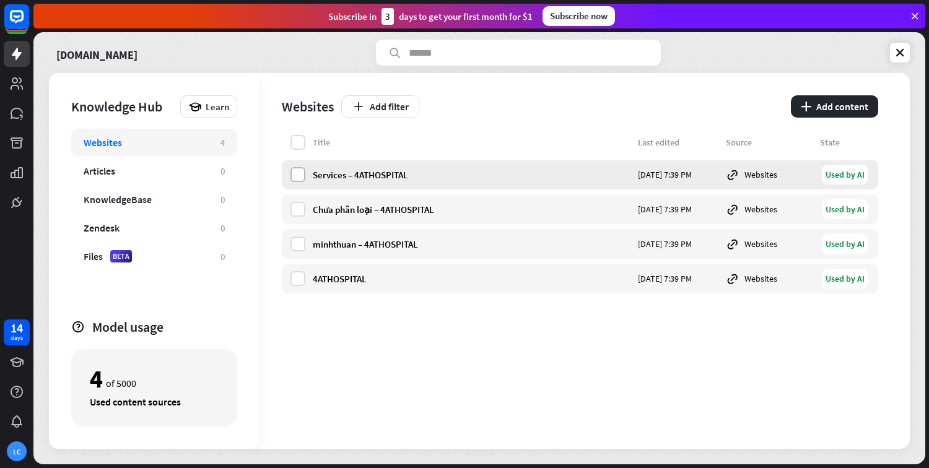
click at [299, 177] on label at bounding box center [298, 174] width 15 height 15
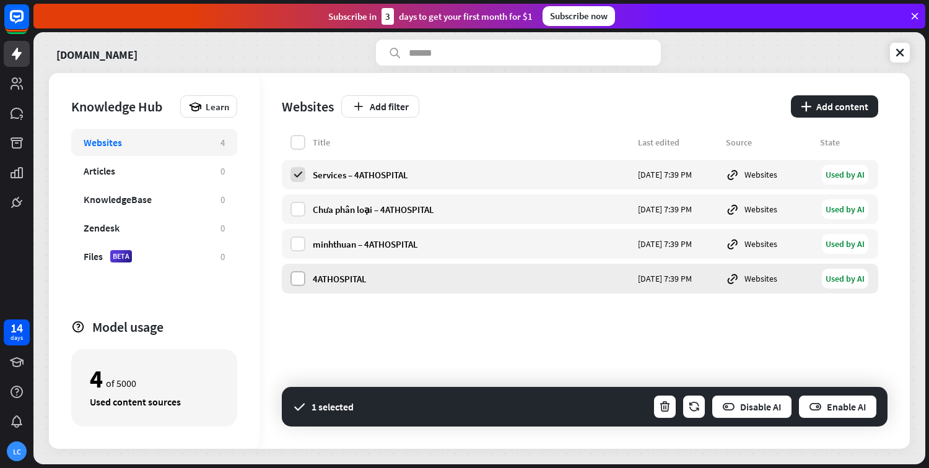
click at [301, 274] on label at bounding box center [298, 278] width 15 height 15
click at [848, 407] on button "Enable AI" at bounding box center [838, 407] width 80 height 25
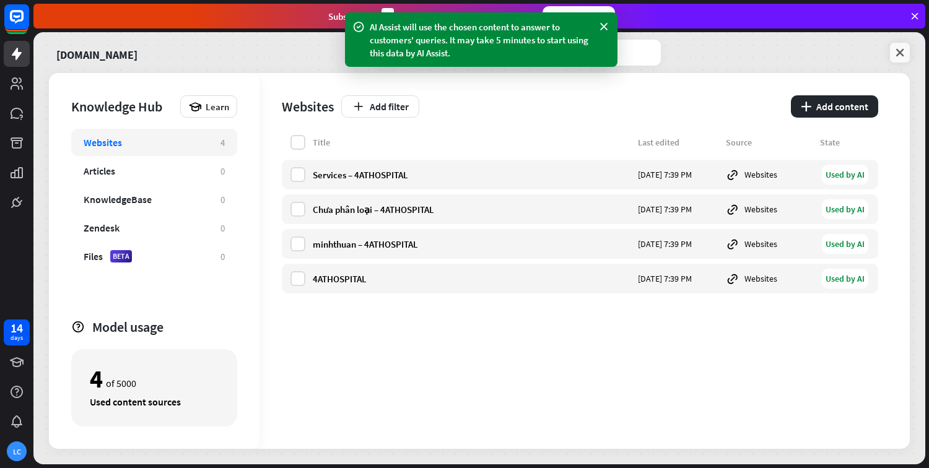
click at [908, 56] on link at bounding box center [900, 53] width 20 height 20
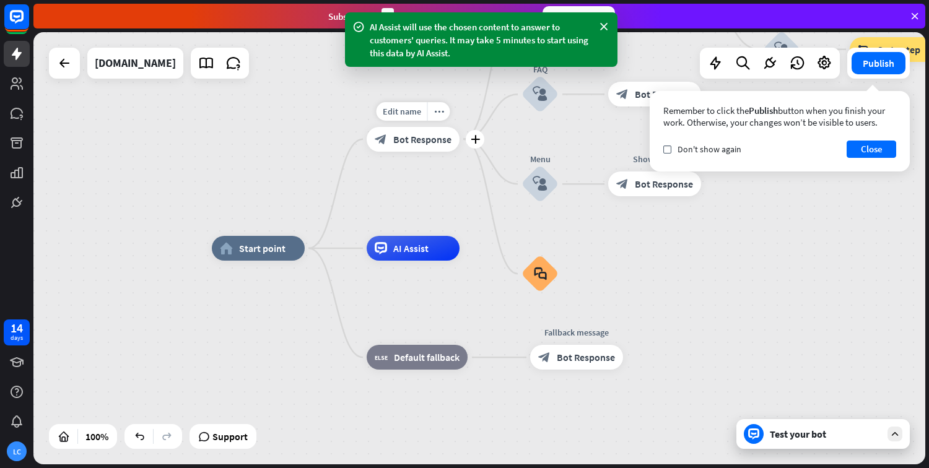
click at [409, 133] on div "block_bot_response Bot Response" at bounding box center [413, 139] width 93 height 25
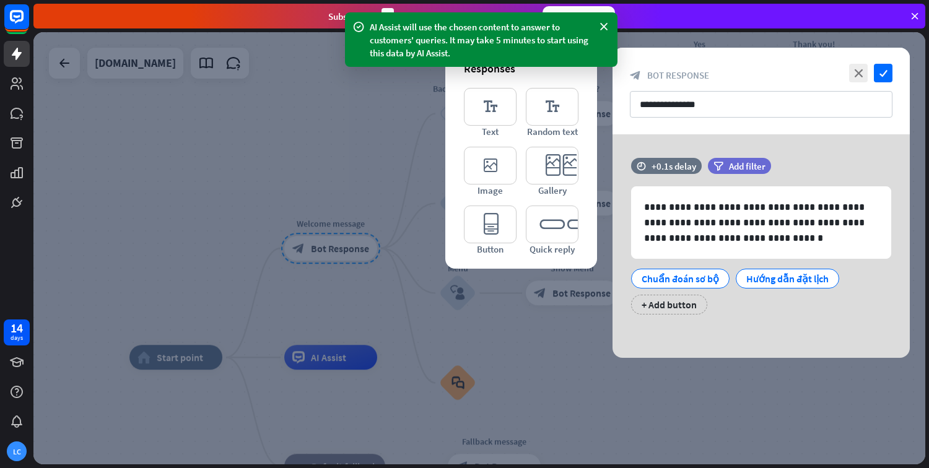
click at [540, 355] on div at bounding box center [479, 248] width 892 height 432
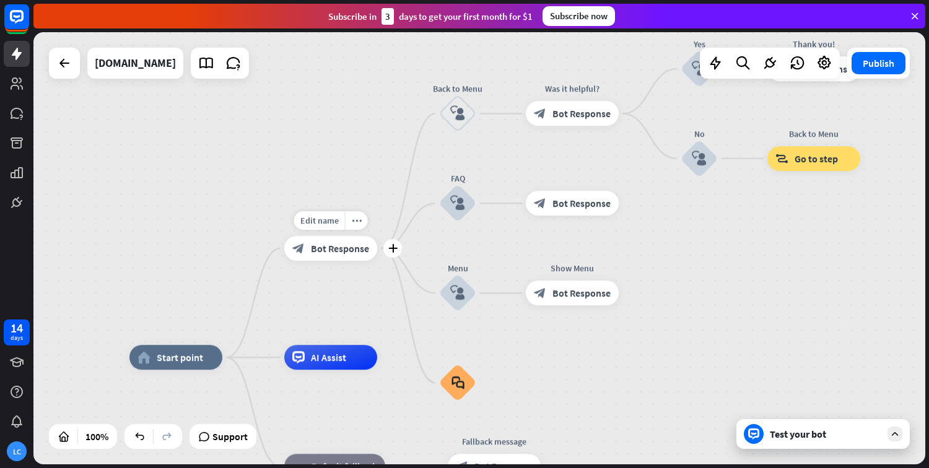
click at [318, 261] on div "Edit name more_horiz plus Welcome message block_bot_response Bot Response" at bounding box center [330, 248] width 93 height 25
click at [862, 442] on div "Test your bot" at bounding box center [822, 434] width 173 height 30
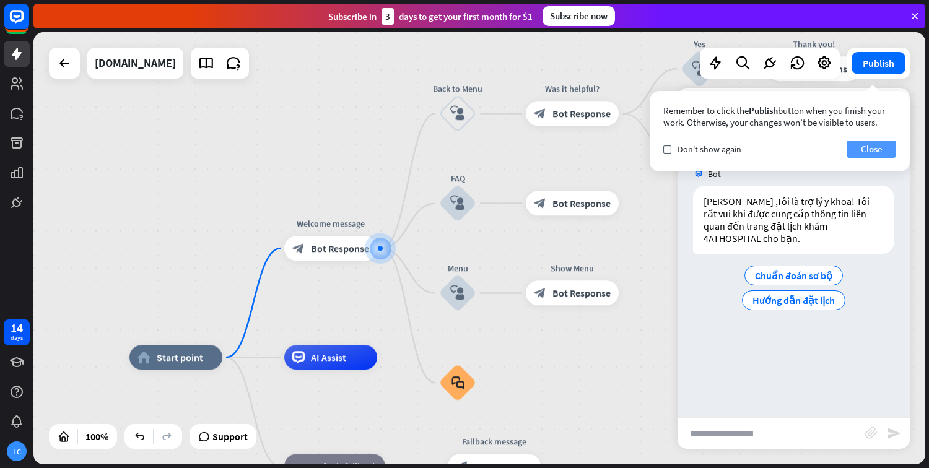
click at [863, 149] on button "Close" at bounding box center [872, 149] width 50 height 17
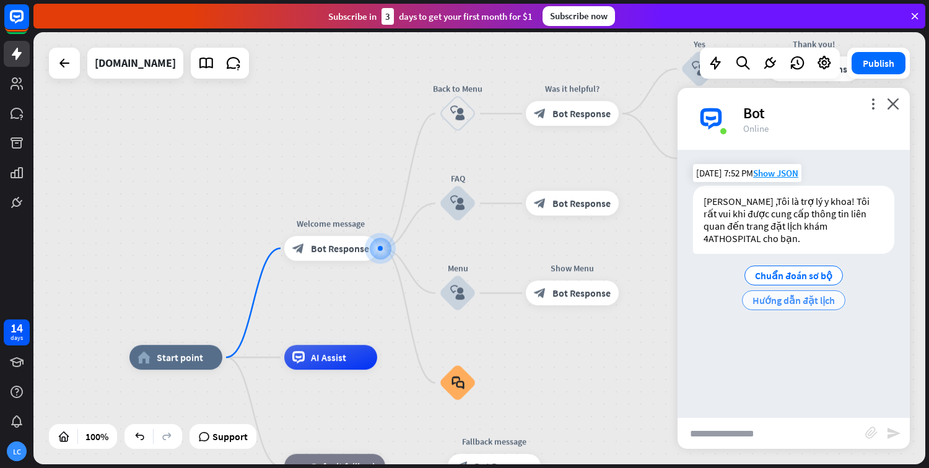
click at [803, 294] on span "Hướng dẫn đặt lịch" at bounding box center [794, 300] width 82 height 12
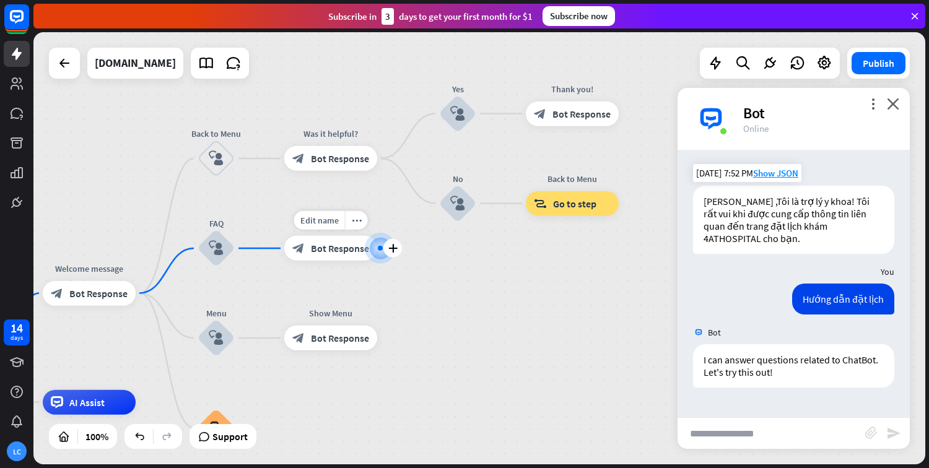
click at [361, 257] on div "block_bot_response Bot Response" at bounding box center [330, 248] width 93 height 25
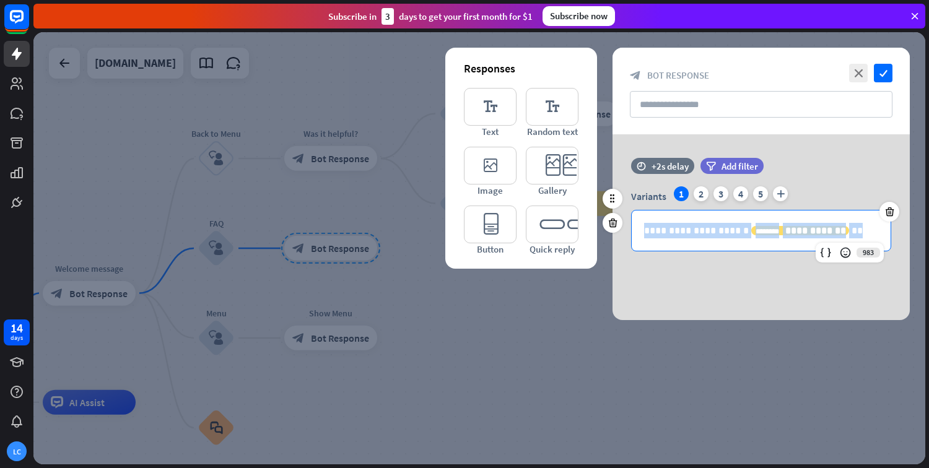
drag, startPoint x: 645, startPoint y: 233, endPoint x: 845, endPoint y: 229, distance: 199.5
click at [845, 229] on p "**********" at bounding box center [761, 230] width 234 height 15
click at [865, 223] on p "**********" at bounding box center [761, 230] width 234 height 15
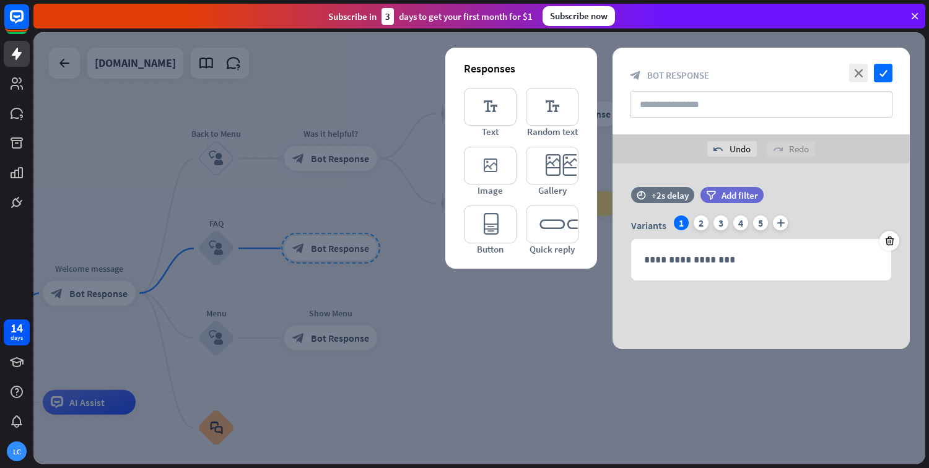
click at [529, 320] on div at bounding box center [479, 248] width 892 height 432
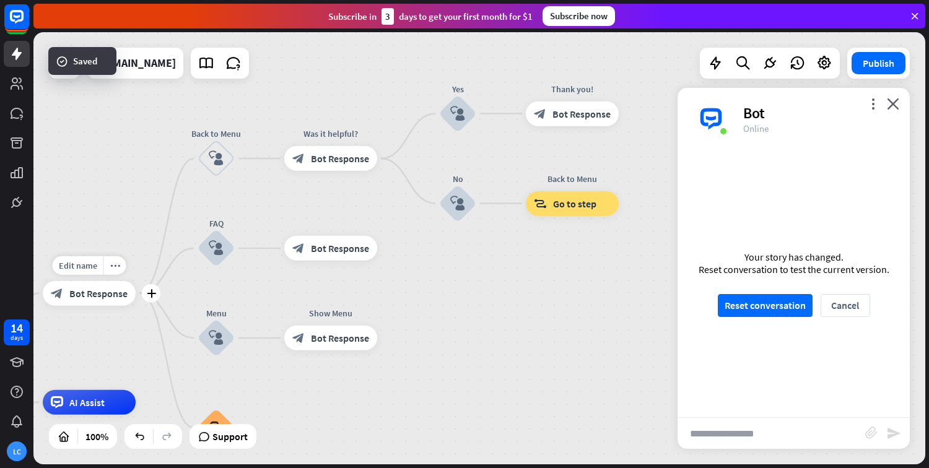
click at [120, 294] on span "Bot Response" at bounding box center [98, 293] width 58 height 12
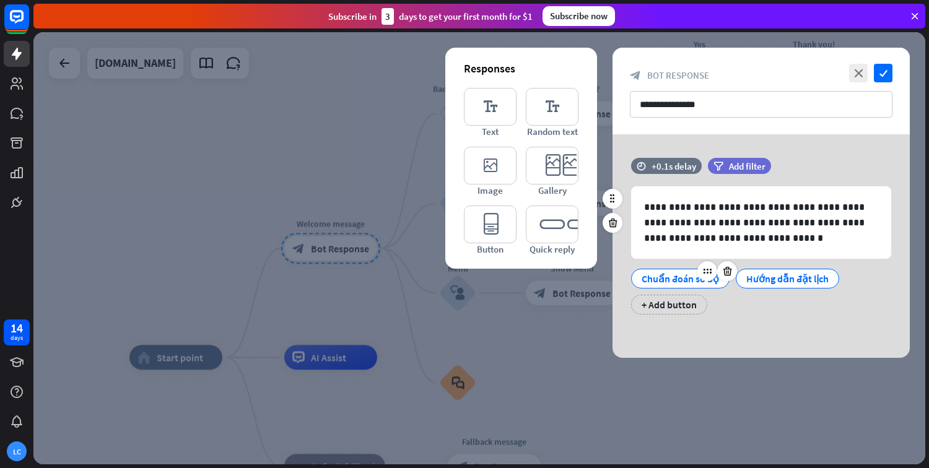
click at [673, 276] on div "Chuẩn đoán sơ bộ" at bounding box center [680, 278] width 77 height 19
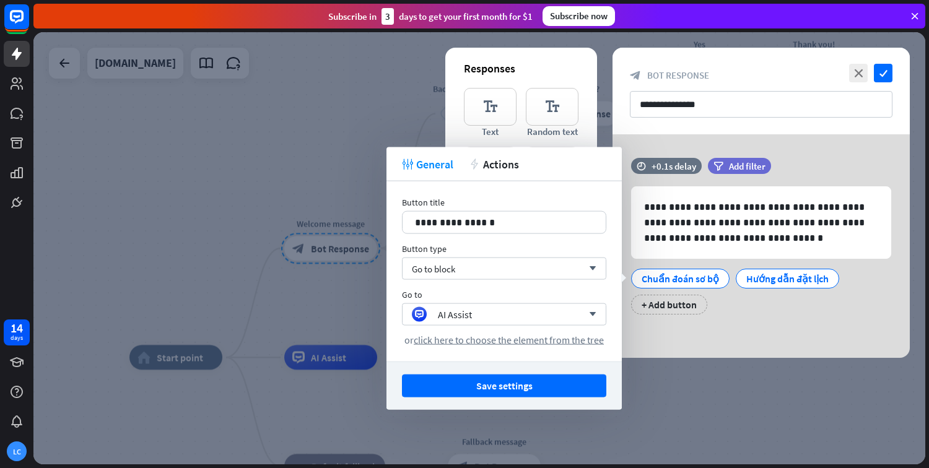
click at [311, 299] on div at bounding box center [479, 248] width 892 height 432
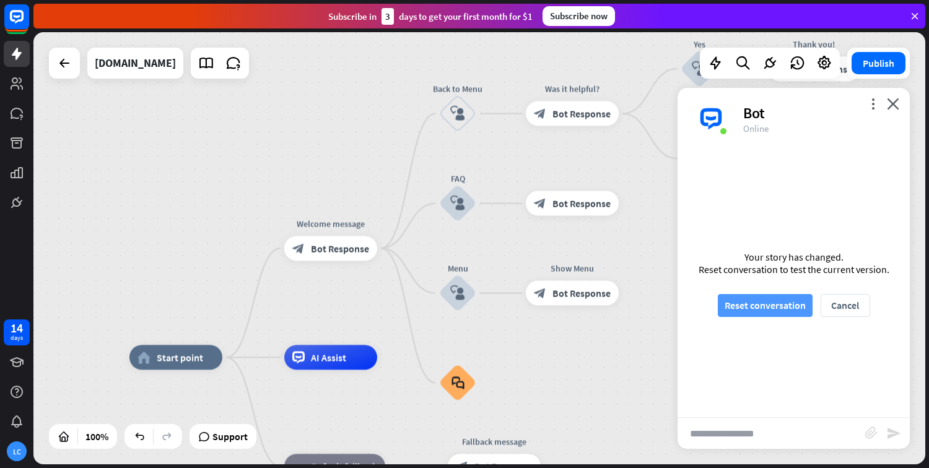
click at [782, 311] on button "Reset conversation" at bounding box center [765, 305] width 95 height 23
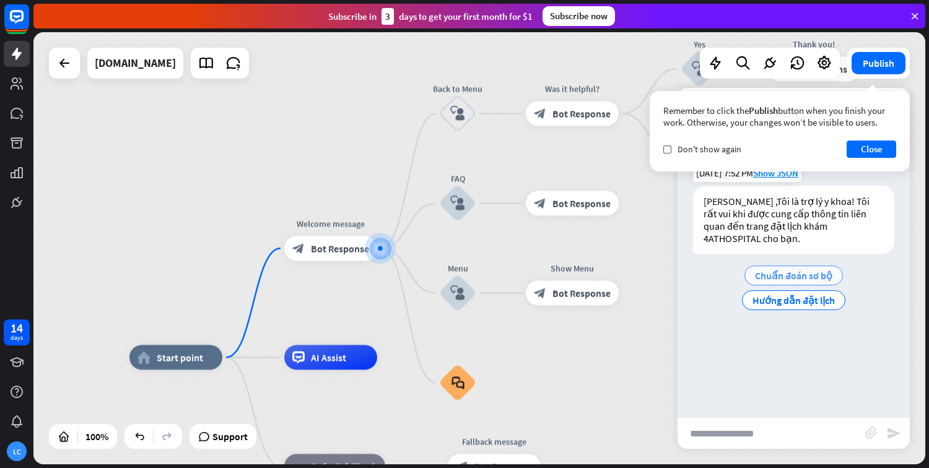
click at [806, 269] on span "Chuẩn đoán sơ bộ" at bounding box center [793, 275] width 77 height 12
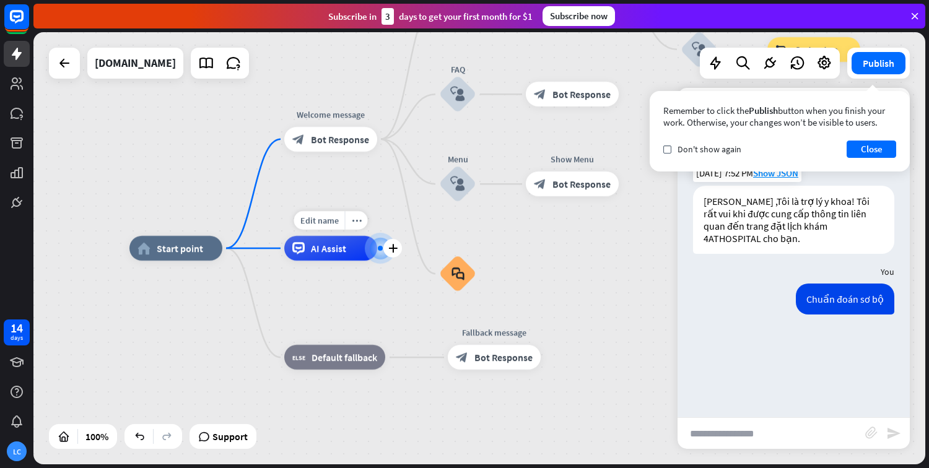
click at [374, 255] on div at bounding box center [380, 248] width 12 height 12
click at [322, 244] on span "AI Assist" at bounding box center [328, 248] width 35 height 12
click at [385, 245] on div "plus" at bounding box center [392, 248] width 19 height 19
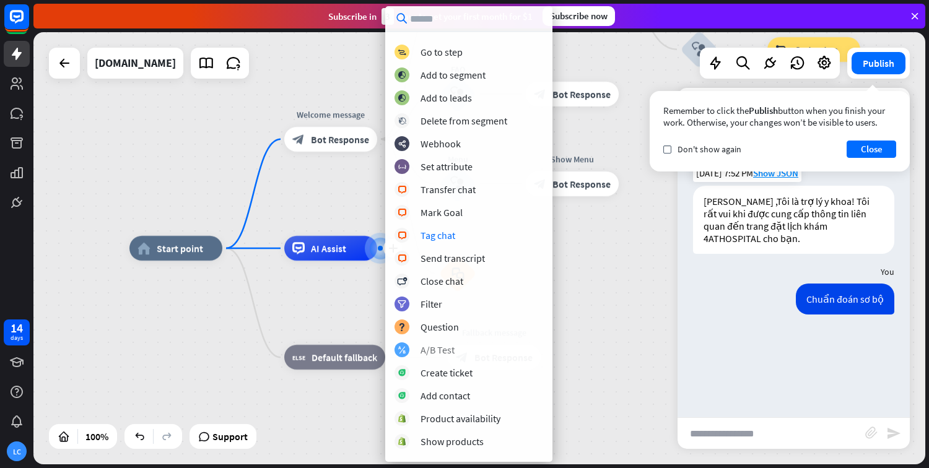
scroll to position [186, 0]
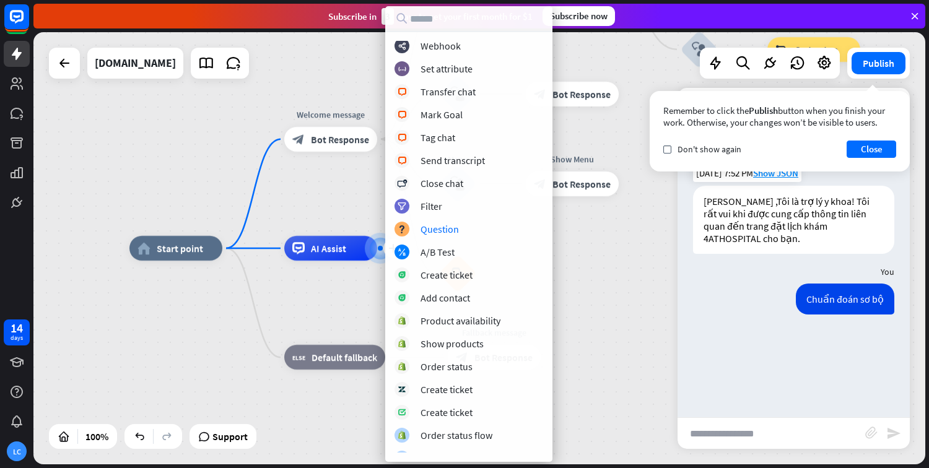
click at [616, 325] on div "home_2 Start point Welcome message block_bot_response Bot Response Back to Menu…" at bounding box center [575, 464] width 892 height 432
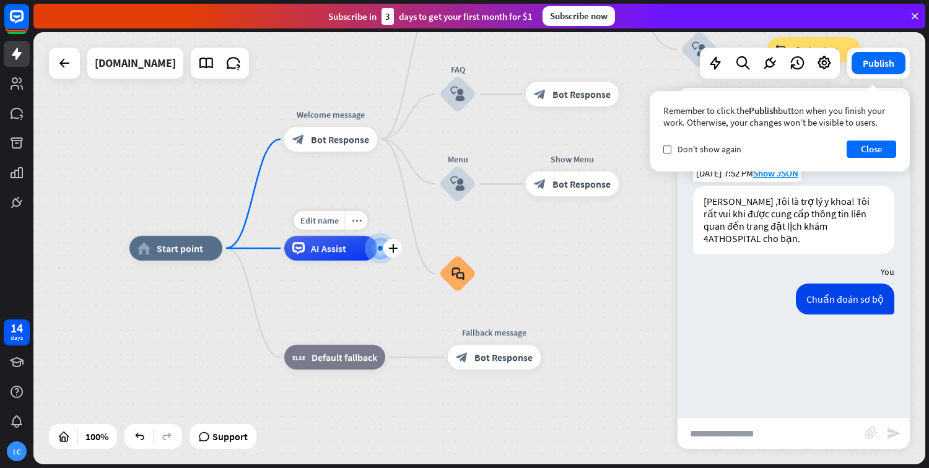
click at [359, 255] on div "AI Assist" at bounding box center [330, 248] width 93 height 25
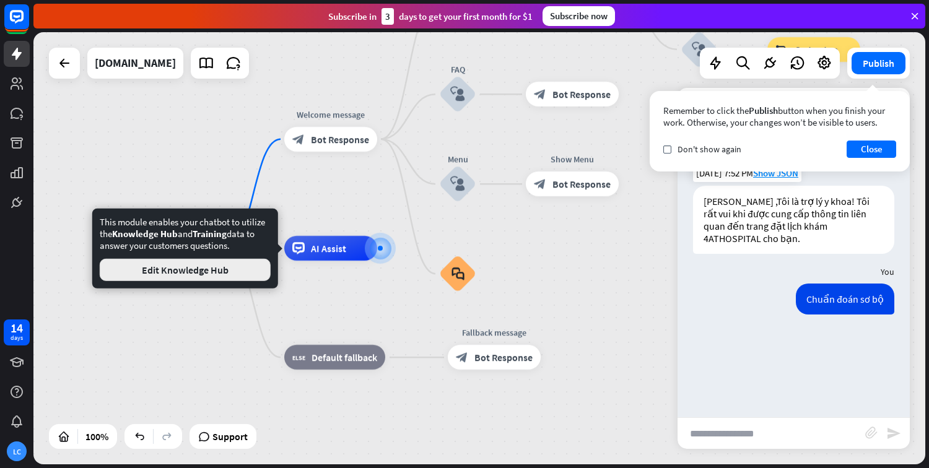
click at [203, 269] on button "Edit Knowledge Hub" at bounding box center [185, 270] width 171 height 22
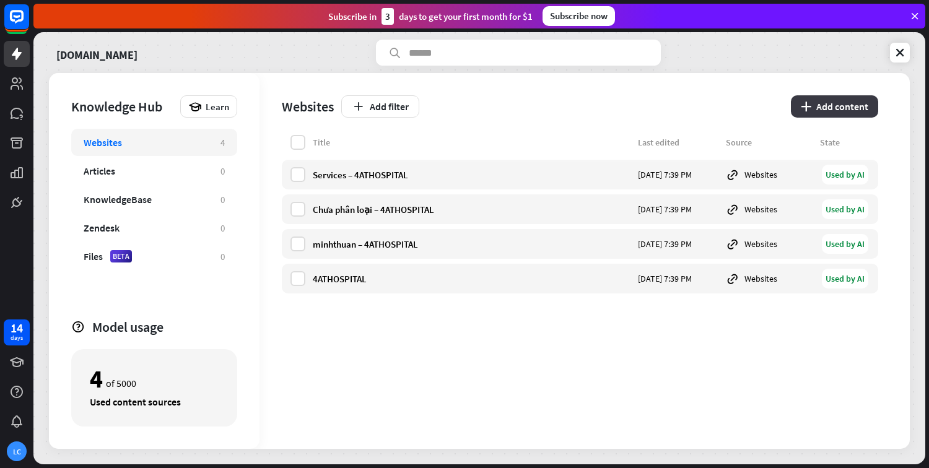
click at [838, 108] on button "plus Add content" at bounding box center [834, 106] width 87 height 22
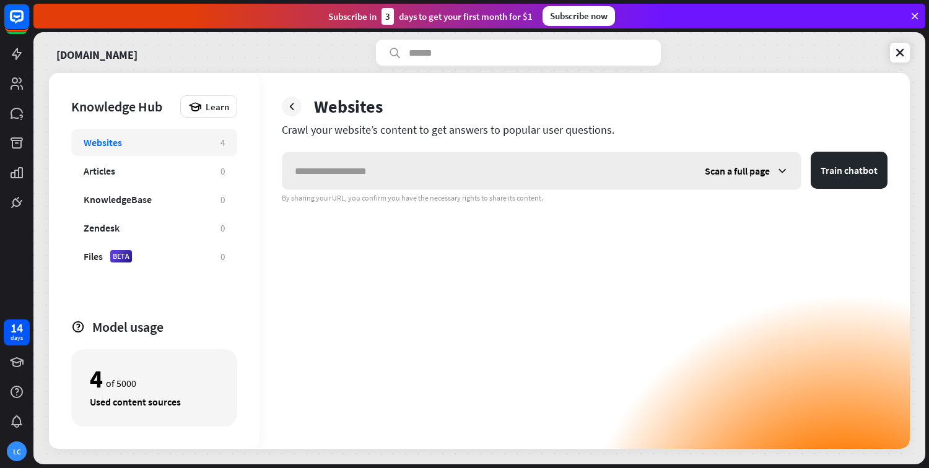
click at [478, 175] on input "text" at bounding box center [487, 170] width 410 height 37
click at [903, 47] on icon at bounding box center [900, 52] width 12 height 12
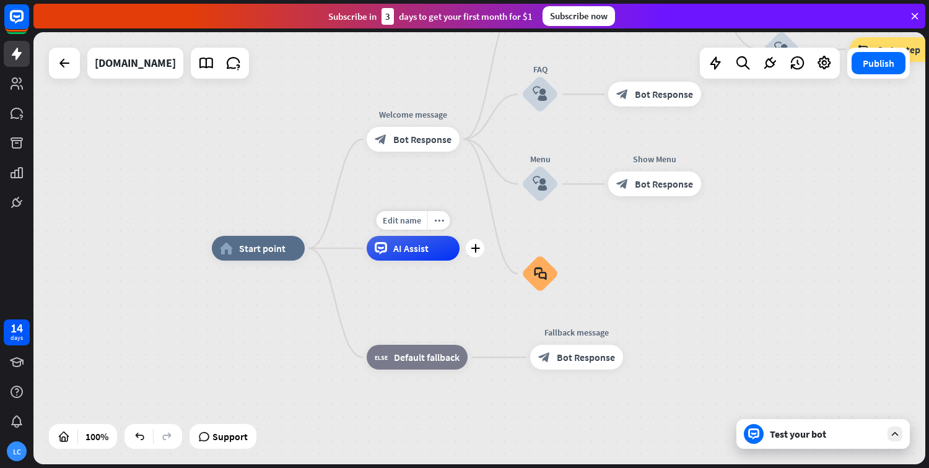
click at [400, 250] on span "AI Assist" at bounding box center [410, 248] width 35 height 12
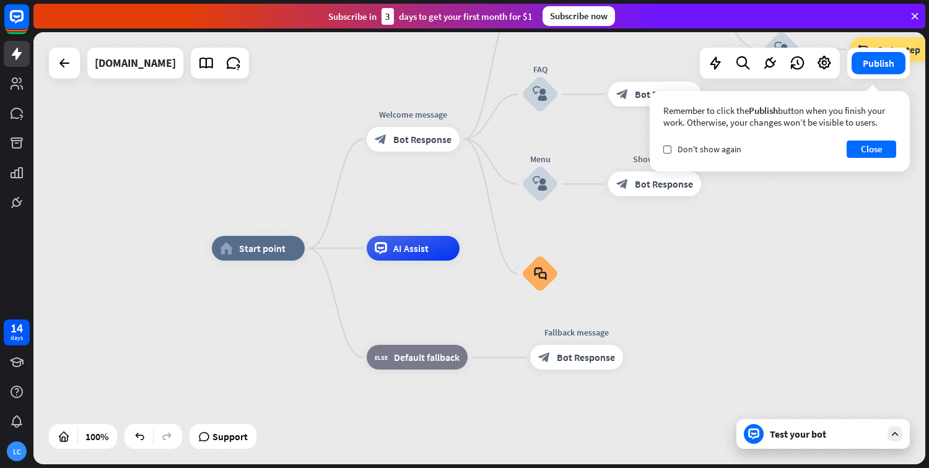
click at [403, 179] on div "home_2 Start point Welcome message block_bot_response Bot Response Back to Menu…" at bounding box center [479, 248] width 892 height 432
click at [881, 147] on button "Close" at bounding box center [872, 149] width 50 height 17
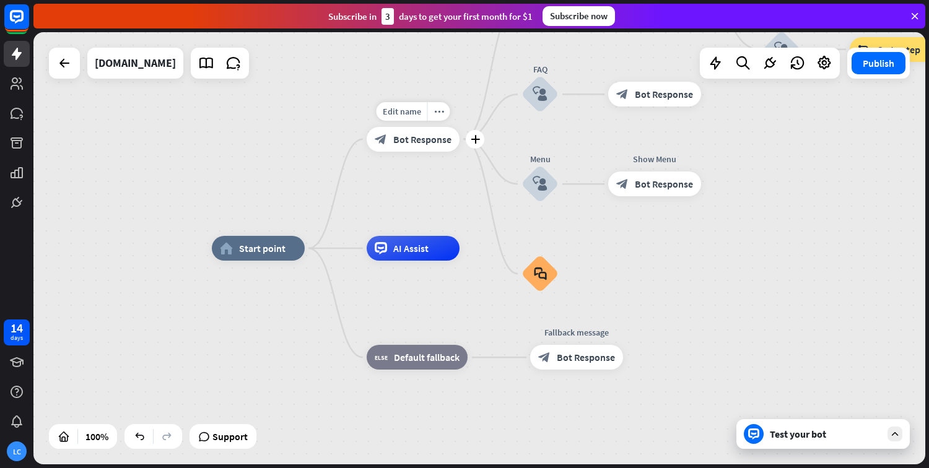
click at [432, 141] on span "Bot Response" at bounding box center [422, 139] width 58 height 12
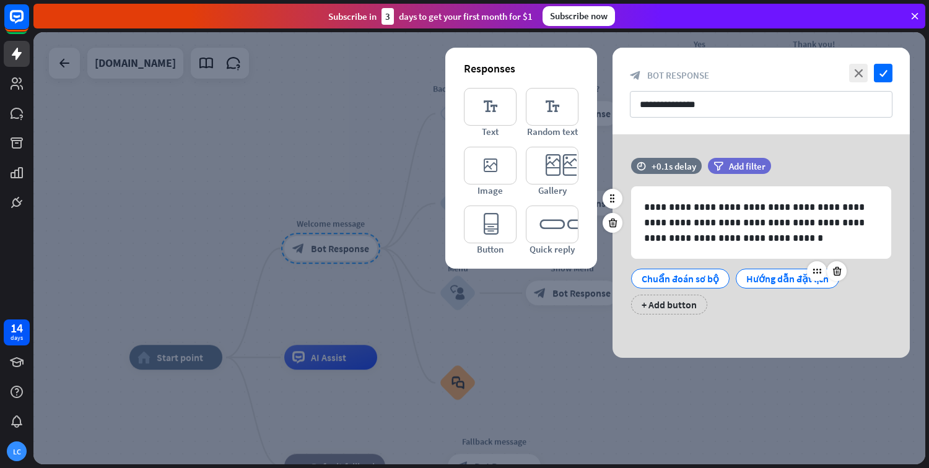
click at [790, 276] on div "Hướng dẫn đặt lịch" at bounding box center [787, 278] width 82 height 19
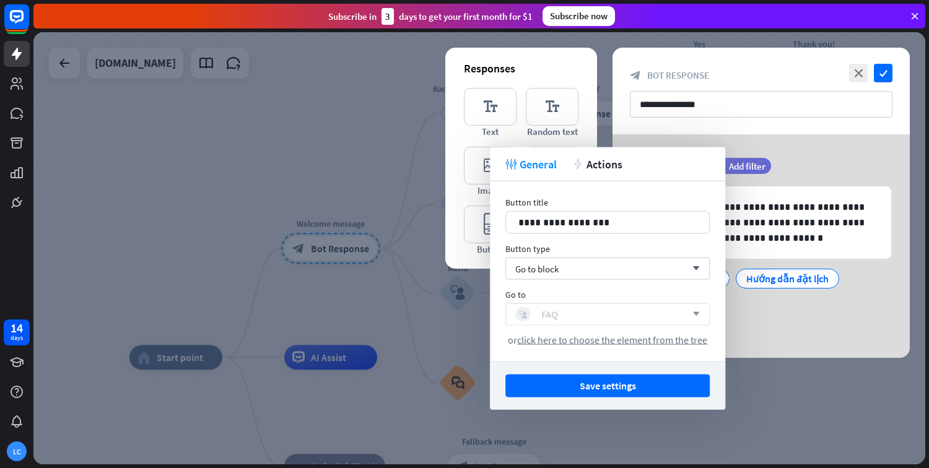
click at [627, 313] on div "block_user_input FAQ" at bounding box center [600, 314] width 171 height 15
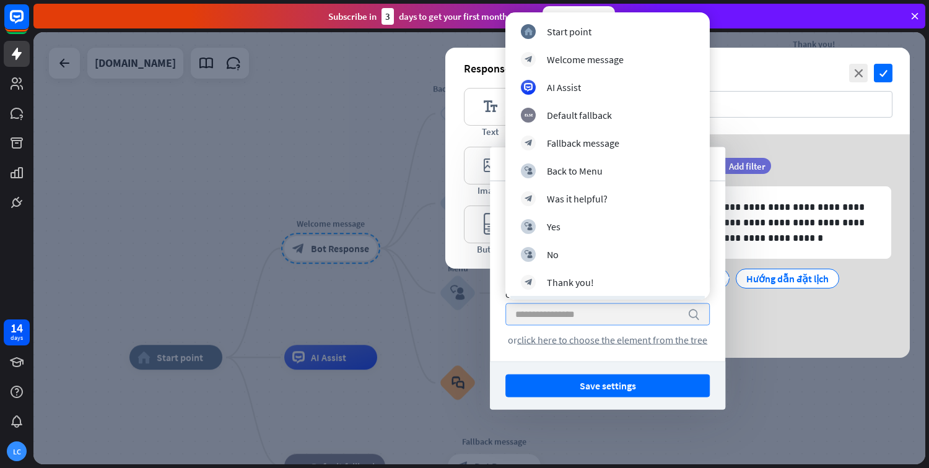
click at [420, 307] on div at bounding box center [479, 248] width 892 height 432
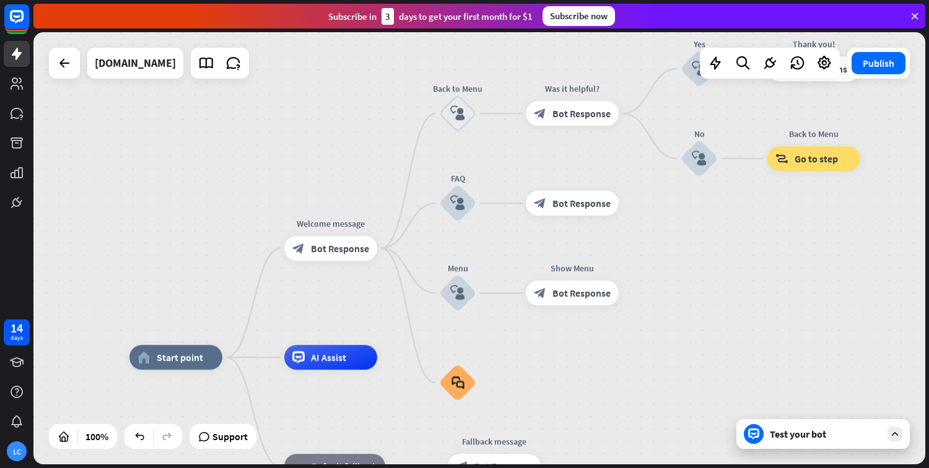
click at [856, 438] on div "Test your bot" at bounding box center [825, 434] width 111 height 12
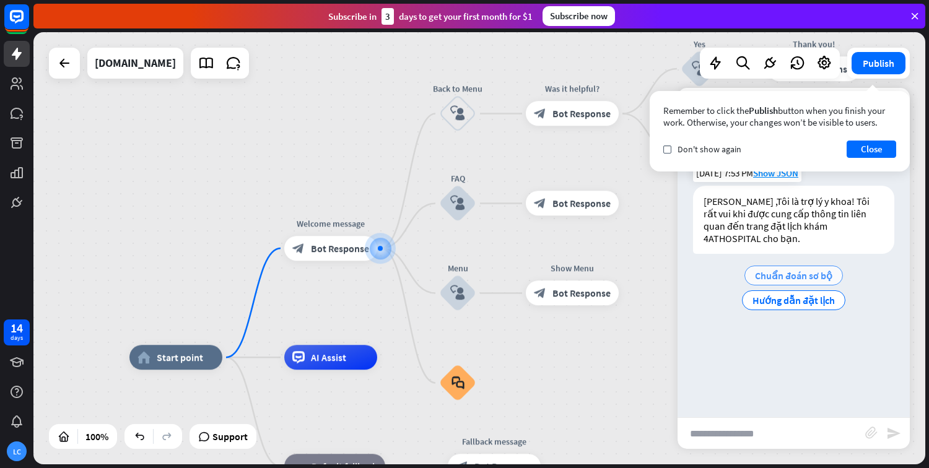
click at [803, 269] on span "Chuẩn đoán sơ bộ" at bounding box center [793, 275] width 77 height 12
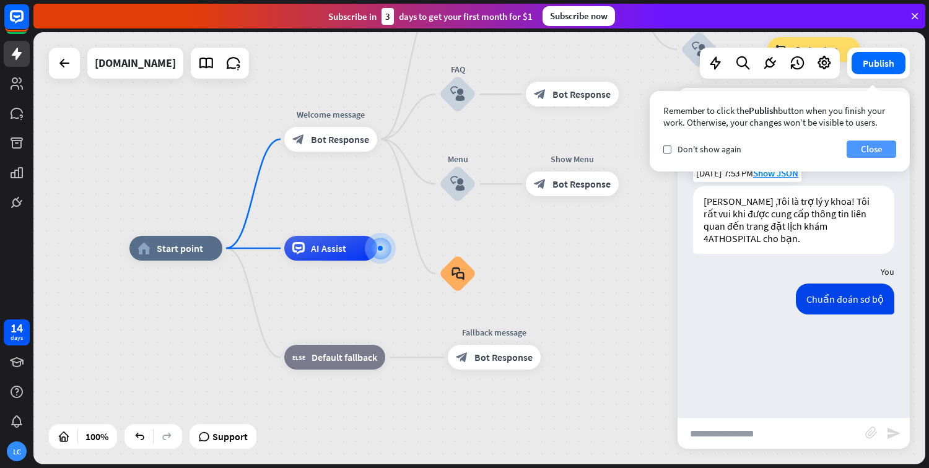
click at [868, 152] on button "Close" at bounding box center [872, 149] width 50 height 17
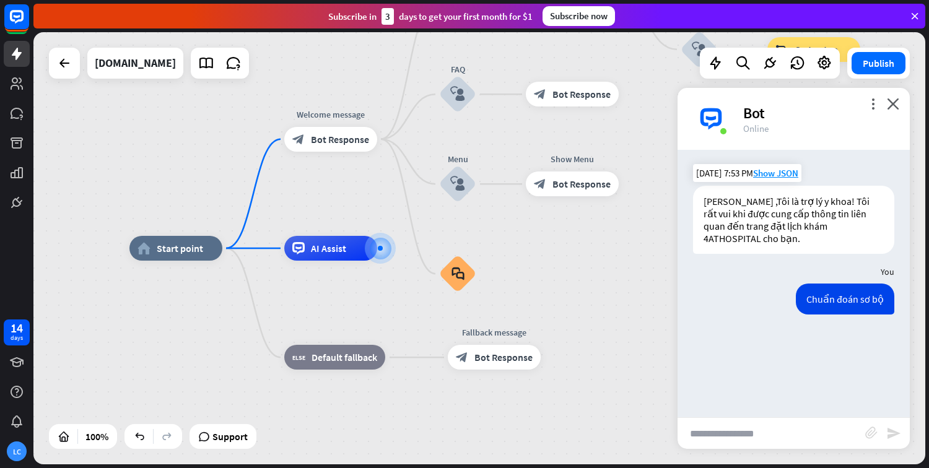
click at [756, 118] on div "Bot" at bounding box center [819, 112] width 152 height 19
click at [893, 103] on icon "close" at bounding box center [893, 104] width 12 height 12
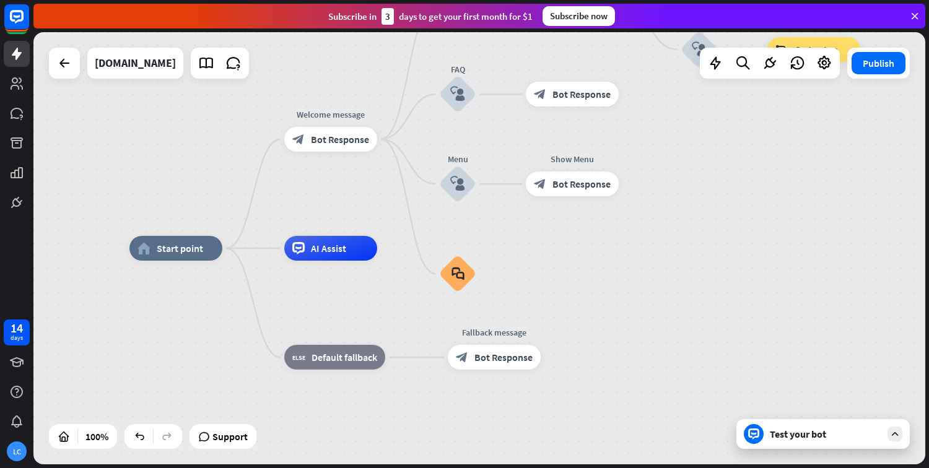
click at [882, 77] on div "Publish" at bounding box center [878, 63] width 63 height 31
click at [883, 71] on button "Publish" at bounding box center [879, 63] width 54 height 22
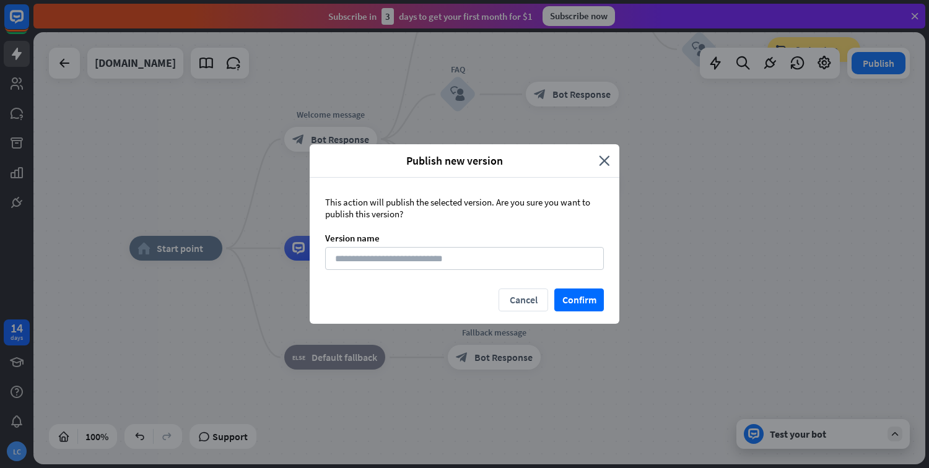
click at [612, 153] on div "Publish new version close" at bounding box center [465, 160] width 310 height 33
drag, startPoint x: 616, startPoint y: 161, endPoint x: 614, endPoint y: 168, distance: 7.3
click at [616, 163] on div "Publish new version close" at bounding box center [465, 160] width 310 height 33
click at [575, 304] on button "Confirm" at bounding box center [579, 300] width 50 height 23
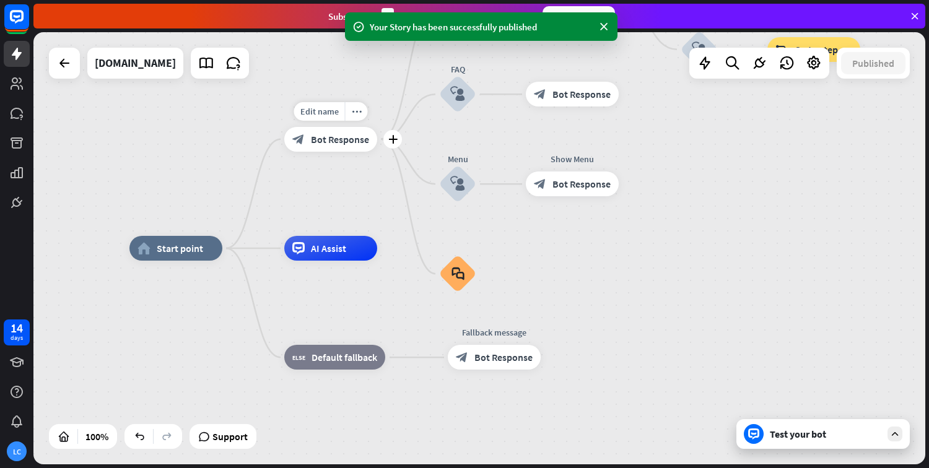
click at [351, 145] on span "Bot Response" at bounding box center [340, 139] width 58 height 12
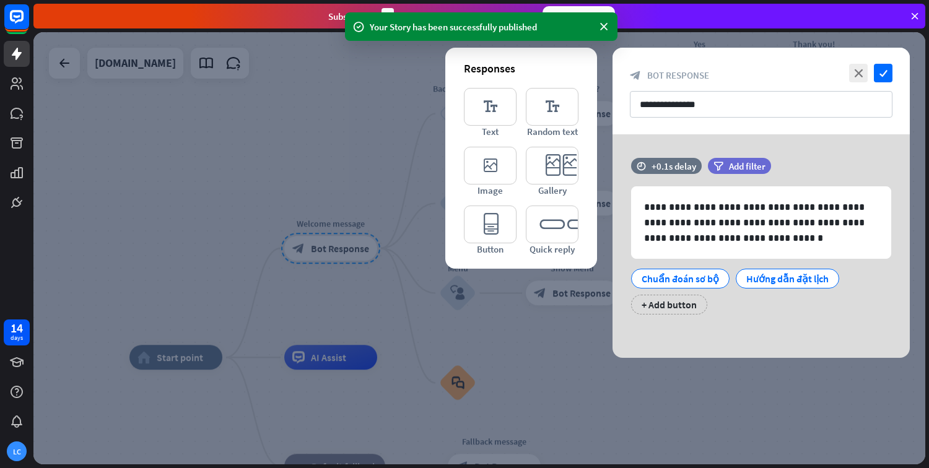
click at [508, 355] on div at bounding box center [479, 248] width 892 height 432
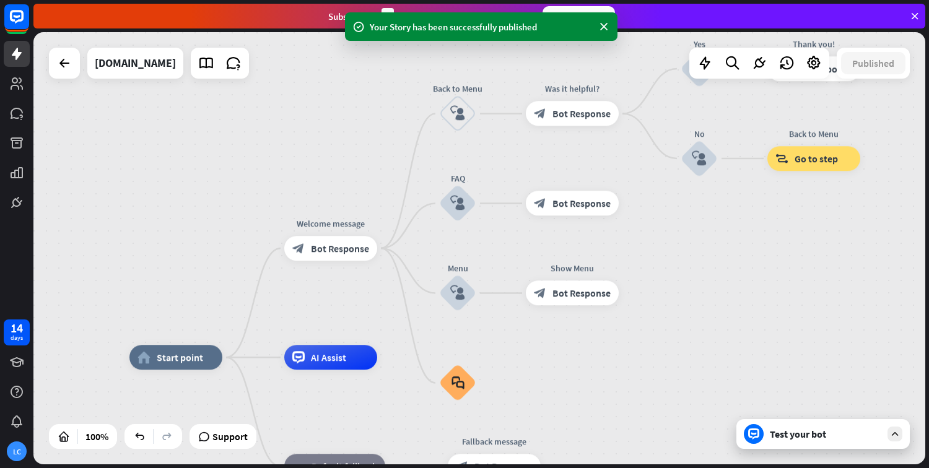
click at [861, 441] on div "Test your bot" at bounding box center [822, 434] width 173 height 30
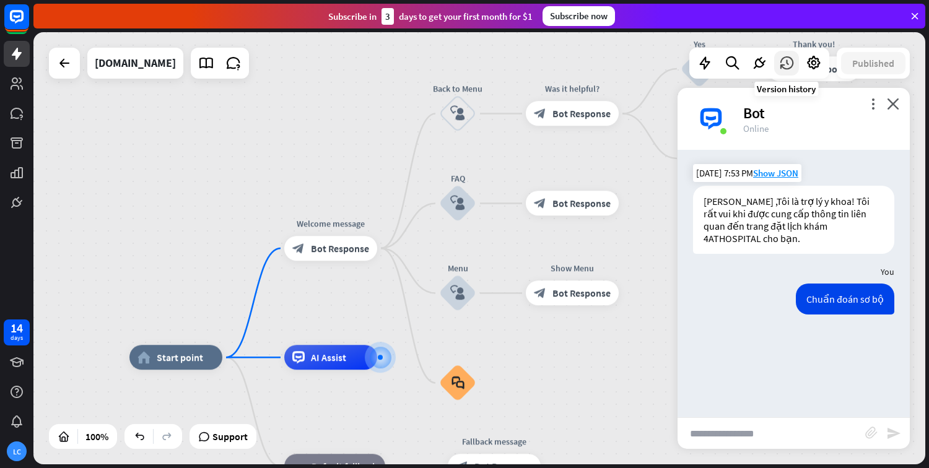
click at [784, 63] on icon at bounding box center [787, 63] width 16 height 16
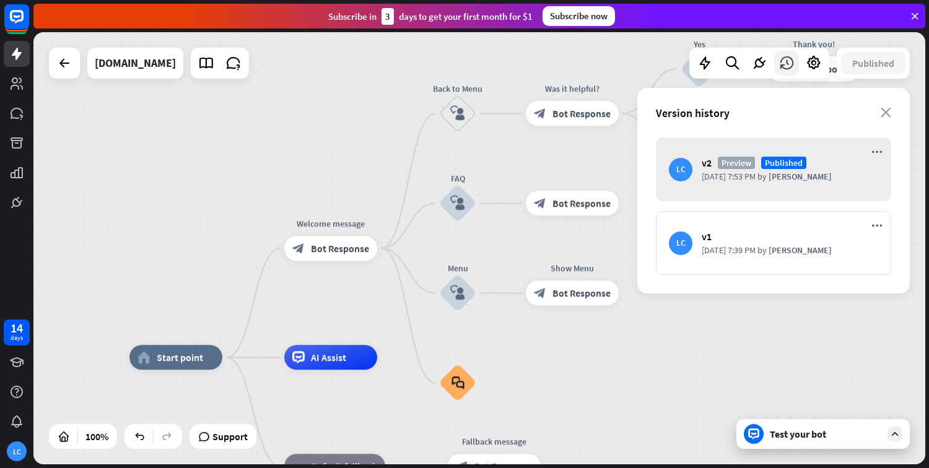
click at [784, 63] on icon at bounding box center [787, 63] width 16 height 16
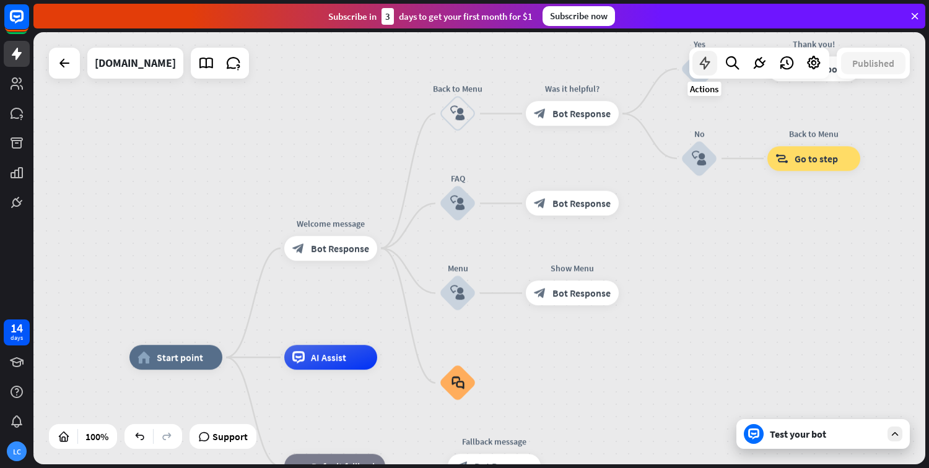
click at [712, 66] on icon at bounding box center [705, 63] width 16 height 16
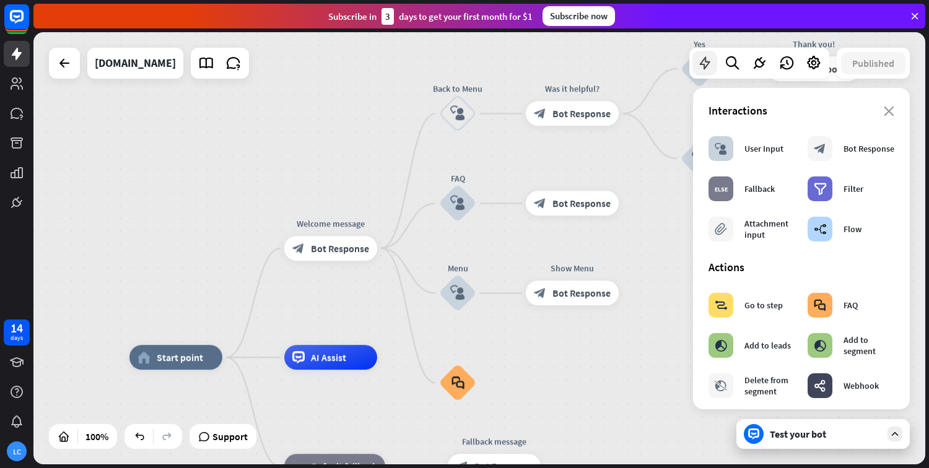
click at [712, 66] on icon at bounding box center [705, 63] width 16 height 16
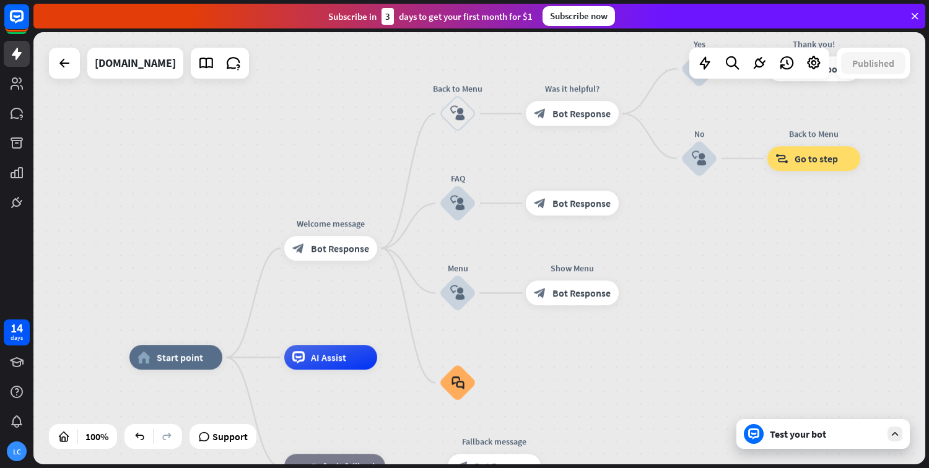
click at [829, 440] on div "Test your bot" at bounding box center [822, 434] width 173 height 30
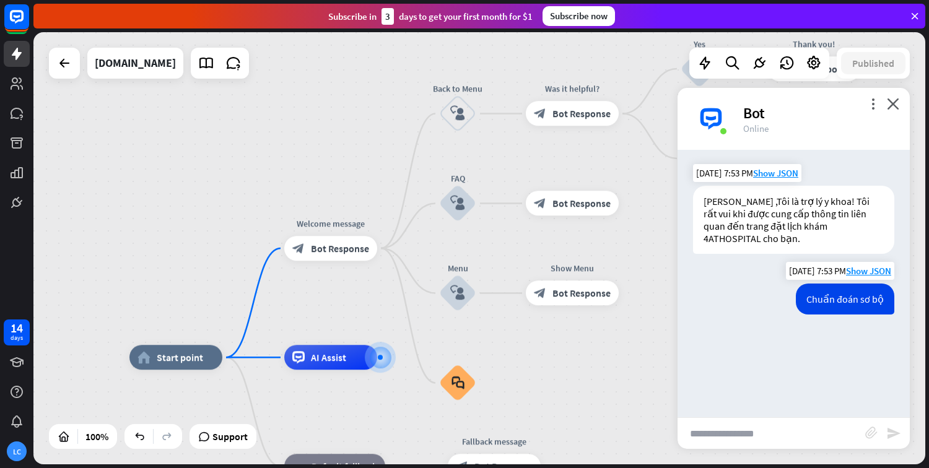
click at [845, 284] on div "Chuẩn đoán sơ bộ" at bounding box center [845, 299] width 98 height 31
click at [375, 364] on div at bounding box center [380, 357] width 13 height 13
click at [376, 361] on div at bounding box center [382, 357] width 12 height 12
click at [396, 361] on icon "plus" at bounding box center [394, 357] width 9 height 9
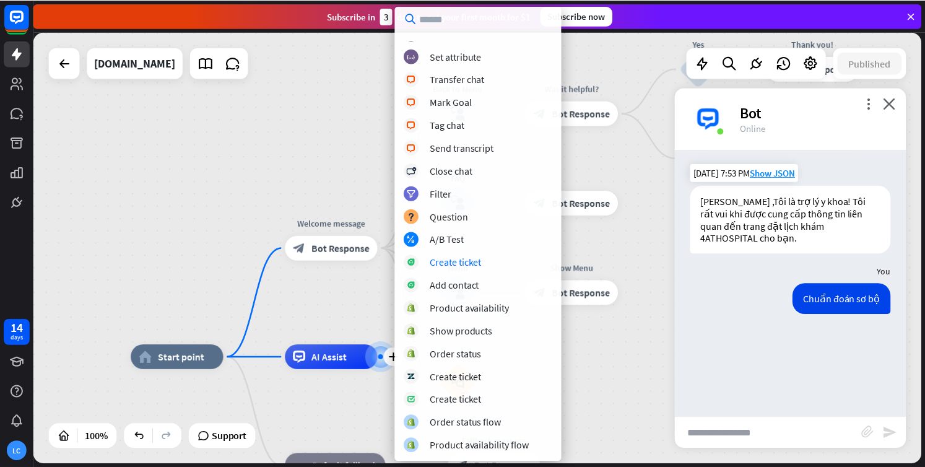
scroll to position [198, 0]
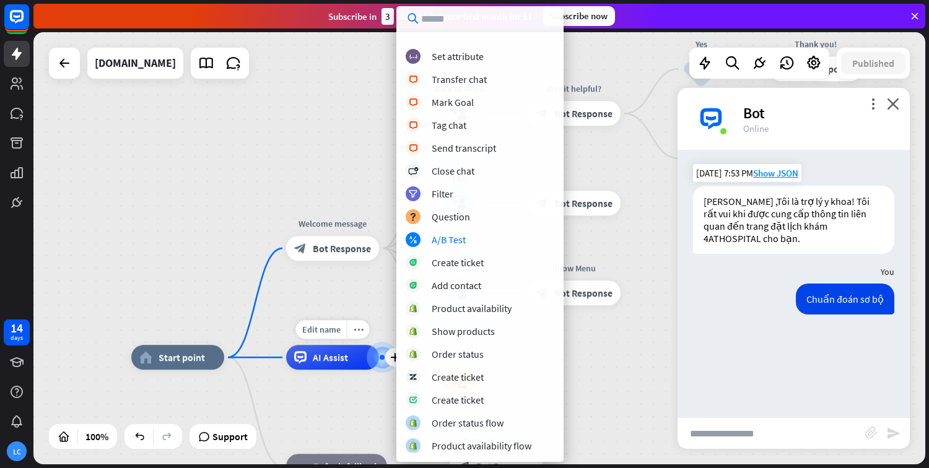
click at [329, 329] on span "Edit name" at bounding box center [321, 329] width 38 height 11
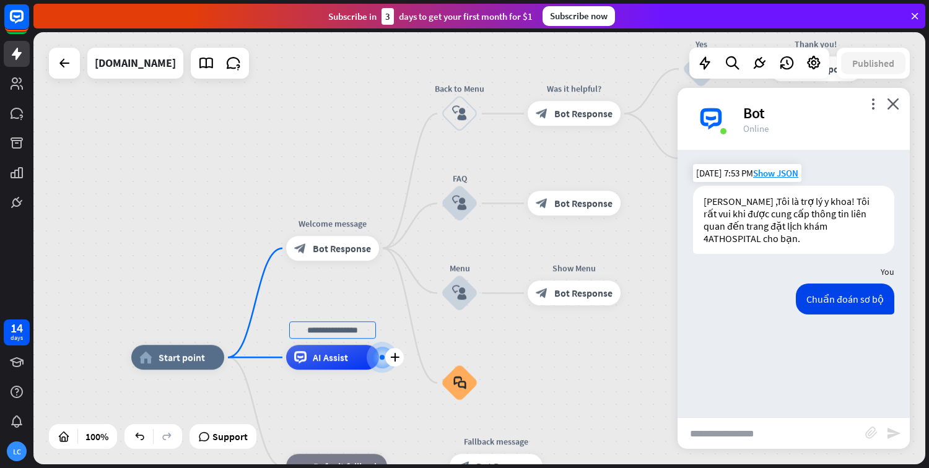
click at [378, 369] on div at bounding box center [382, 357] width 31 height 31
click at [383, 362] on div at bounding box center [382, 357] width 13 height 13
click at [383, 357] on div at bounding box center [382, 357] width 5 height 5
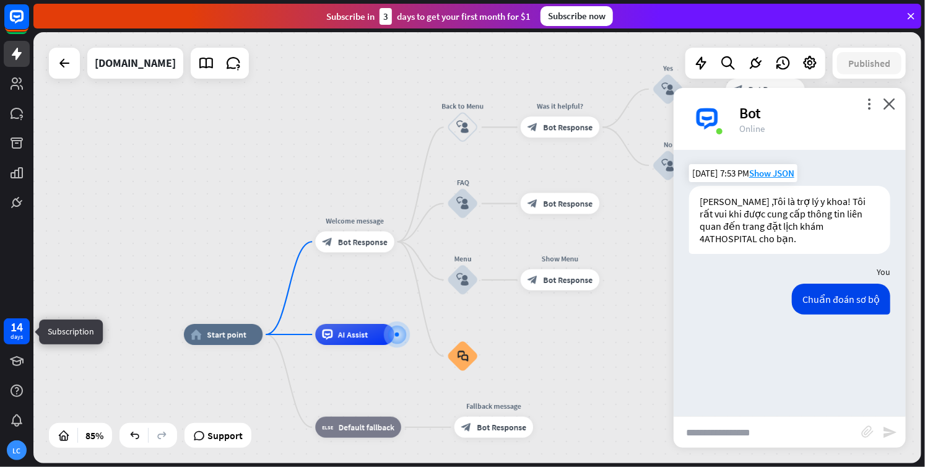
click at [14, 336] on div "days" at bounding box center [17, 337] width 12 height 9
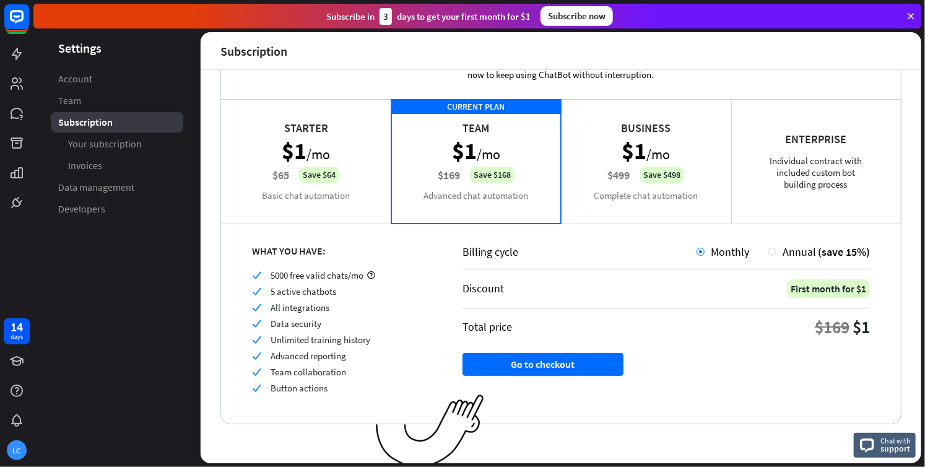
scroll to position [55, 0]
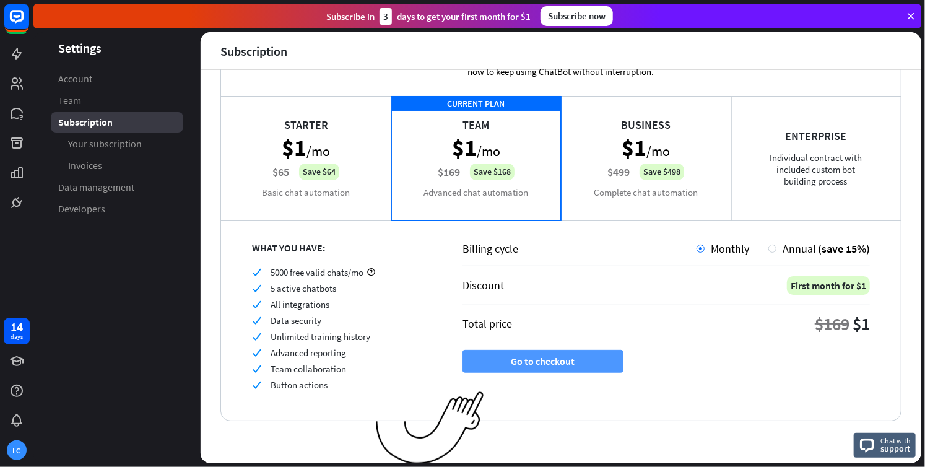
click at [564, 362] on button "Go to checkout" at bounding box center [543, 361] width 161 height 23
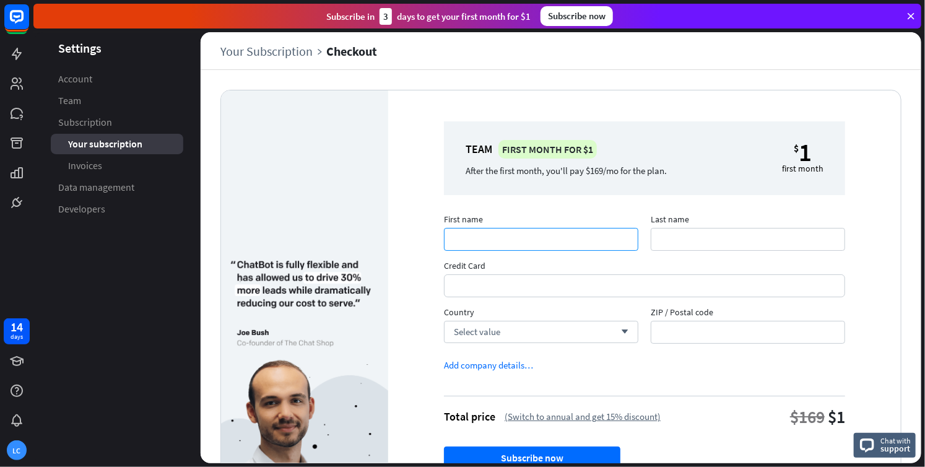
click at [586, 230] on input "First name" at bounding box center [541, 239] width 195 height 23
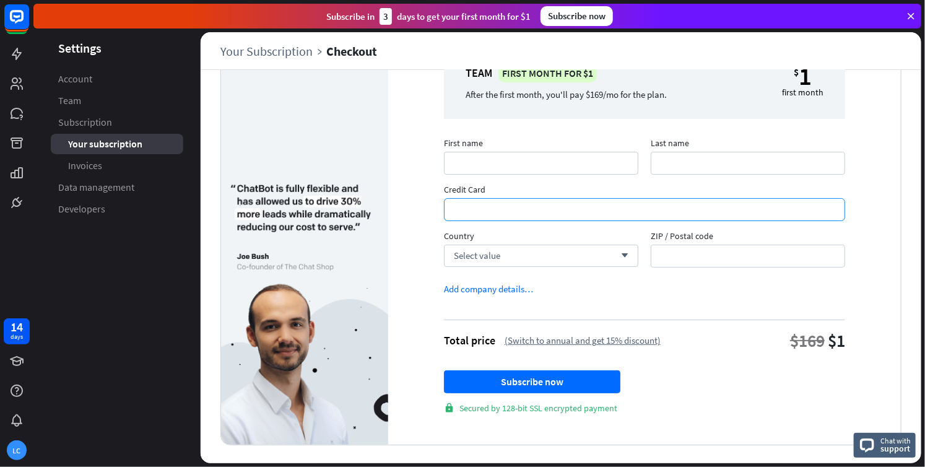
scroll to position [77, 0]
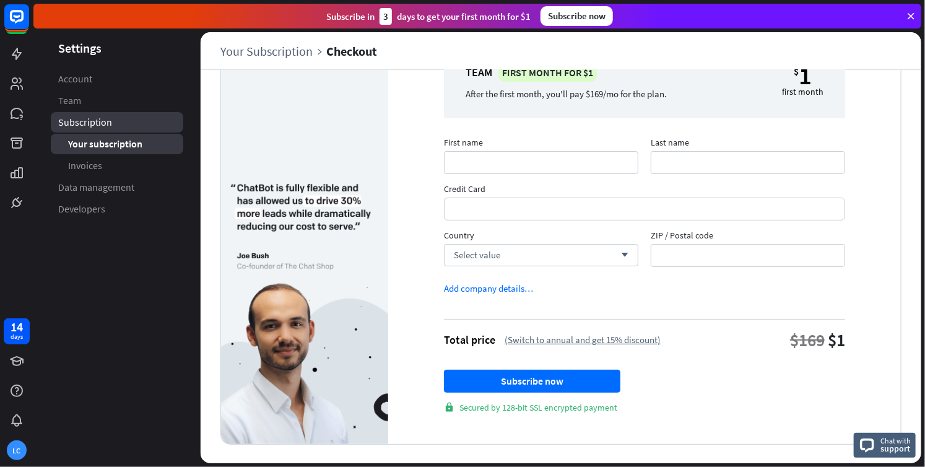
click at [110, 123] on span "Subscription" at bounding box center [85, 122] width 54 height 13
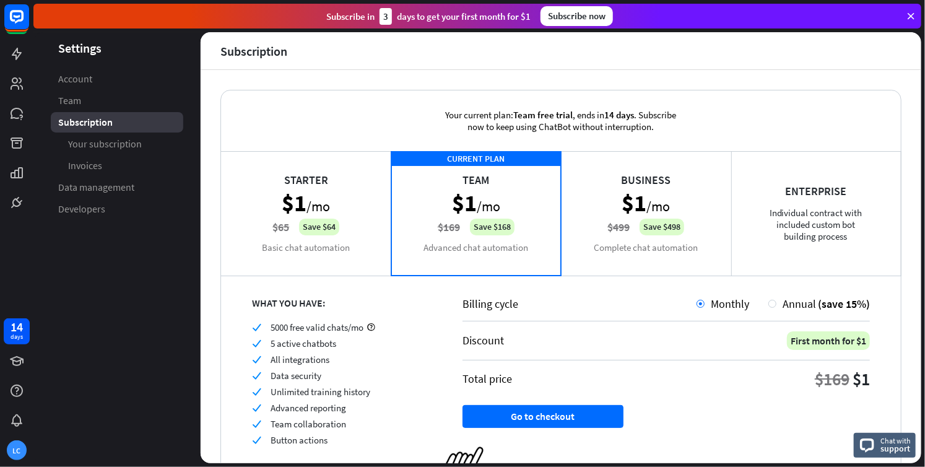
click at [631, 237] on div "Business $1 /mo $499 Save $498 Complete chat automation" at bounding box center [646, 213] width 170 height 124
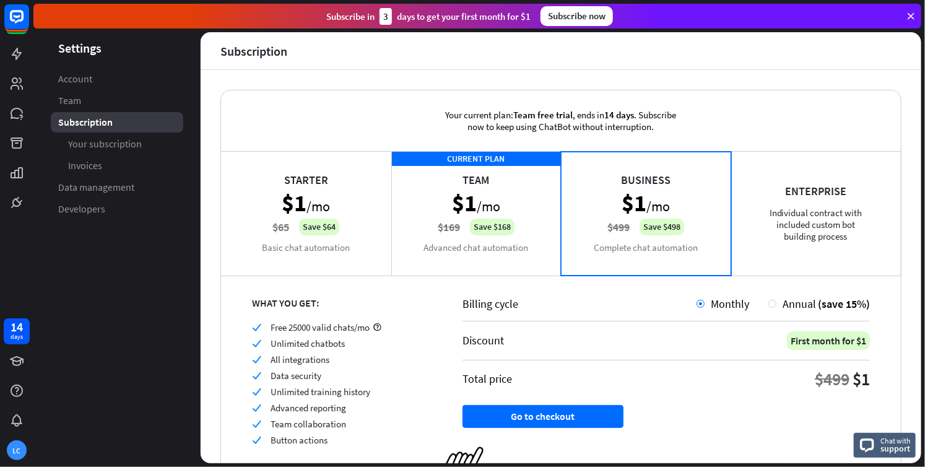
click at [507, 234] on div "CURRENT PLAN Team $1 /mo $169 Save $168 Advanced chat automation" at bounding box center [476, 213] width 170 height 124
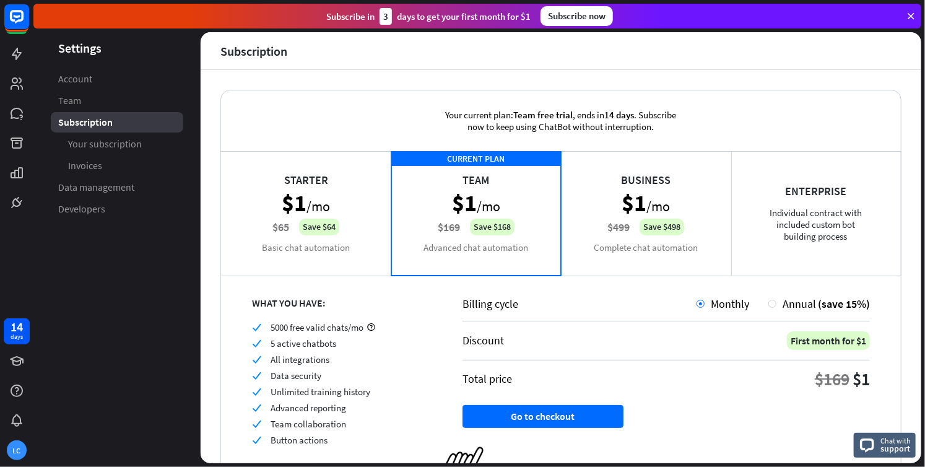
click at [618, 234] on div "Business $1 /mo $499 Save $498 Complete chat automation" at bounding box center [646, 213] width 170 height 124
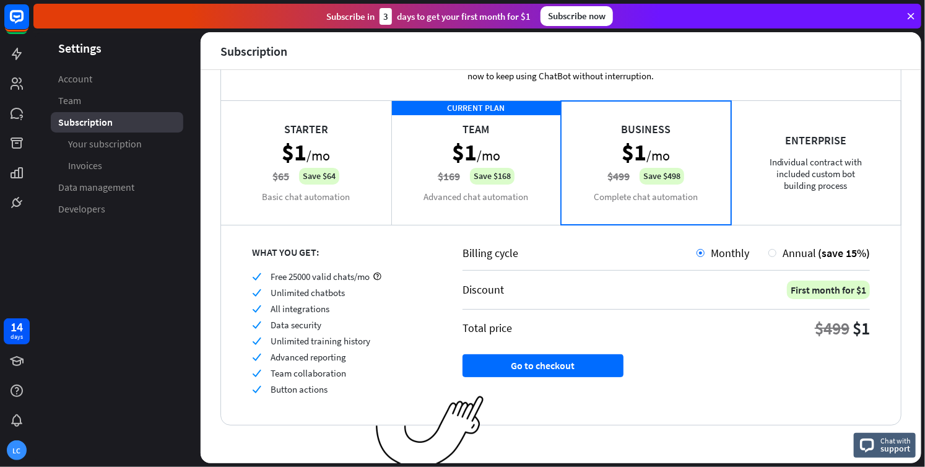
scroll to position [55, 0]
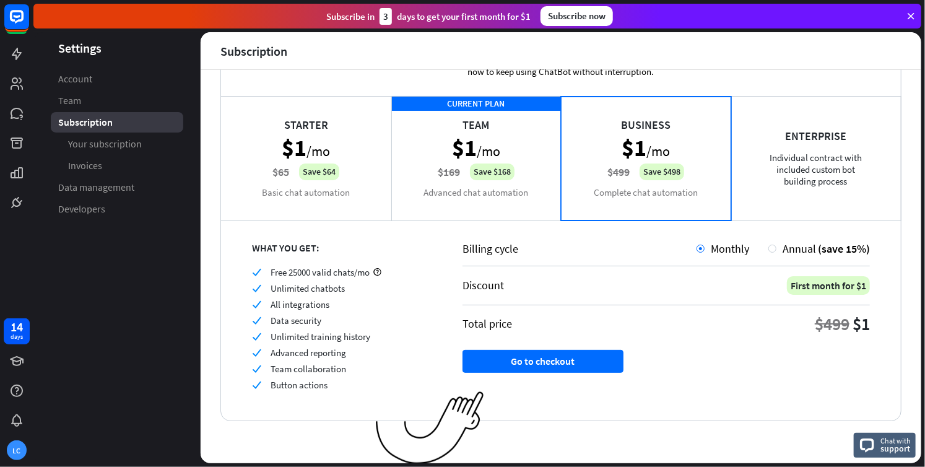
click at [504, 193] on div "CURRENT PLAN Team $1 /mo $169 Save $168 Advanced chat automation" at bounding box center [476, 158] width 170 height 124
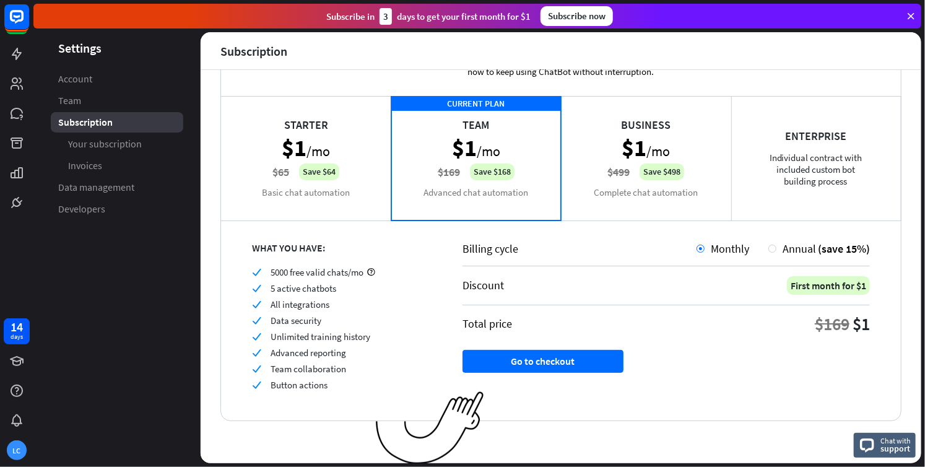
click at [629, 203] on div "Business $1 /mo $499 Save $498 Complete chat automation" at bounding box center [646, 158] width 170 height 124
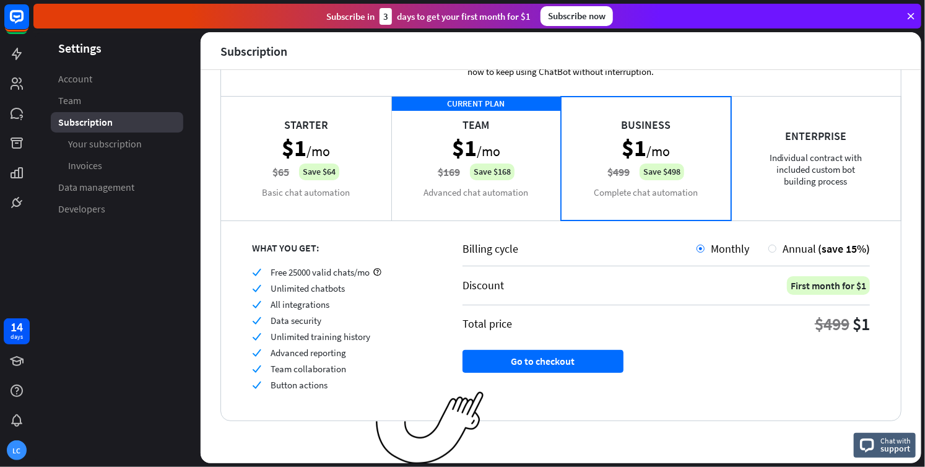
click at [530, 199] on div "CURRENT PLAN Team $1 /mo $169 Save $168 Advanced chat automation" at bounding box center [476, 158] width 170 height 124
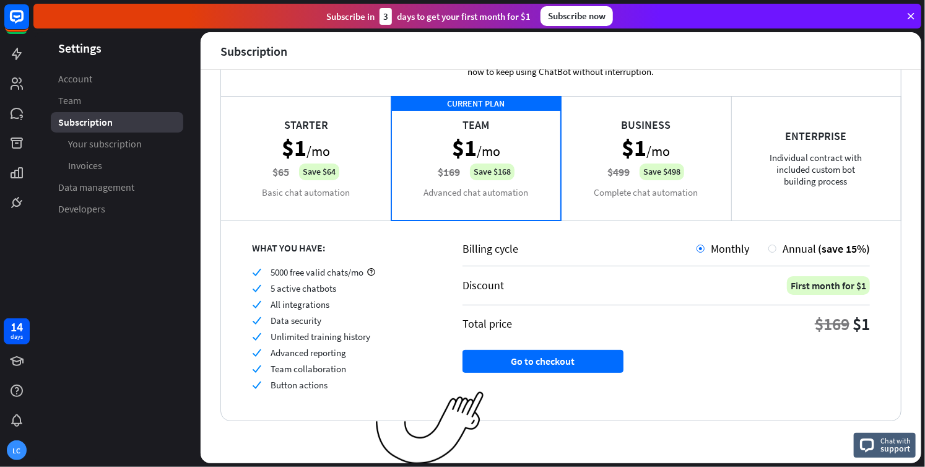
click at [592, 195] on div "Business $1 /mo $499 Save $498 Complete chat automation" at bounding box center [646, 158] width 170 height 124
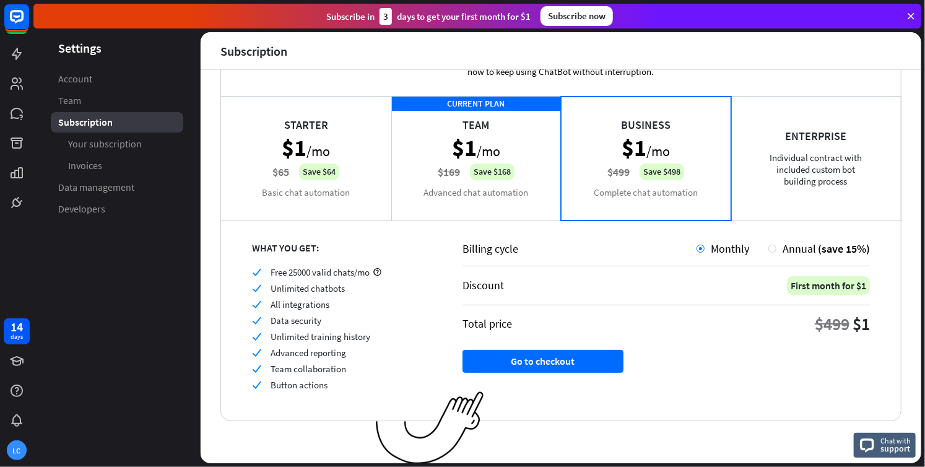
click at [494, 204] on div "CURRENT PLAN Team $1 /mo $169 Save $168 Advanced chat automation" at bounding box center [476, 158] width 170 height 124
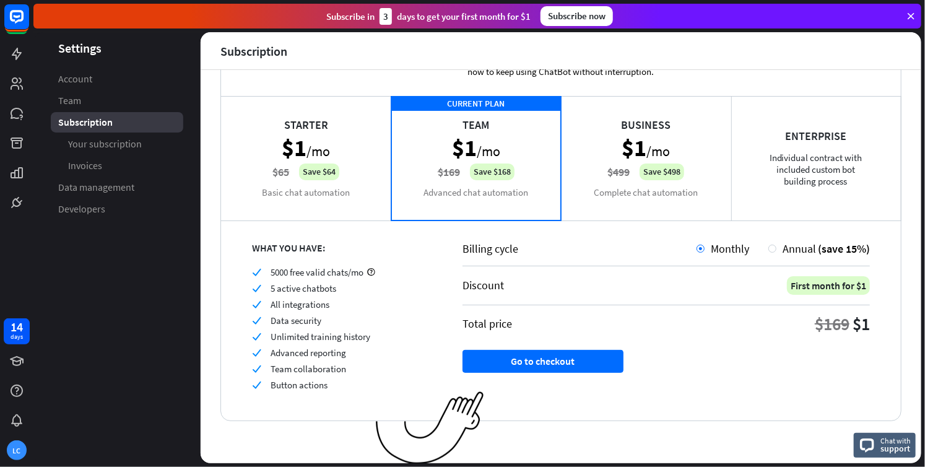
click at [623, 208] on div "Business $1 /mo $499 Save $498 Complete chat automation" at bounding box center [646, 158] width 170 height 124
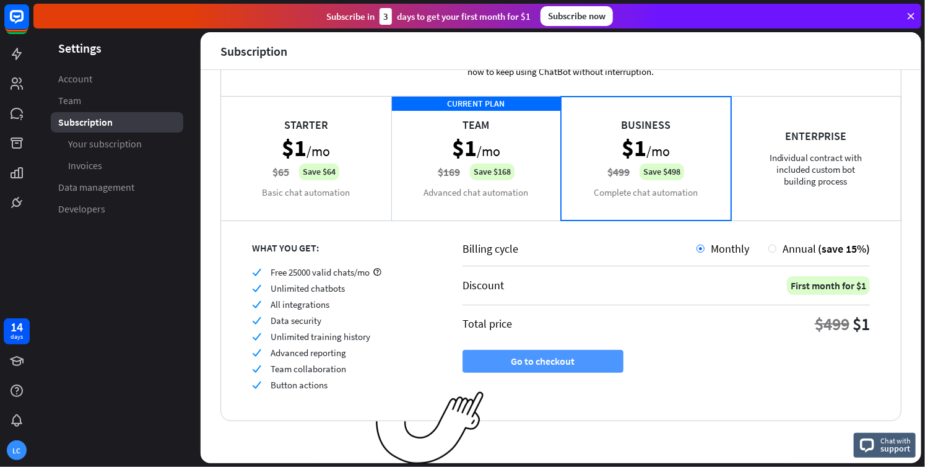
click at [552, 354] on button "Go to checkout" at bounding box center [543, 361] width 161 height 23
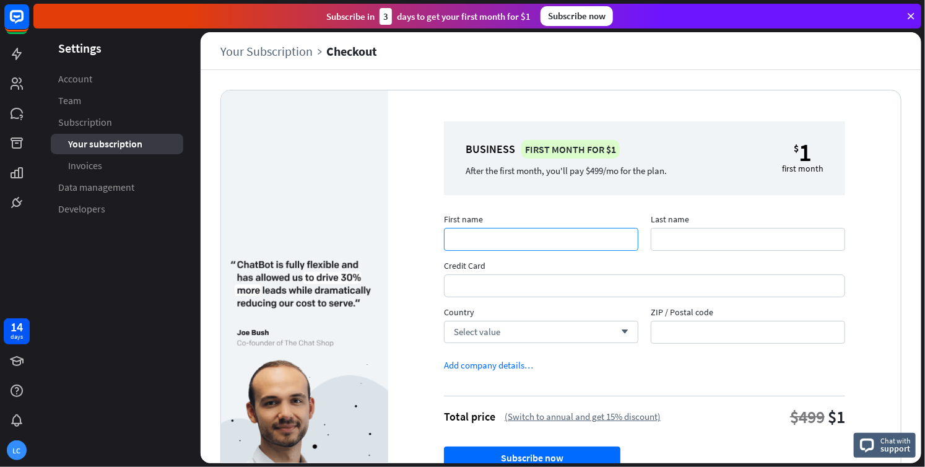
click at [587, 239] on input "First name" at bounding box center [541, 239] width 195 height 23
click at [535, 250] on input "First name" at bounding box center [541, 239] width 195 height 23
click at [543, 325] on div "Select value arrow_down" at bounding box center [541, 332] width 195 height 22
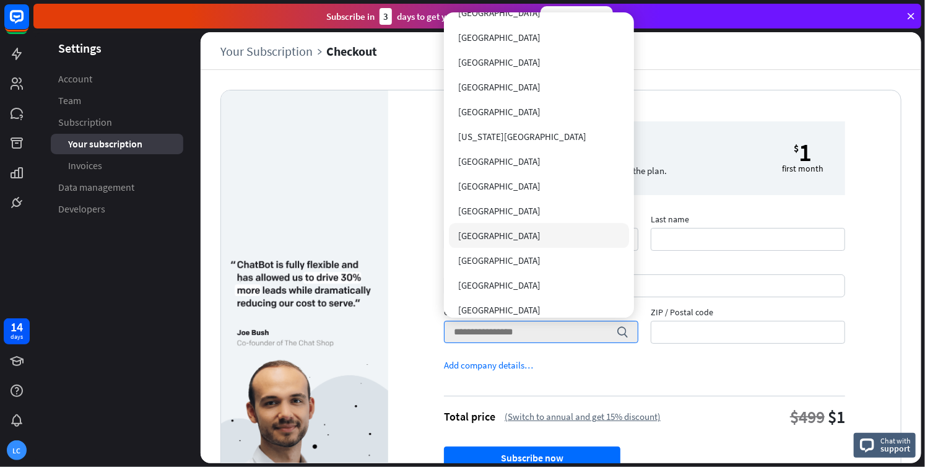
scroll to position [5986, 0]
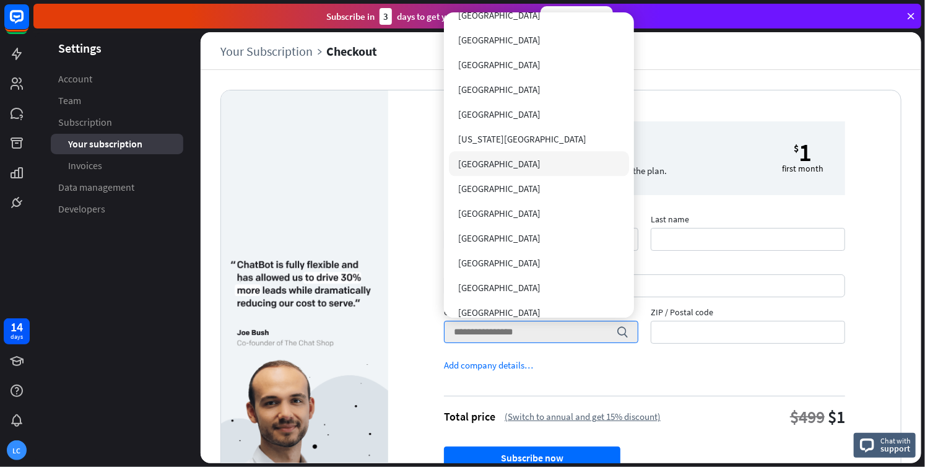
click at [511, 170] on div "[GEOGRAPHIC_DATA]" at bounding box center [539, 163] width 180 height 25
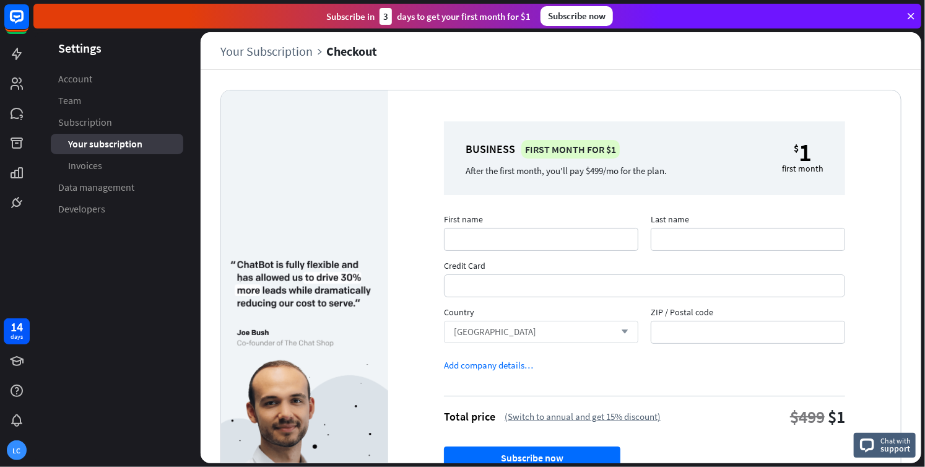
click at [512, 330] on div "Vietnam arrow_down" at bounding box center [541, 332] width 195 height 22
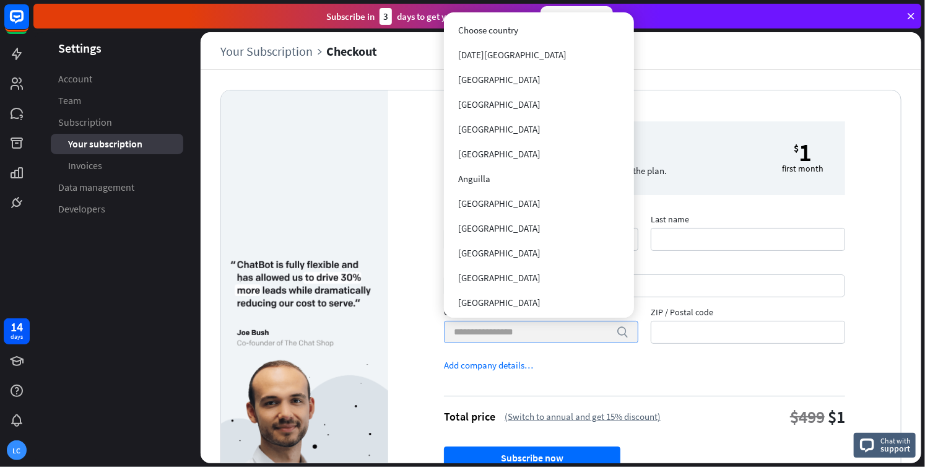
click at [527, 341] on input "Country search" at bounding box center [532, 331] width 156 height 21
click at [528, 339] on input "Country search" at bounding box center [532, 331] width 156 height 21
click at [633, 363] on form "First name Last name Credit Card Country search ZIP / Postal code Add company d…" at bounding box center [644, 355] width 401 height 270
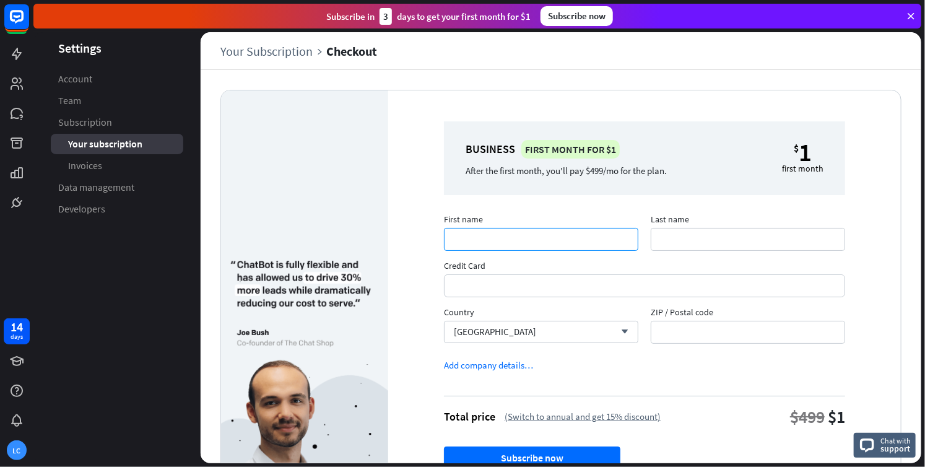
click at [531, 229] on input "First name" at bounding box center [541, 239] width 195 height 23
type input "******"
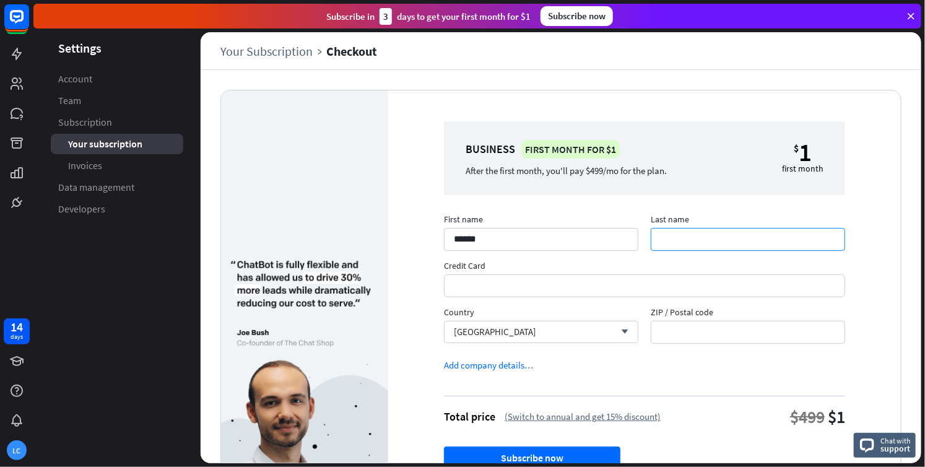
click at [696, 249] on input "Last name" at bounding box center [748, 239] width 195 height 23
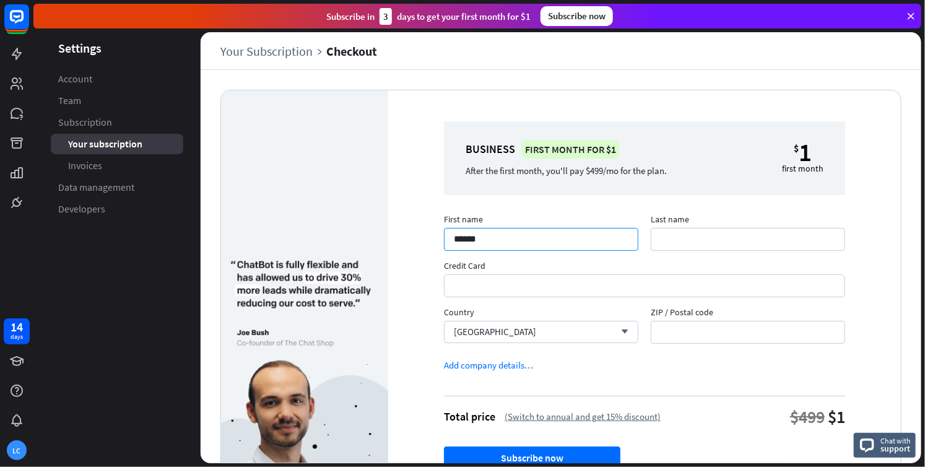
drag, startPoint x: 512, startPoint y: 244, endPoint x: 357, endPoint y: 254, distance: 155.8
click at [357, 253] on div "Business First month for $1 After the first month, you'll pay $499/mo for the p…" at bounding box center [561, 306] width 681 height 432
type input "******"
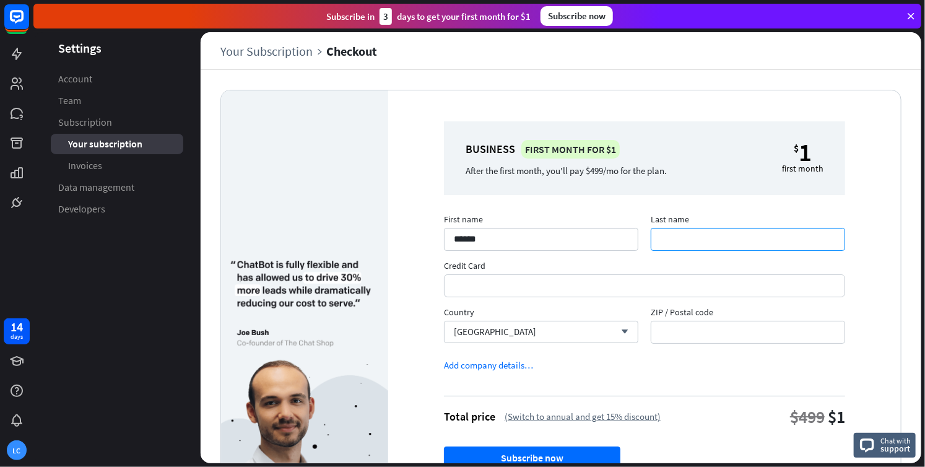
click at [709, 246] on input "Last name" at bounding box center [748, 239] width 195 height 23
type input "******"
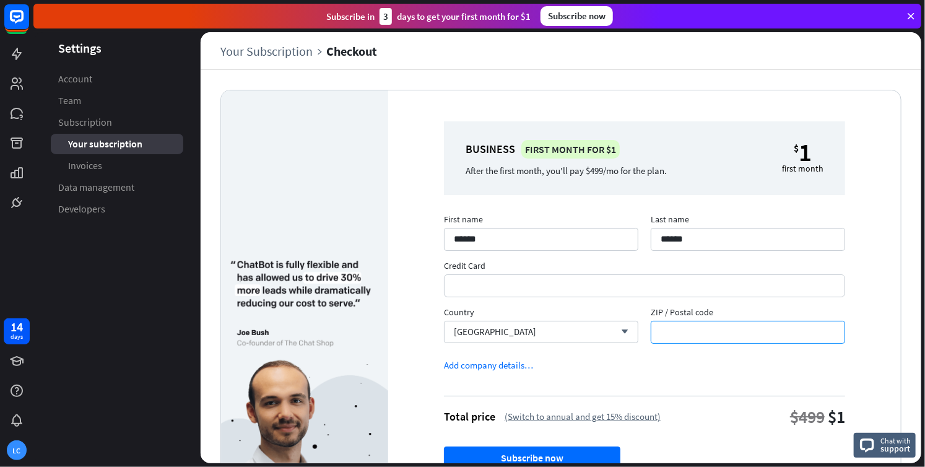
click at [740, 325] on input "ZIP / Postal code" at bounding box center [748, 332] width 195 height 23
click at [585, 329] on div "Vietnam arrow_down" at bounding box center [541, 332] width 195 height 22
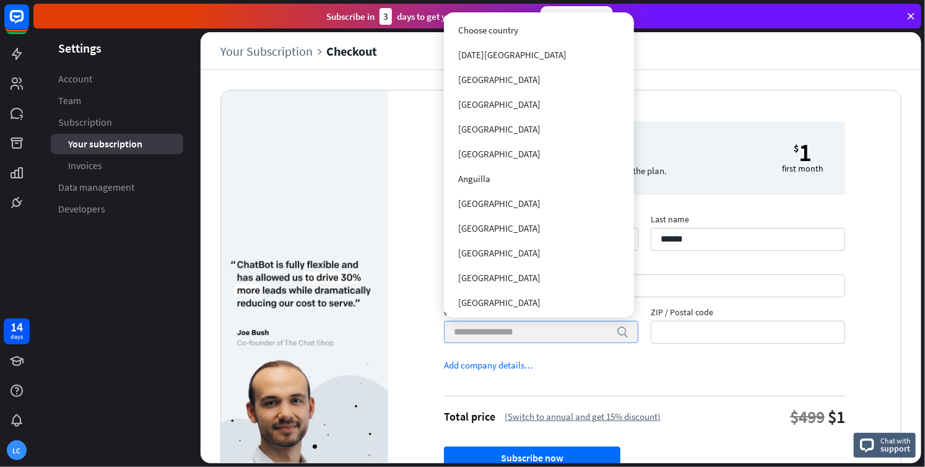
click at [585, 329] on input "Country search" at bounding box center [532, 331] width 156 height 21
click at [643, 352] on div "First name ****** Last name ****** Credit Card Country search ZIP / Postal code" at bounding box center [645, 283] width 414 height 139
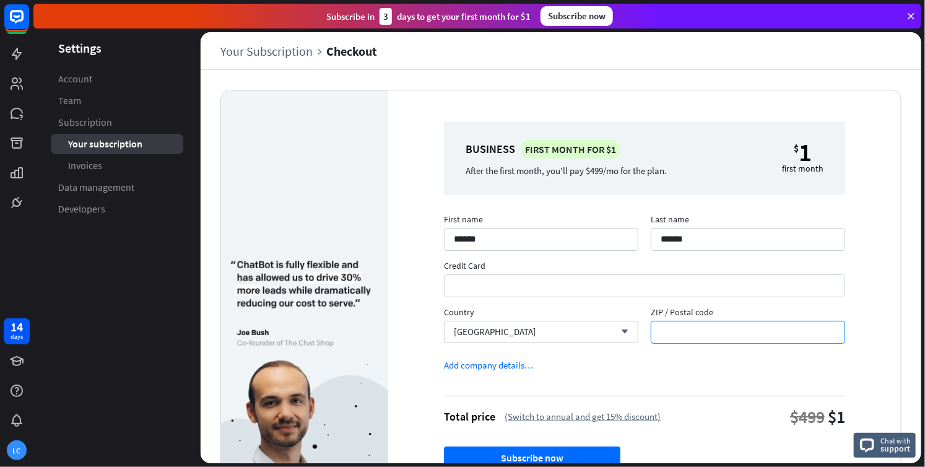
click at [682, 333] on input "ZIP / Postal code" at bounding box center [748, 332] width 195 height 23
drag, startPoint x: 723, startPoint y: 312, endPoint x: 637, endPoint y: 311, distance: 86.1
click at [637, 311] on div "First name ****** Last name ****** Credit Card Country [GEOGRAPHIC_DATA] arrow_…" at bounding box center [645, 283] width 414 height 139
copy div "Vietnam arrow_down ZIP / Postal code"
click at [690, 333] on input "ZIP / Postal code" at bounding box center [748, 332] width 195 height 23
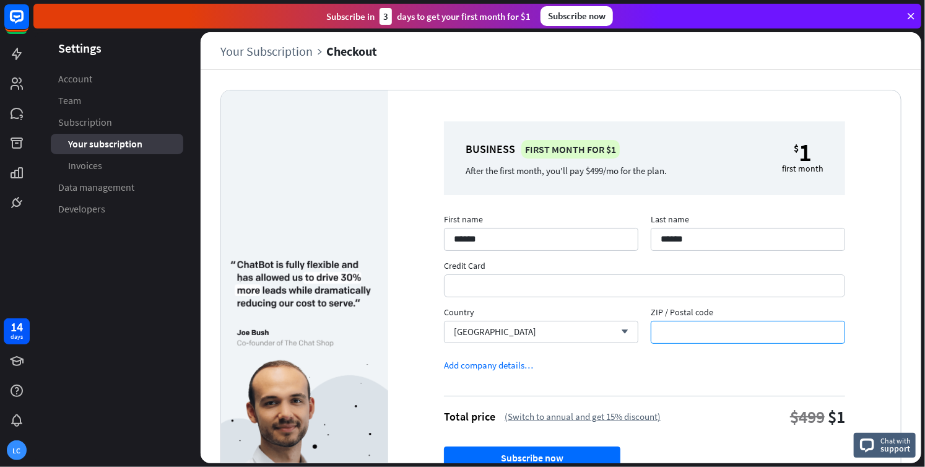
paste input "*****"
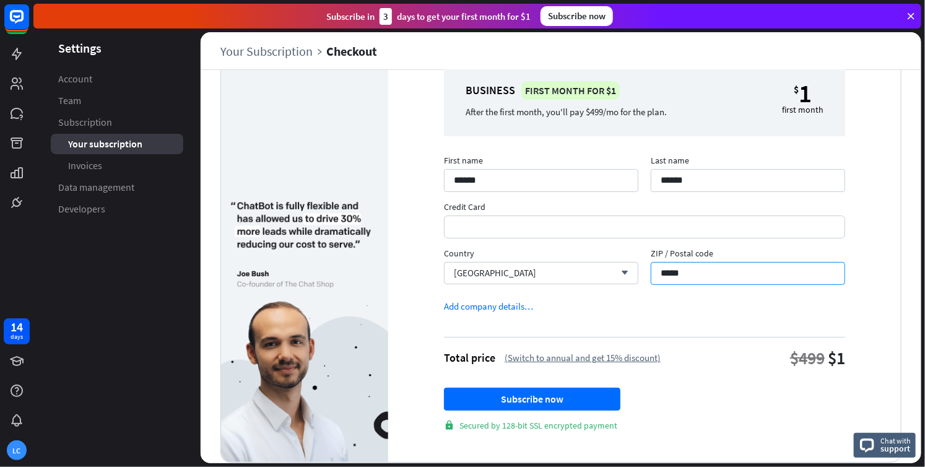
scroll to position [77, 0]
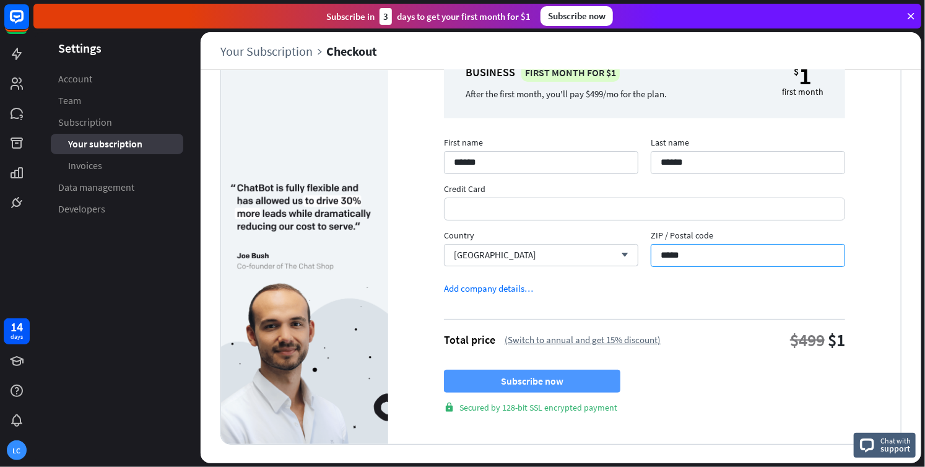
type input "*****"
click at [567, 381] on button "Subscribe now" at bounding box center [532, 381] width 177 height 23
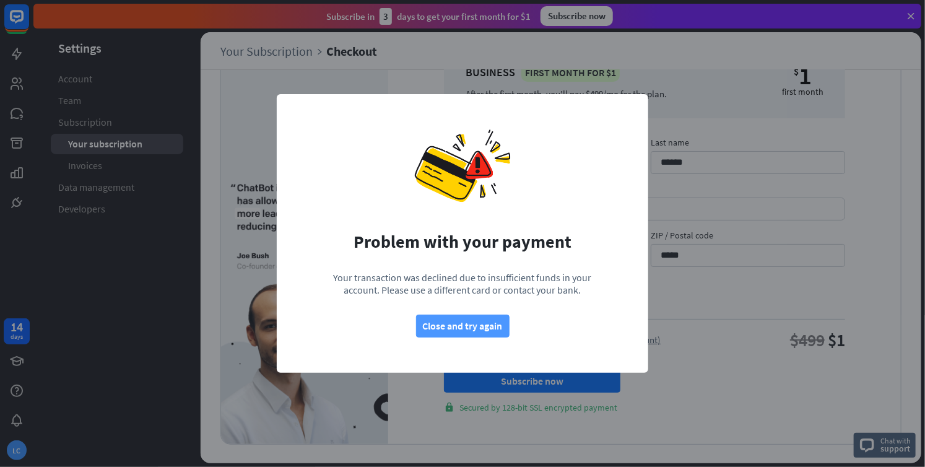
click at [496, 317] on button "Close and try again" at bounding box center [463, 326] width 94 height 23
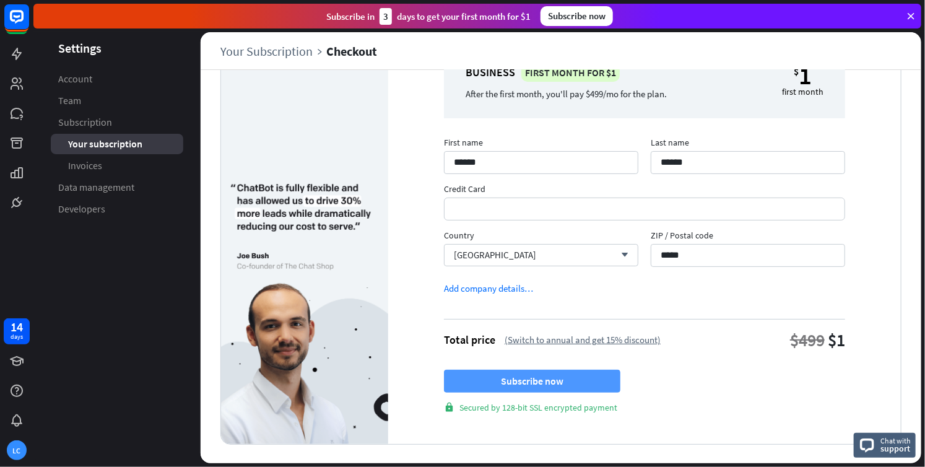
click at [522, 380] on button "Subscribe now" at bounding box center [532, 381] width 177 height 23
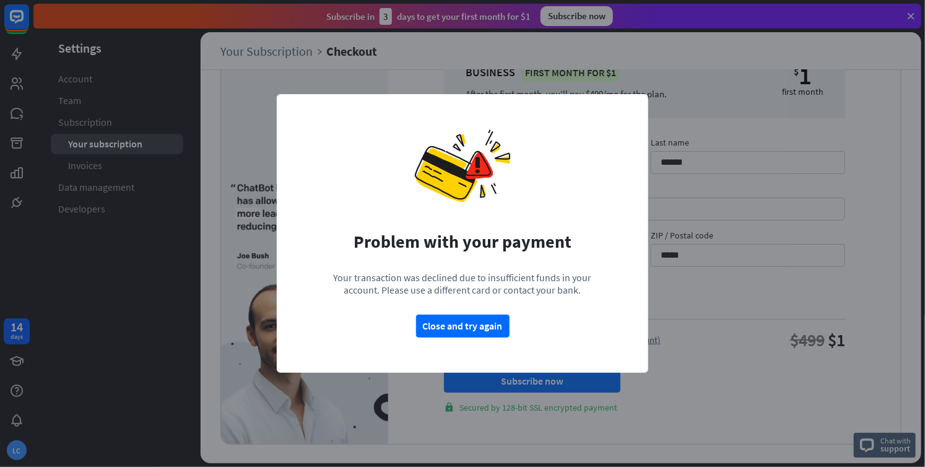
click at [487, 338] on div "Problem with your payment Your transaction was declined due to insufficient fun…" at bounding box center [463, 233] width 372 height 279
click at [484, 333] on button "Close and try again" at bounding box center [463, 326] width 94 height 23
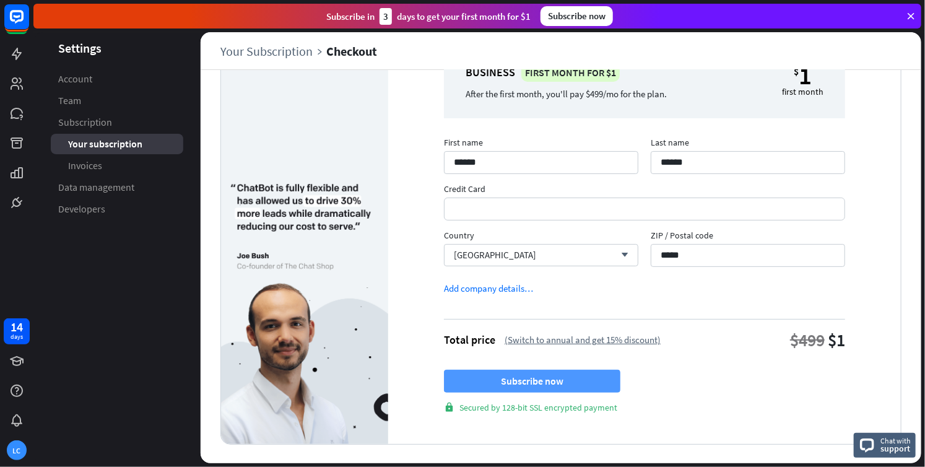
click at [506, 388] on button "Subscribe now" at bounding box center [532, 381] width 177 height 23
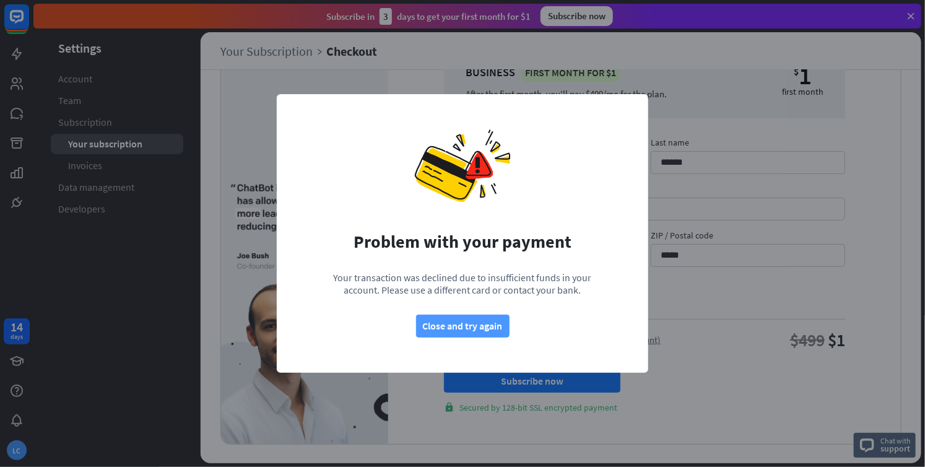
click at [442, 333] on button "Close and try again" at bounding box center [463, 326] width 94 height 23
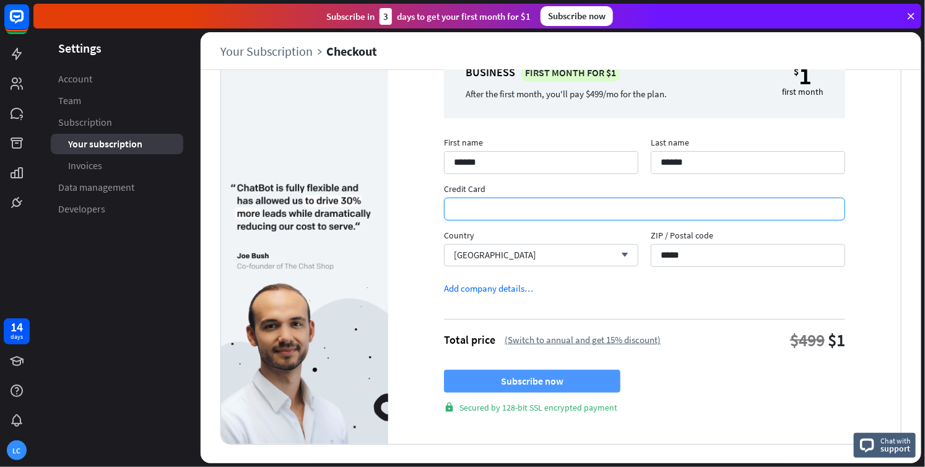
click at [600, 371] on button "Subscribe now" at bounding box center [532, 381] width 177 height 23
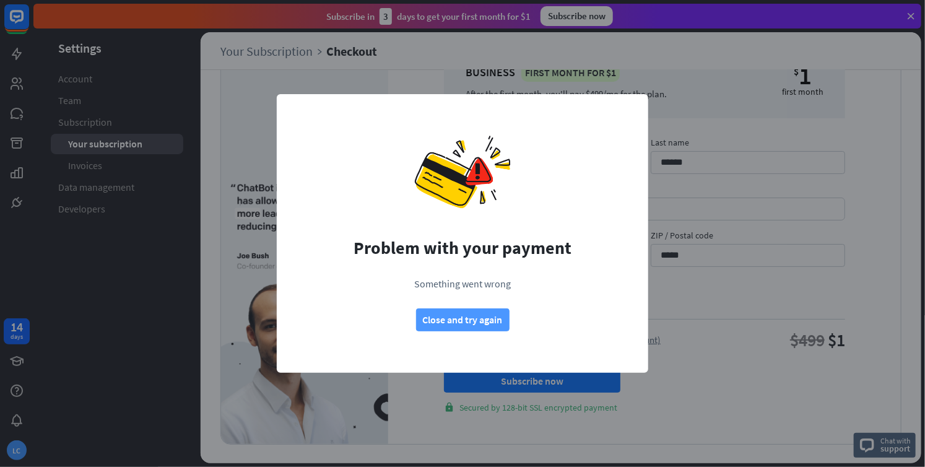
click at [424, 321] on button "Close and try again" at bounding box center [463, 319] width 94 height 23
